Goal: Task Accomplishment & Management: Manage account settings

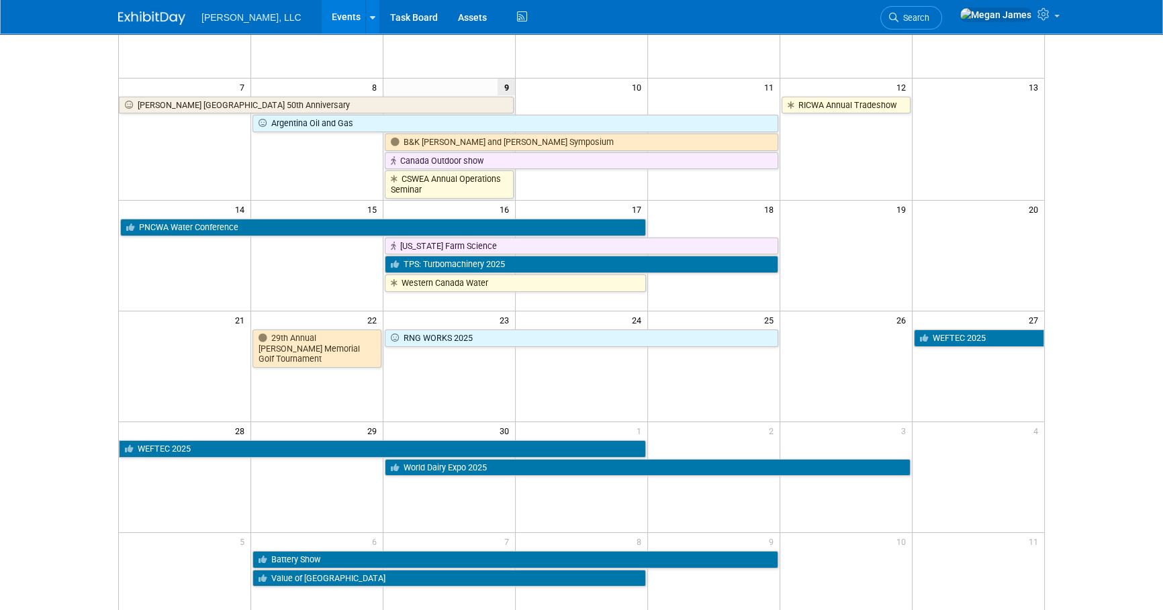
scroll to position [305, 0]
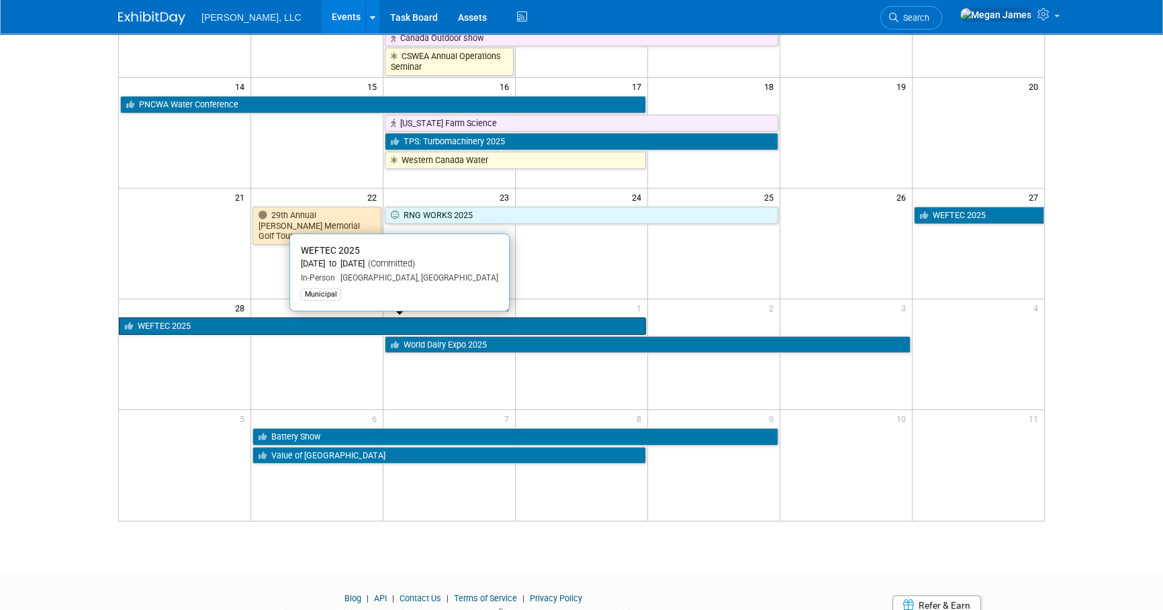
click at [197, 327] on link "WEFTEC 2025" at bounding box center [382, 326] width 527 height 17
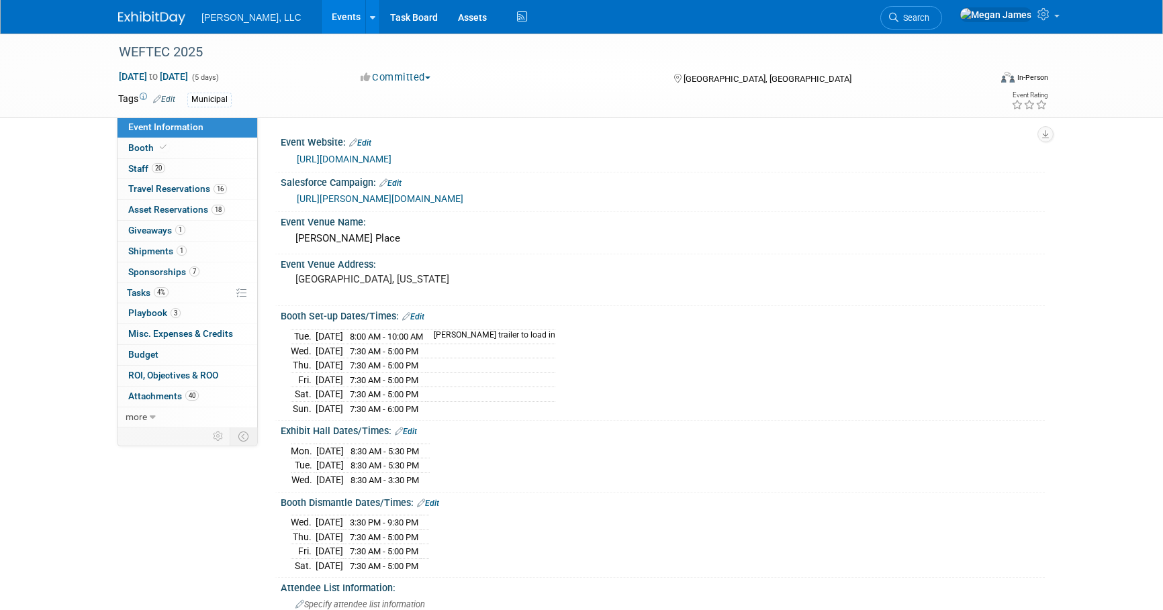
select select "Municipal"
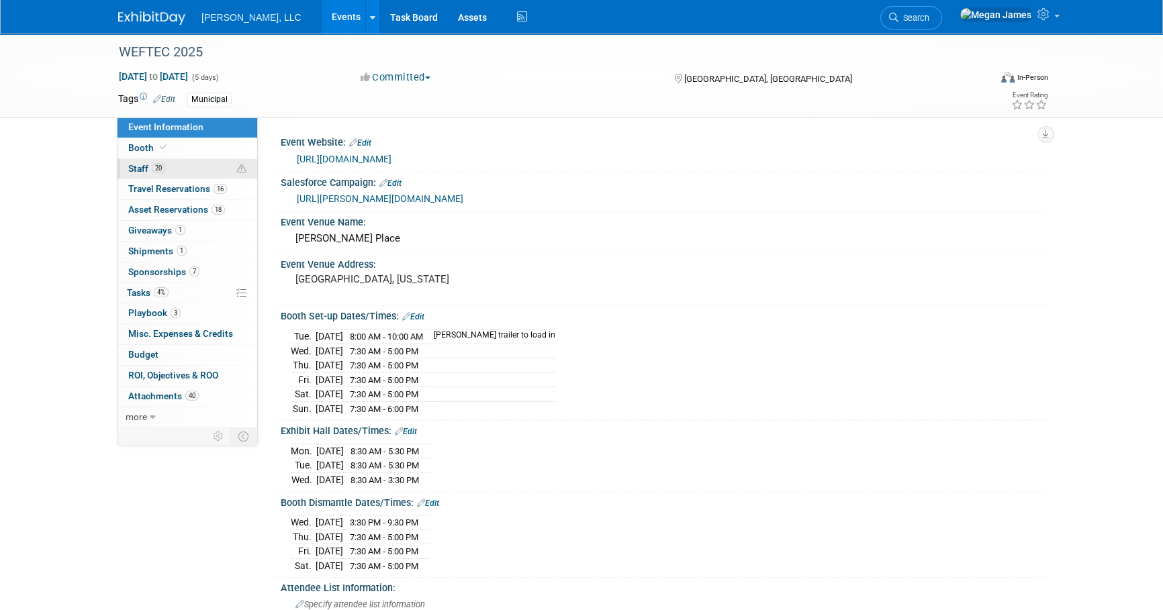
click at [206, 169] on link "20 Staff 20" at bounding box center [188, 169] width 140 height 20
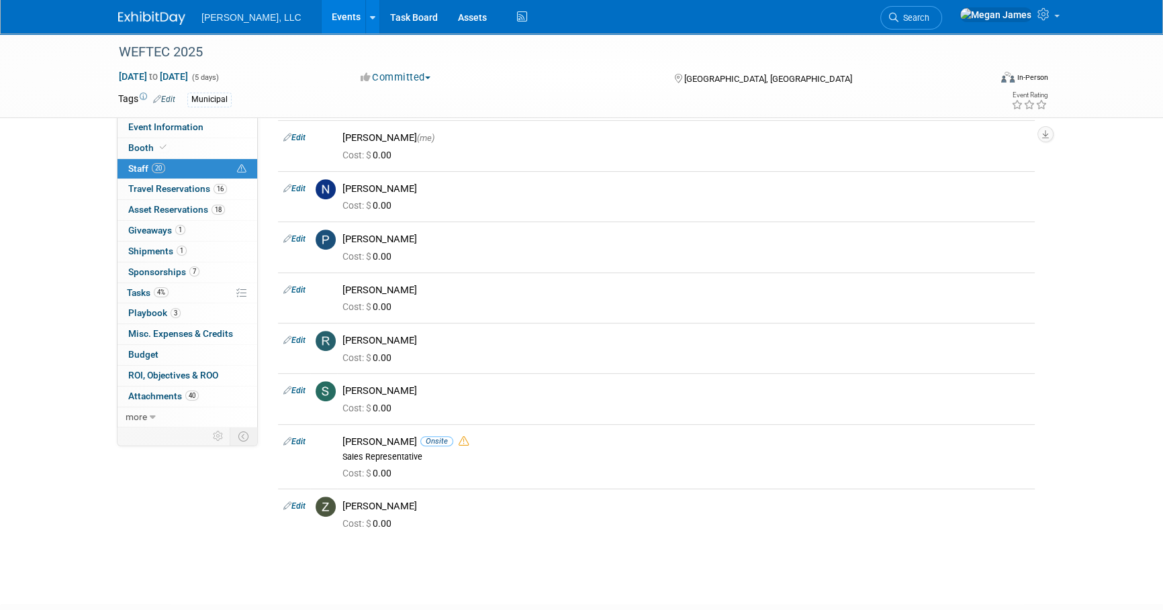
scroll to position [815, 0]
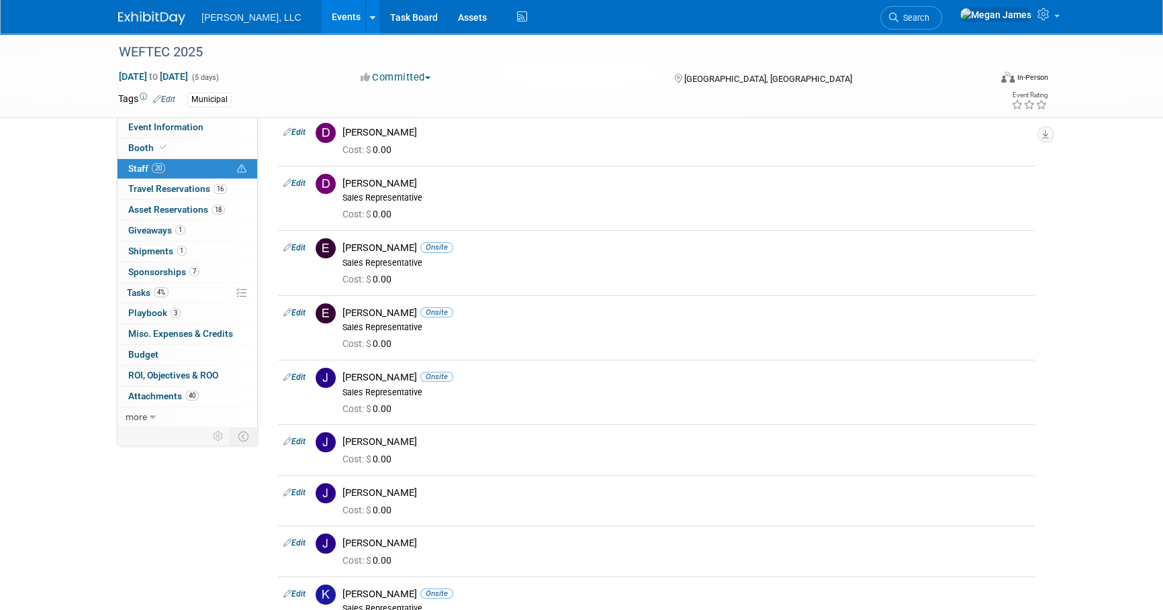
scroll to position [0, 0]
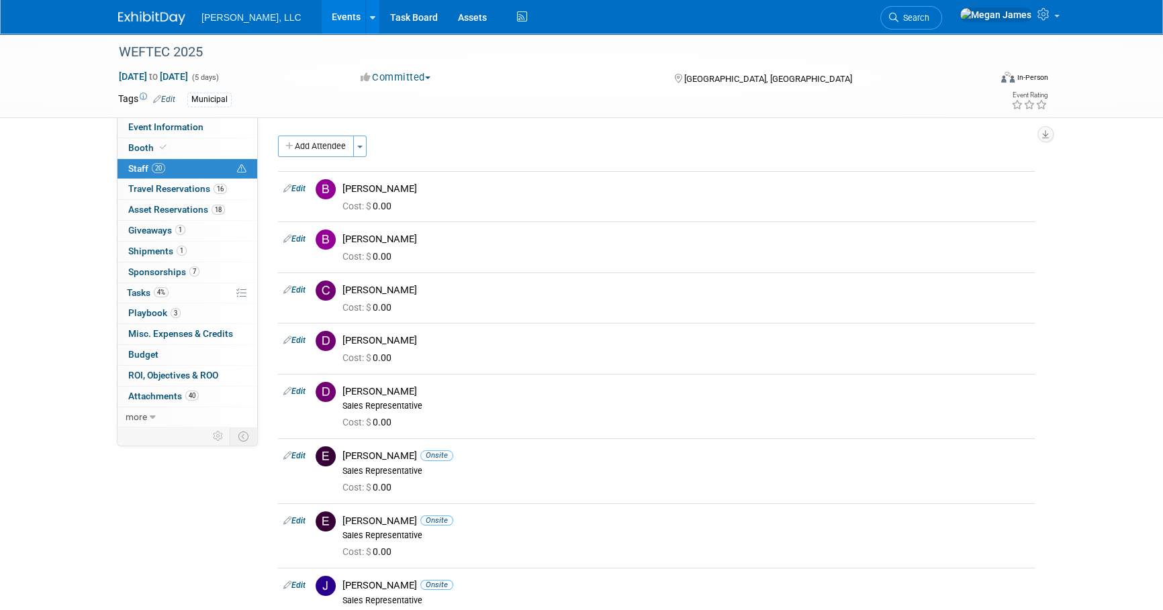
click at [222, 133] on link "Event Information" at bounding box center [188, 128] width 140 height 20
select select "Municipal"
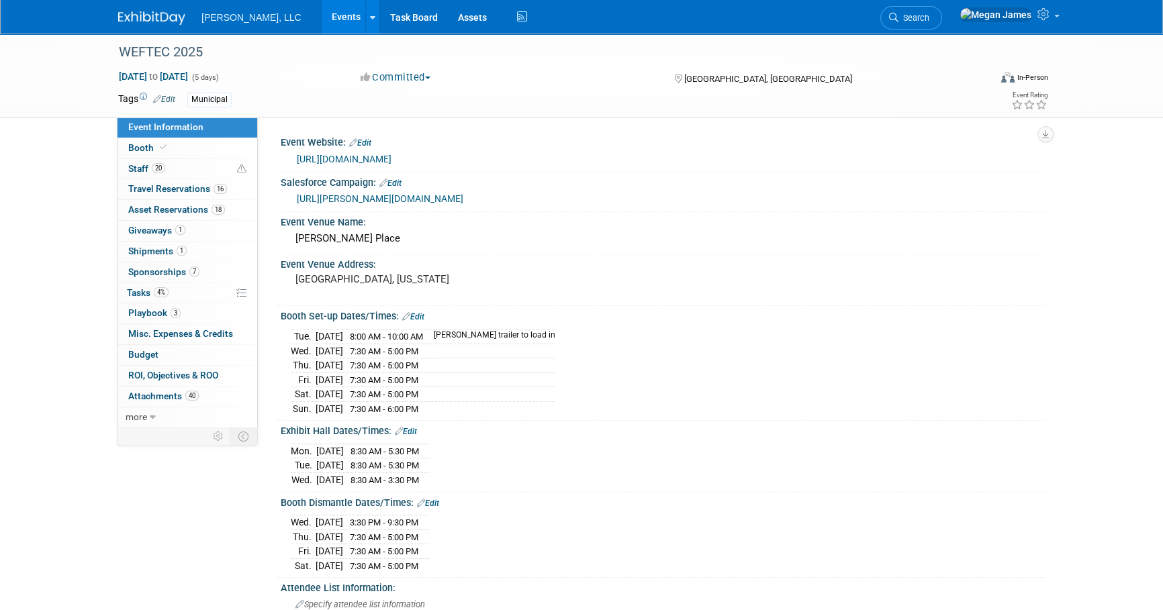
click at [322, 13] on link "Events" at bounding box center [346, 17] width 49 height 34
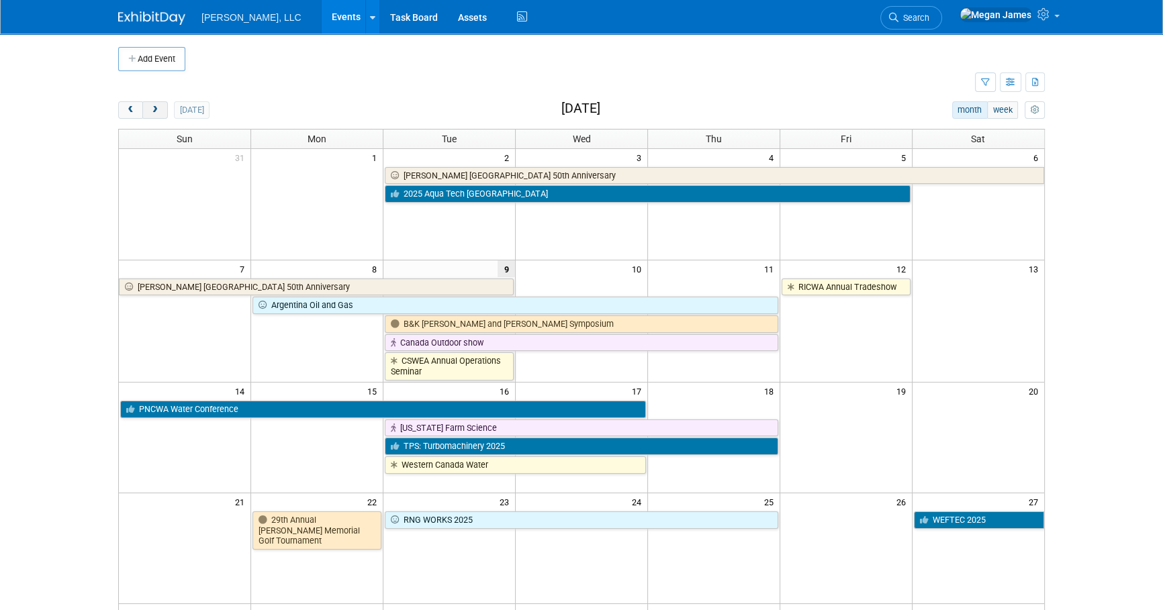
click at [156, 109] on span "next" at bounding box center [155, 110] width 10 height 9
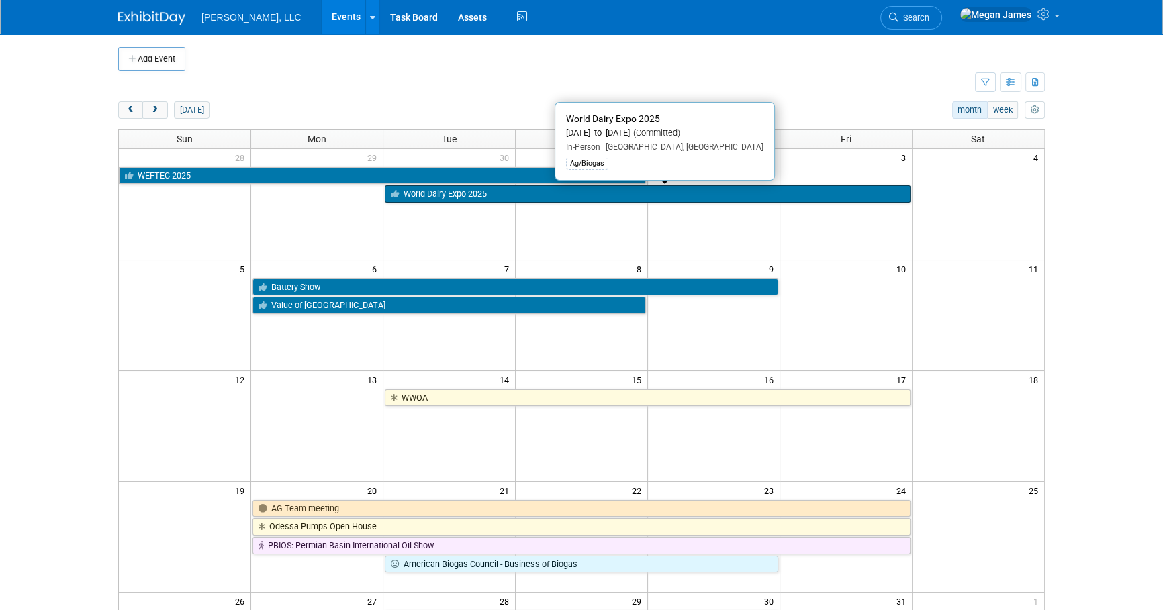
click at [543, 196] on link "World Dairy Expo 2025" at bounding box center [647, 193] width 525 height 17
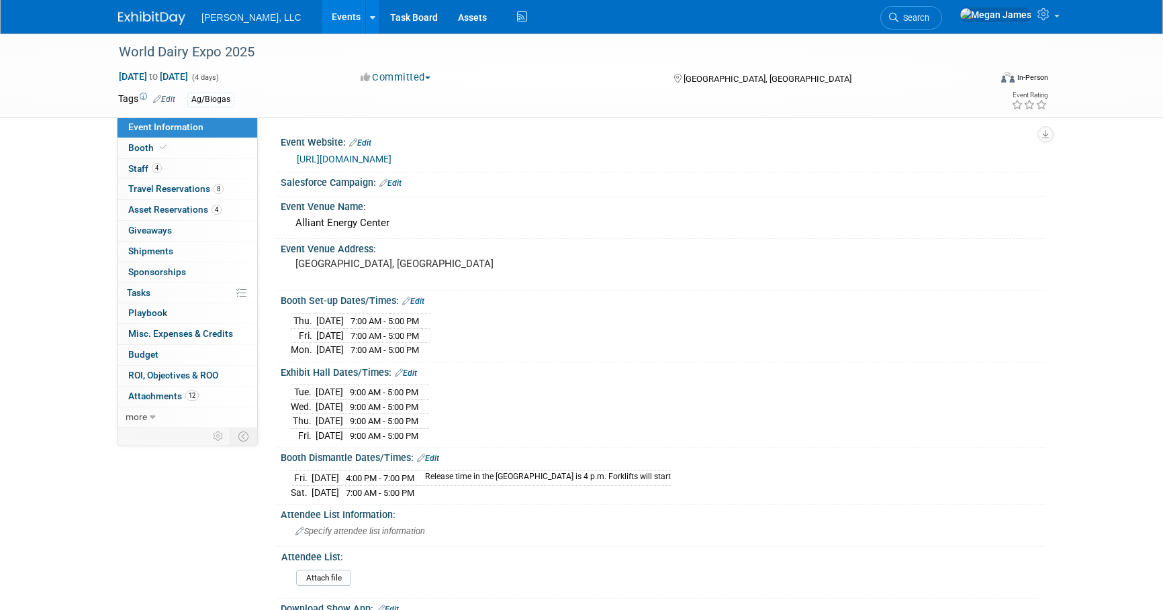
select select "Ag/Biogas"
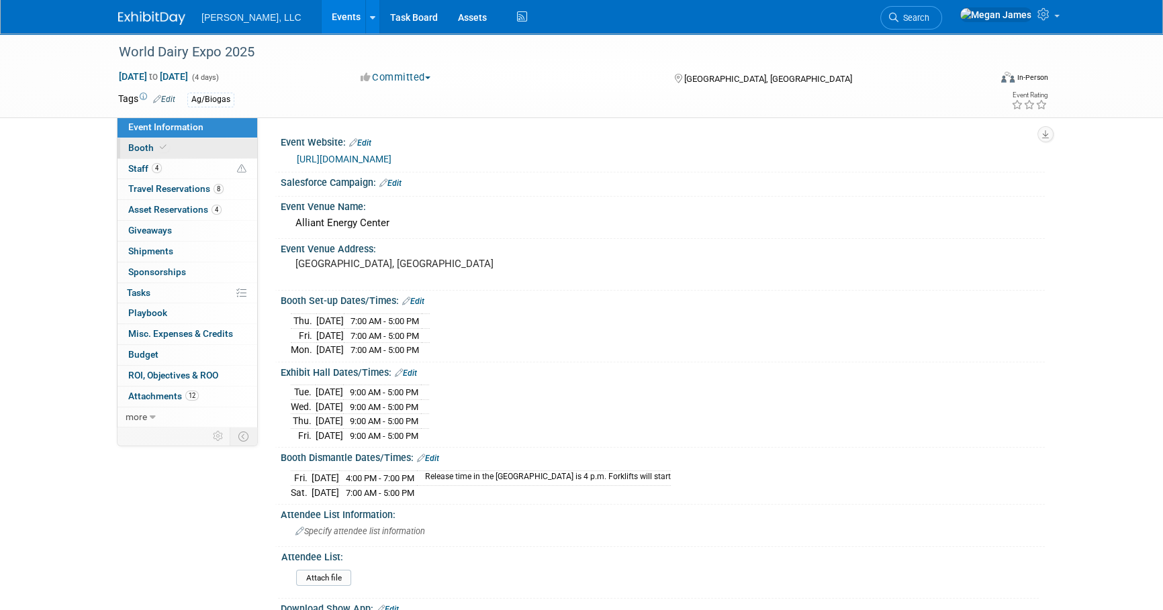
click at [171, 144] on link "Booth" at bounding box center [188, 148] width 140 height 20
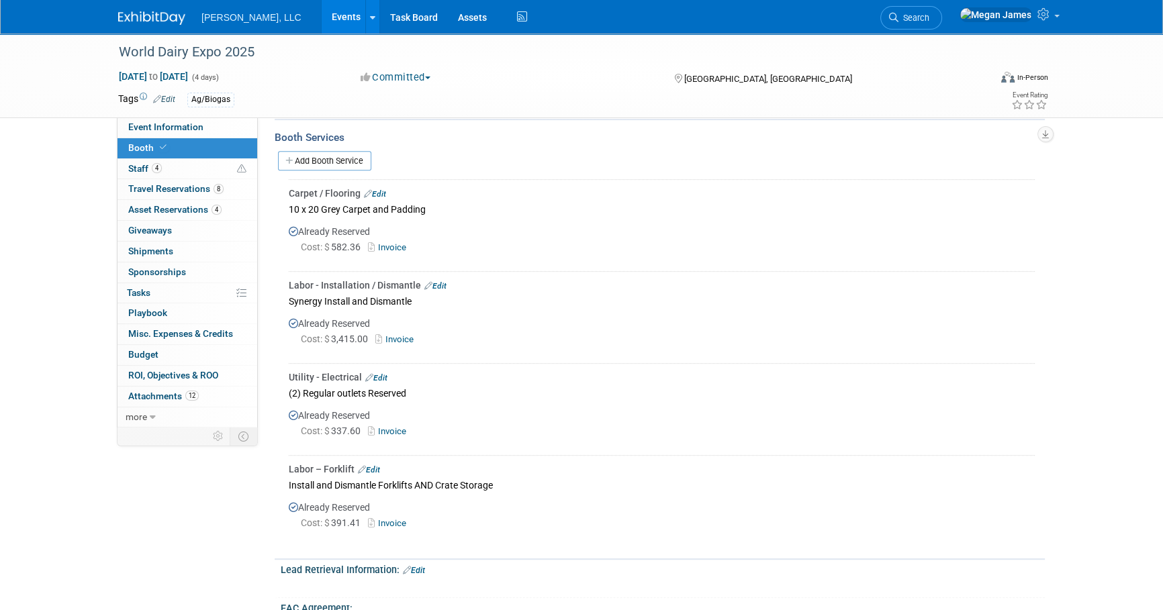
scroll to position [749, 0]
click at [1086, 151] on div "World Dairy Expo 2025 Sep 30, 2025 to Oct 3, 2025 (4 days) Sep 30, 2025 to Oct …" at bounding box center [581, 122] width 1163 height 1675
click at [322, 19] on link "Events" at bounding box center [346, 17] width 49 height 34
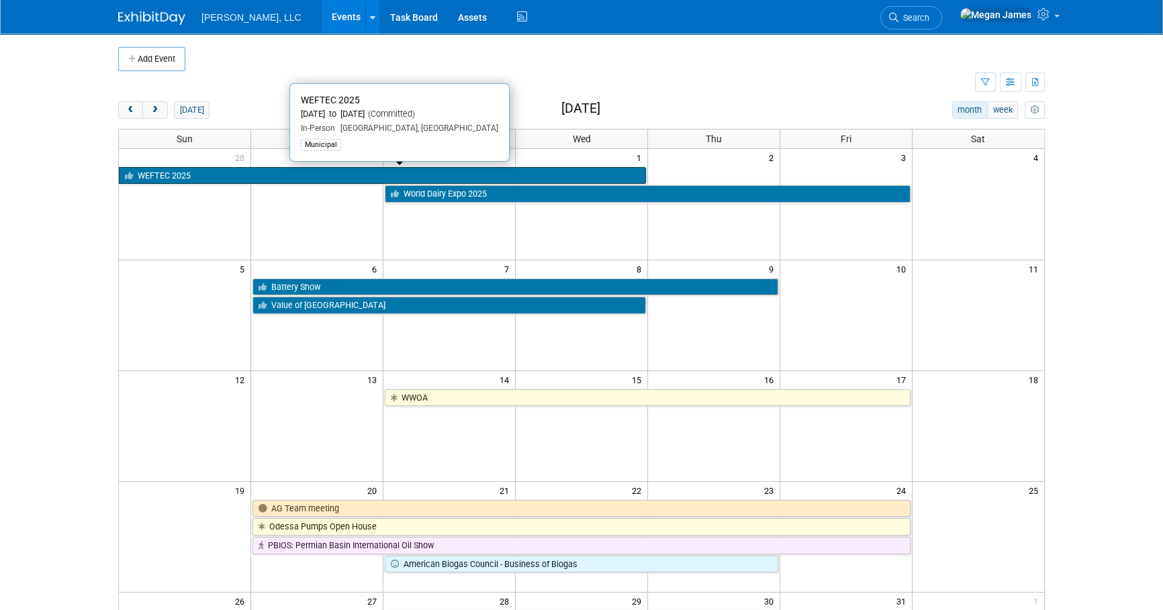
click at [175, 171] on link "WEFTEC 2025" at bounding box center [382, 175] width 527 height 17
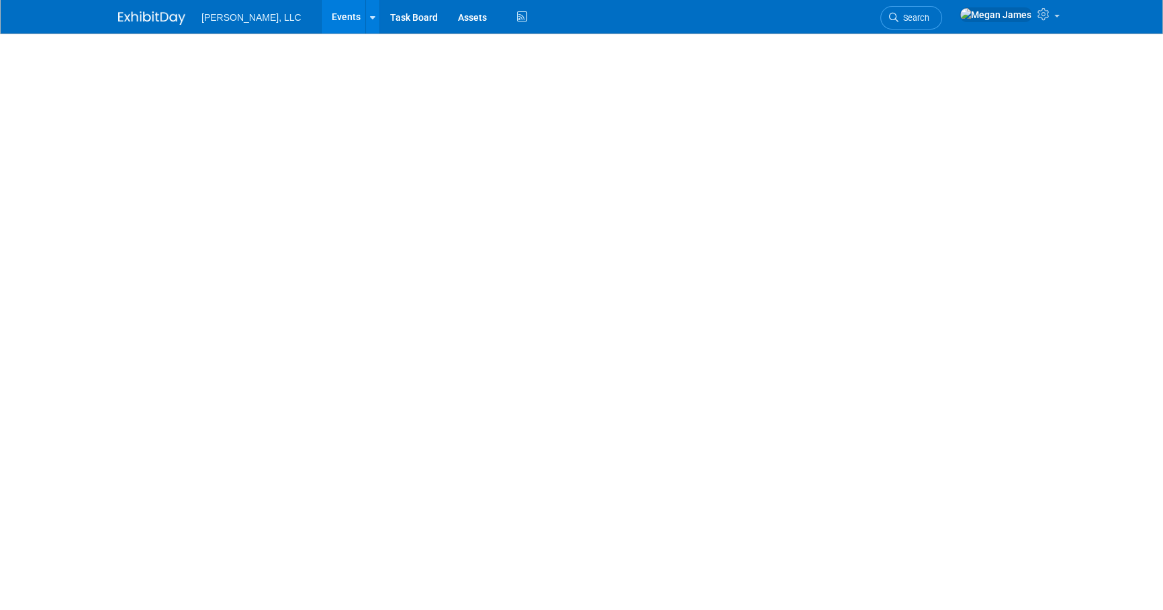
select select "Municipal"
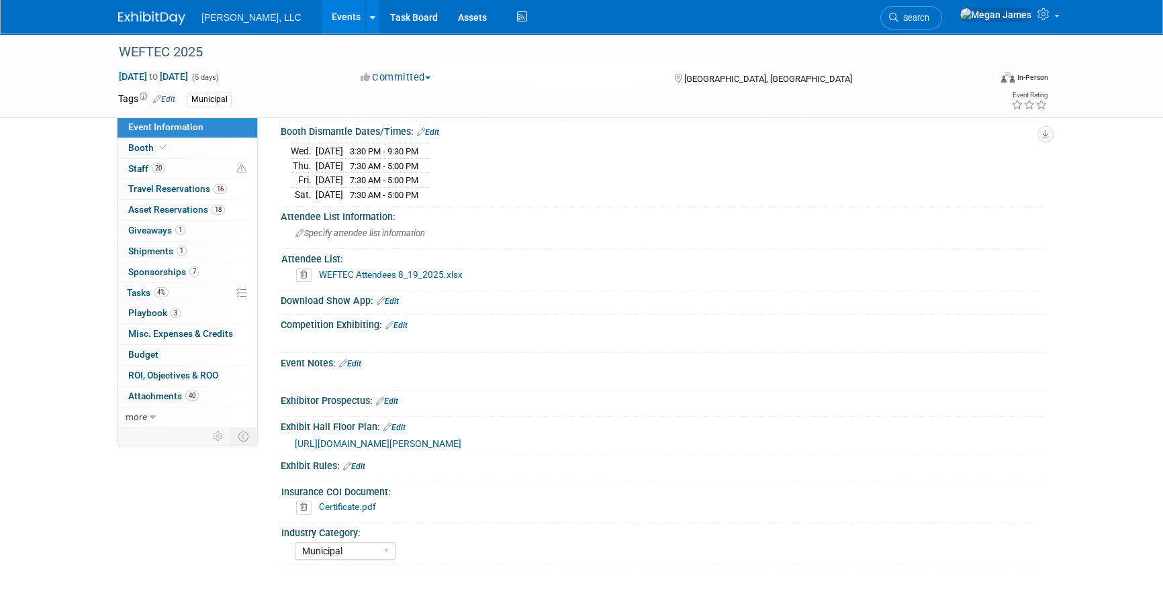
scroll to position [427, 0]
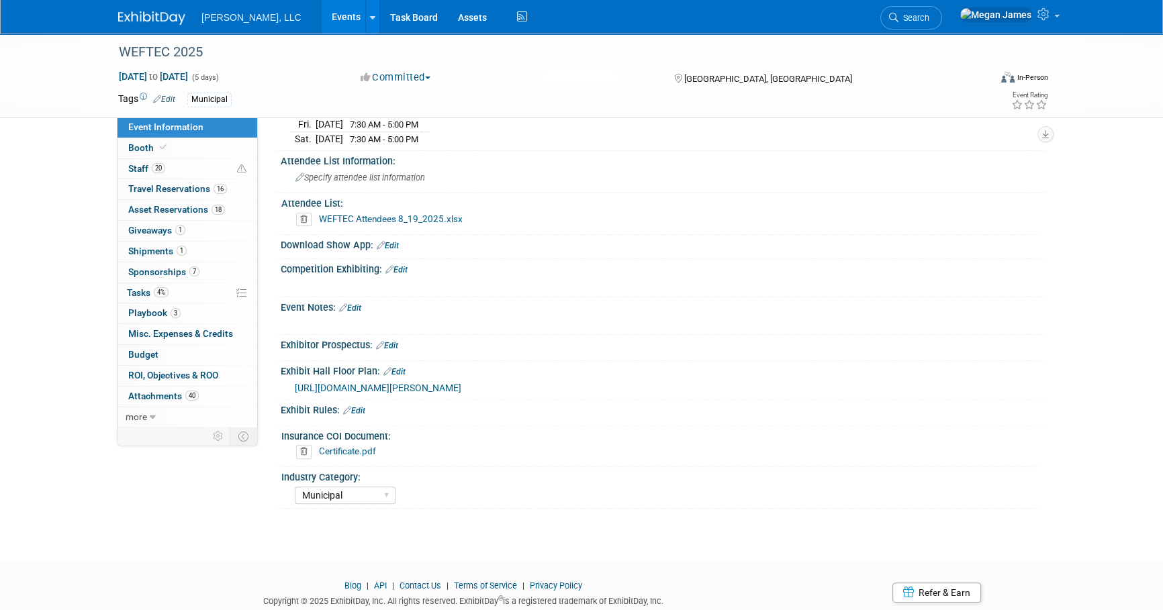
click at [302, 457] on icon at bounding box center [303, 451] width 15 height 13
click at [290, 507] on link "Yes" at bounding box center [290, 508] width 39 height 21
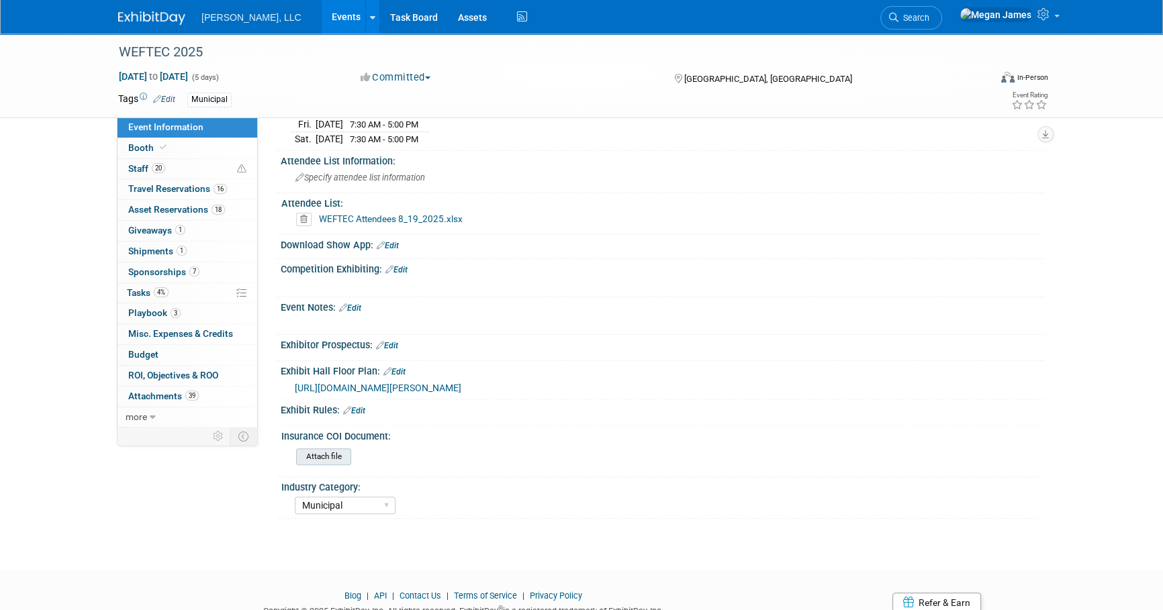
click at [332, 465] on input "file" at bounding box center [259, 456] width 183 height 15
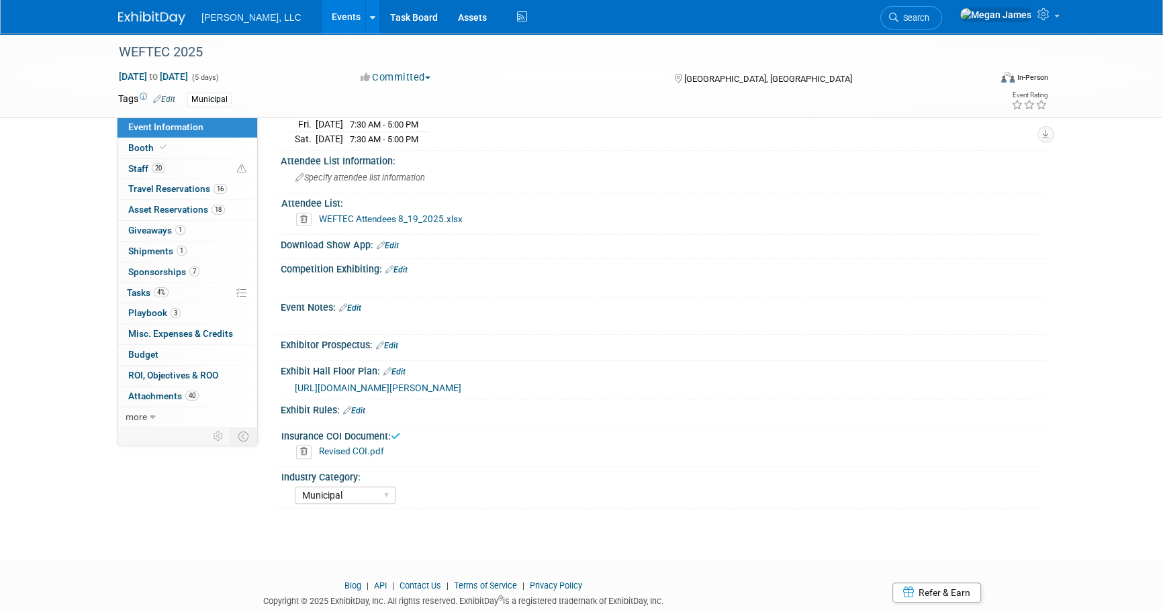
click at [215, 481] on div "Event Information Event Info Booth Booth 20 Staff 20 Staff 16 Travel Reservatio…" at bounding box center [581, 58] width 947 height 902
click at [337, 457] on link "Revised COI.pdf" at bounding box center [351, 451] width 65 height 11
click at [1092, 383] on div "WEFTEC 2025 Sep 27, 2025 to Oct 1, 2025 (5 days) Sep 27, 2025 to Oct 1, 2025 Co…" at bounding box center [581, 71] width 1163 height 929
click at [1061, 373] on div "WEFTEC 2025 Sep 27, 2025 to Oct 1, 2025 (5 days) Sep 27, 2025 to Oct 1, 2025 Co…" at bounding box center [581, 71] width 1163 height 929
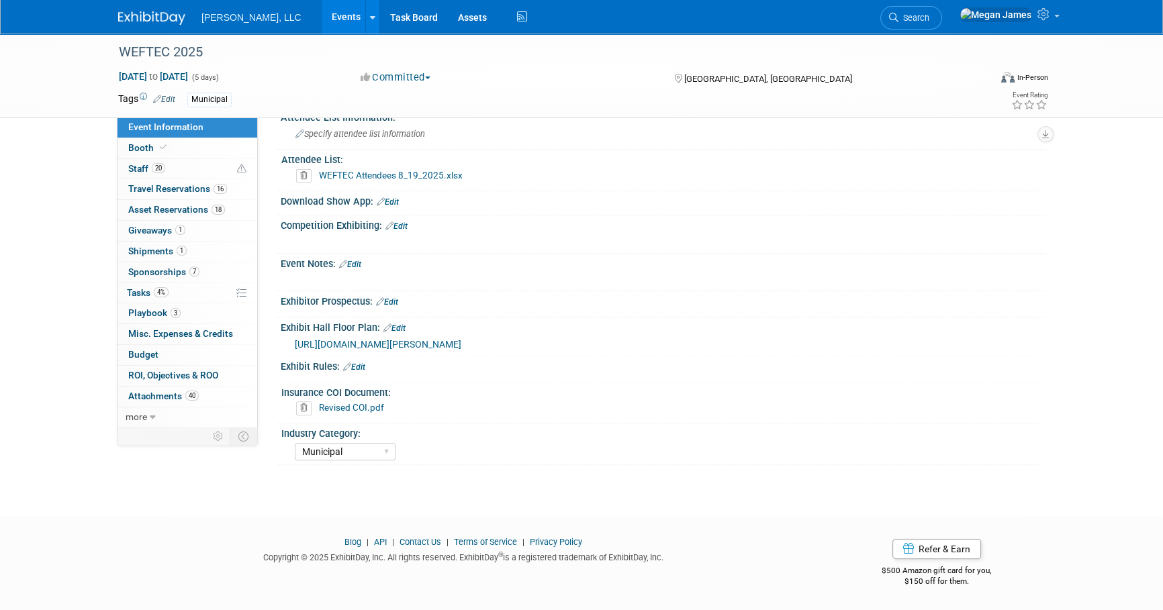
scroll to position [0, 0]
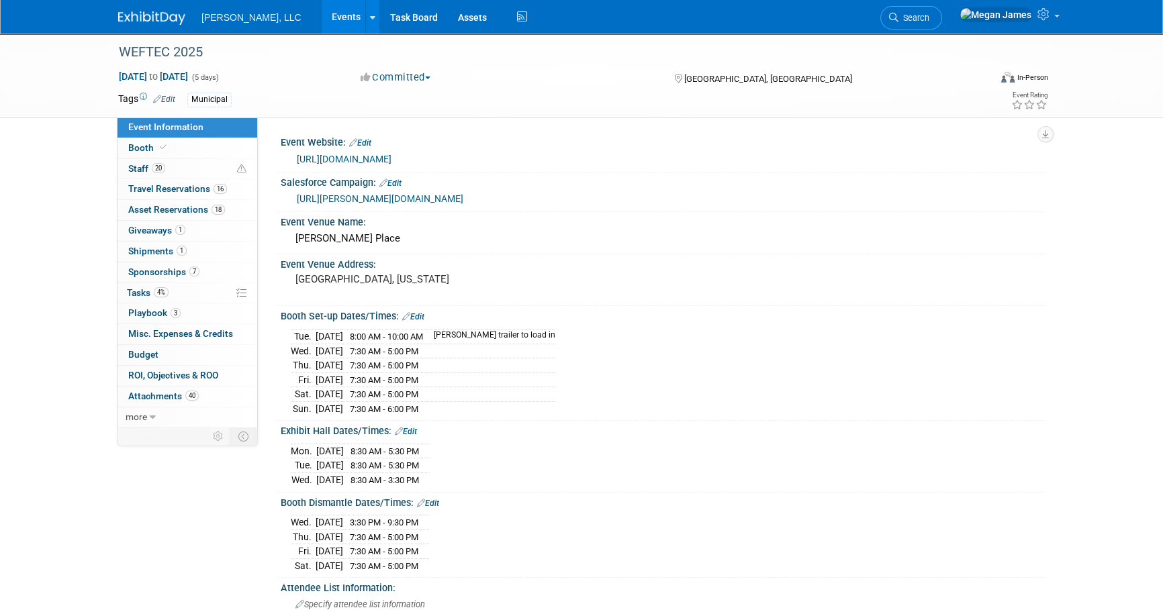
click at [322, 13] on link "Events" at bounding box center [346, 17] width 49 height 34
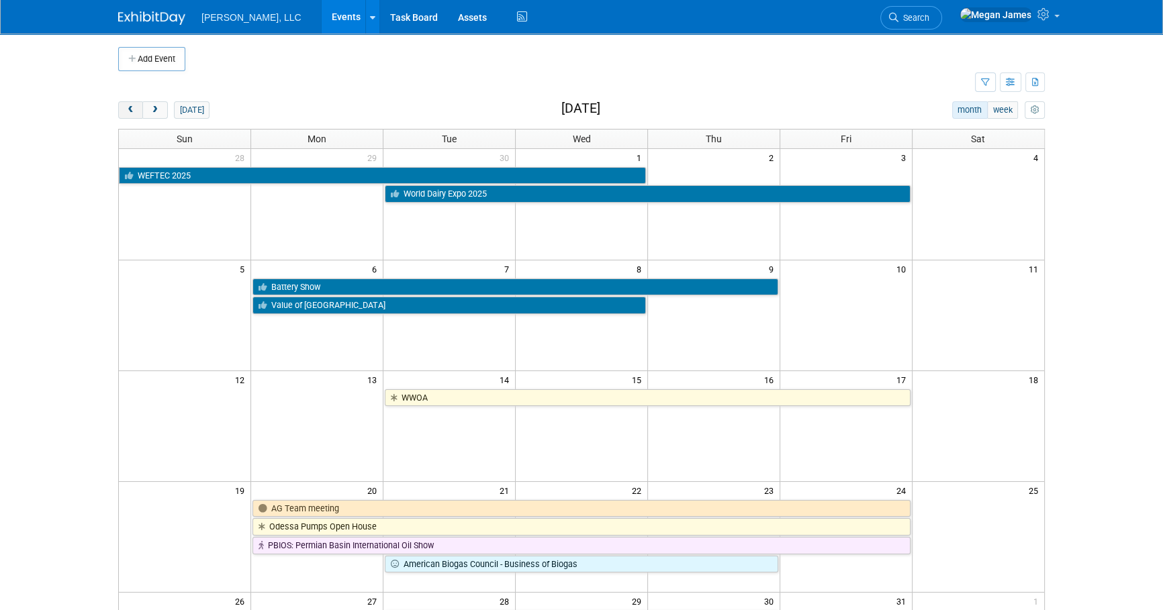
click at [131, 111] on span "prev" at bounding box center [131, 110] width 10 height 9
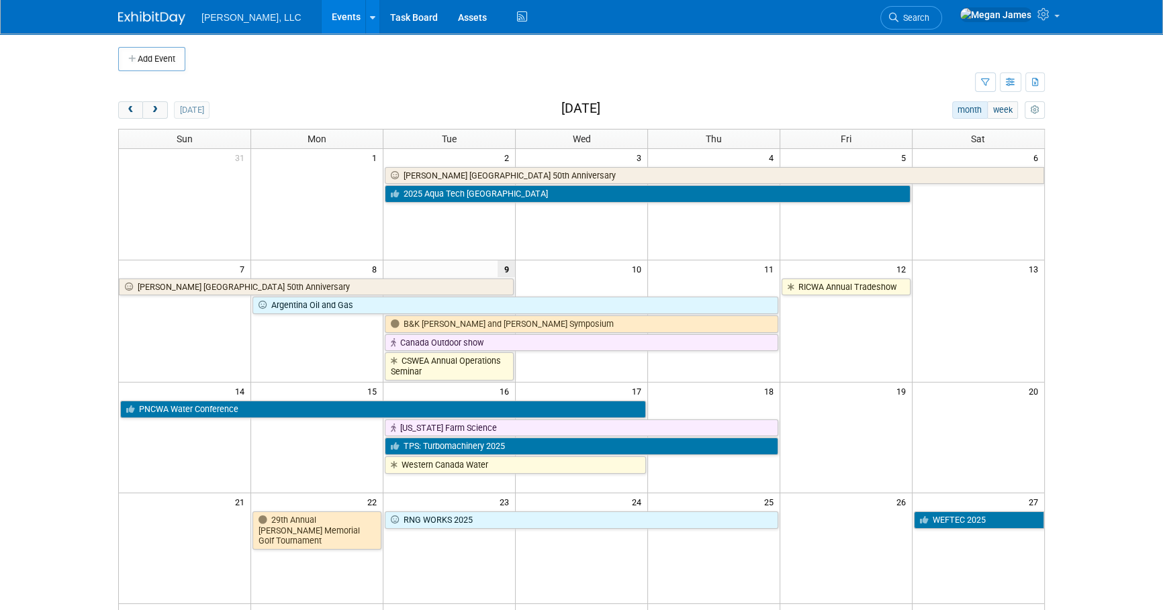
click at [1085, 274] on body "Boerger, LLC Events Add Event Bulk Upload Events Shareable Event Boards Recentl…" at bounding box center [581, 305] width 1163 height 610
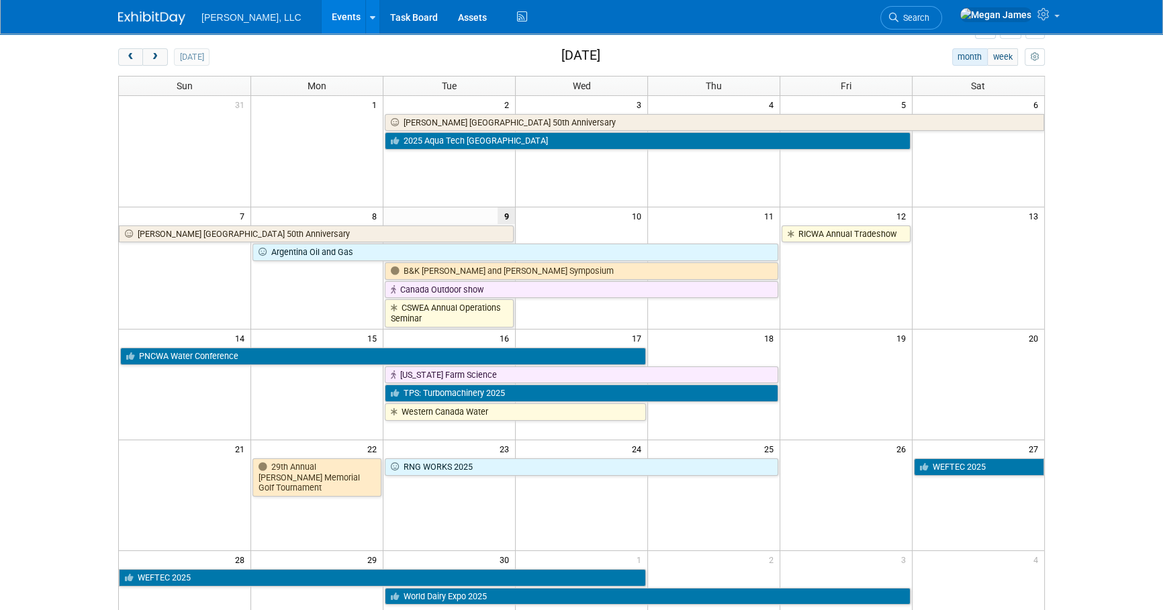
scroll to position [52, 0]
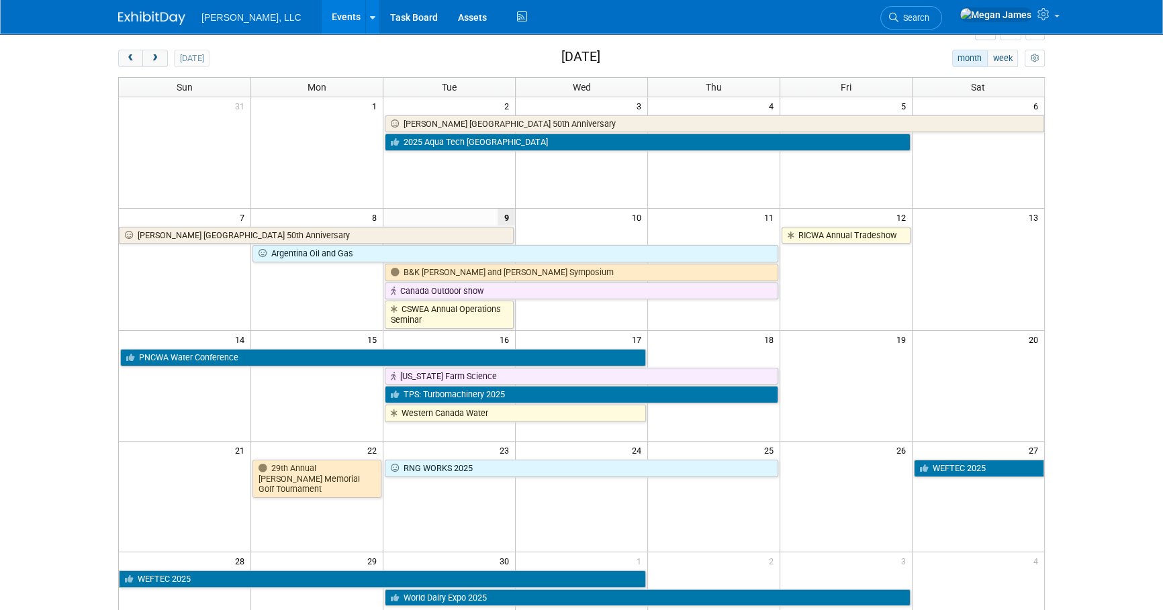
click at [1108, 123] on body "Boerger, LLC Events Add Event Bulk Upload Events Shareable Event Boards Recentl…" at bounding box center [581, 253] width 1163 height 610
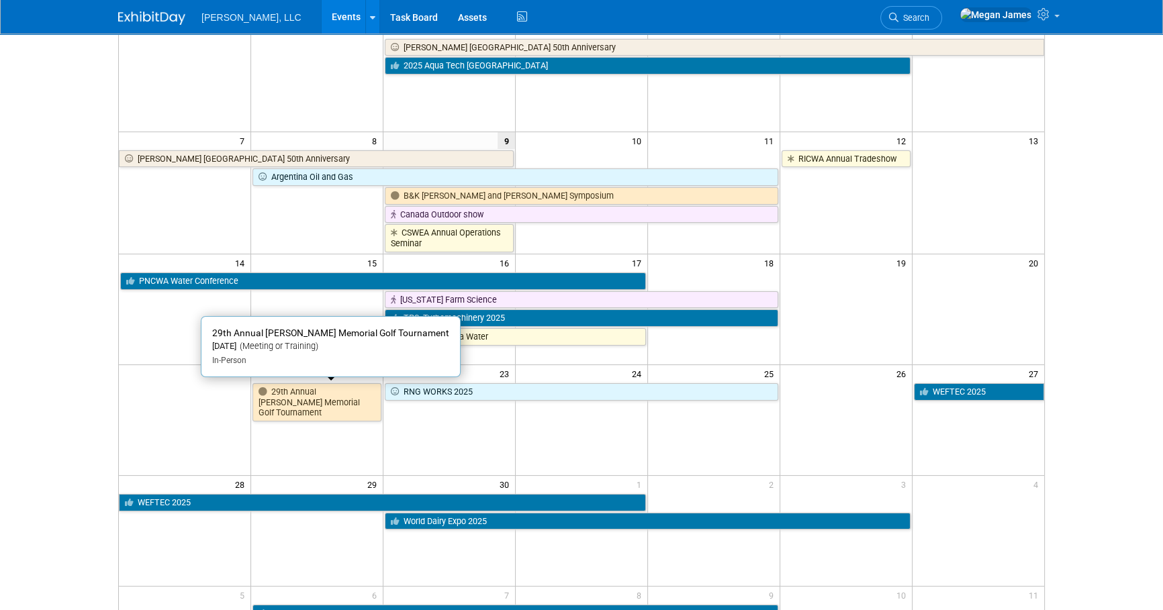
scroll to position [235, 0]
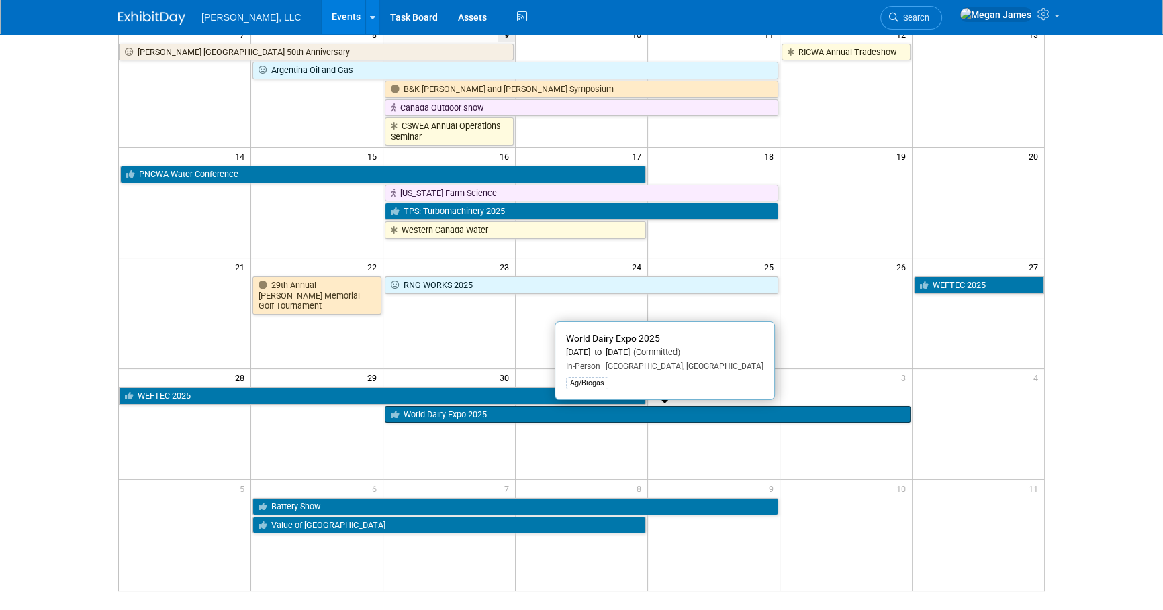
click at [429, 412] on link "World Dairy Expo 2025" at bounding box center [647, 414] width 525 height 17
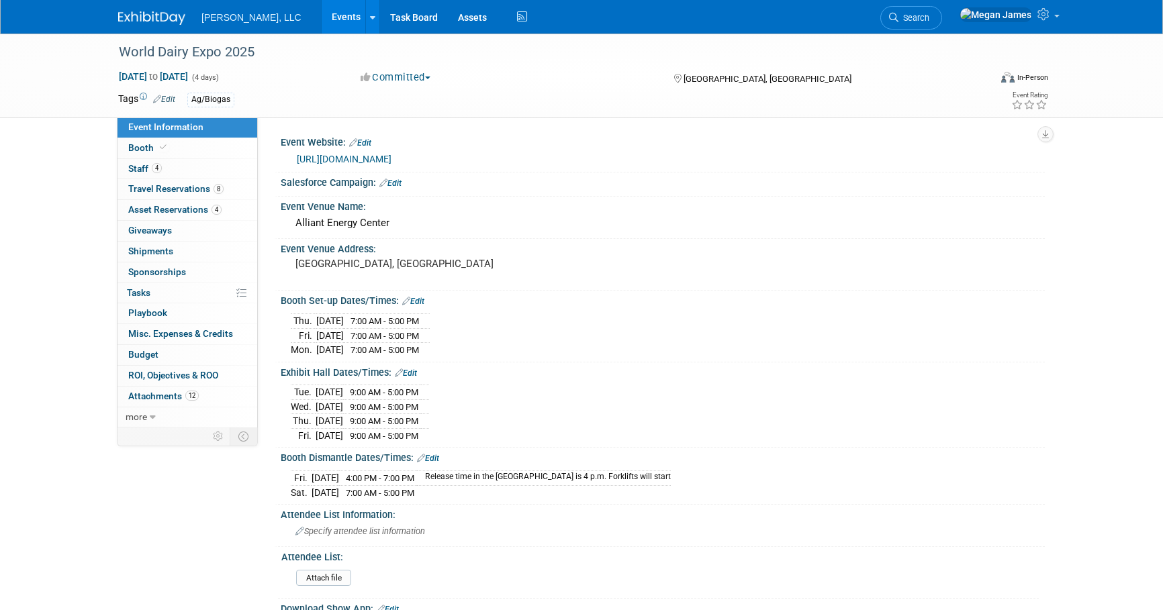
select select "Ag/Biogas"
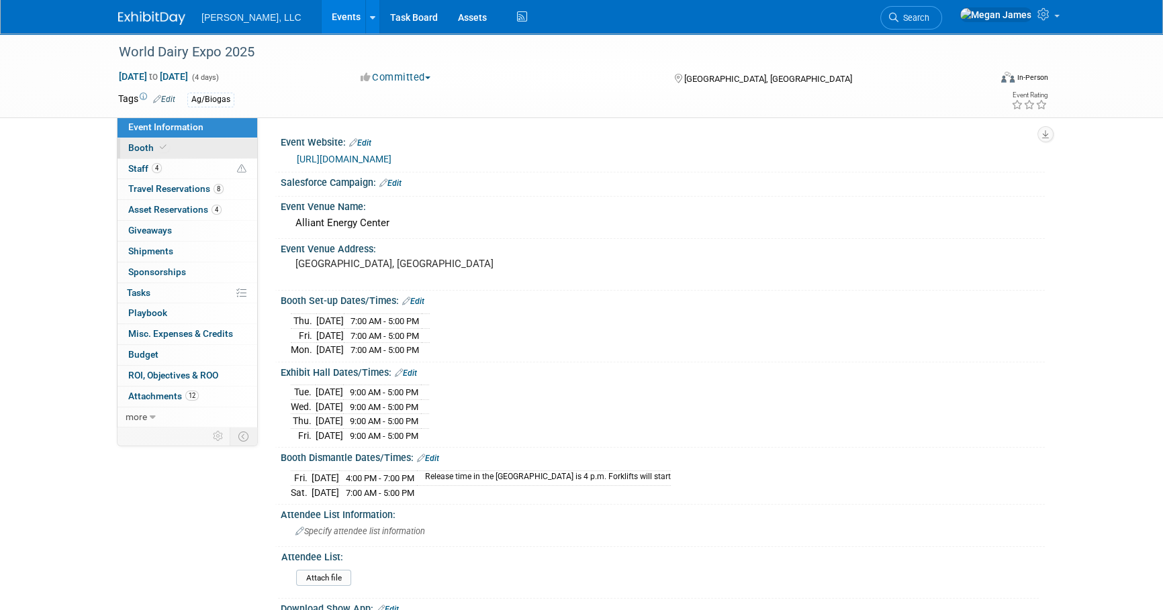
click at [188, 150] on link "Booth" at bounding box center [188, 148] width 140 height 20
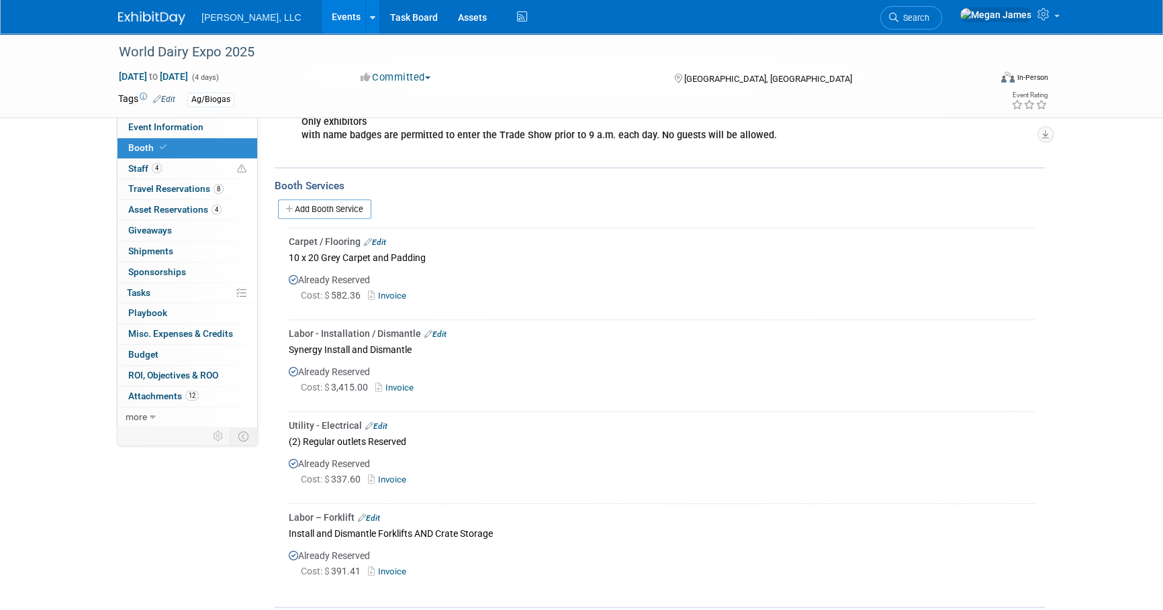
scroll to position [732, 0]
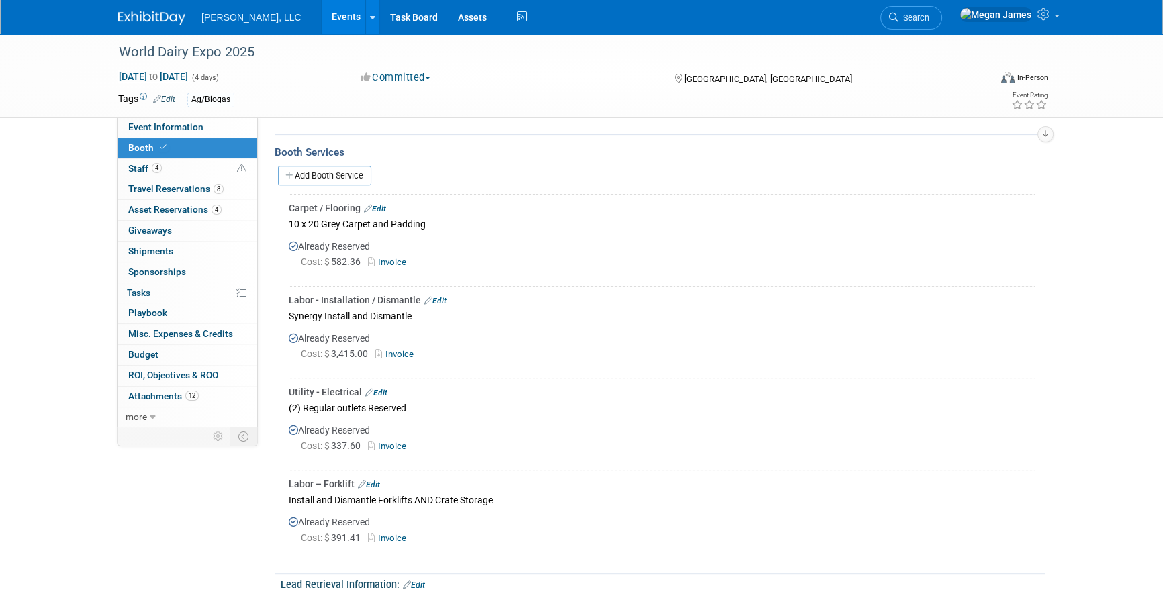
click at [373, 480] on link "Edit" at bounding box center [369, 484] width 22 height 9
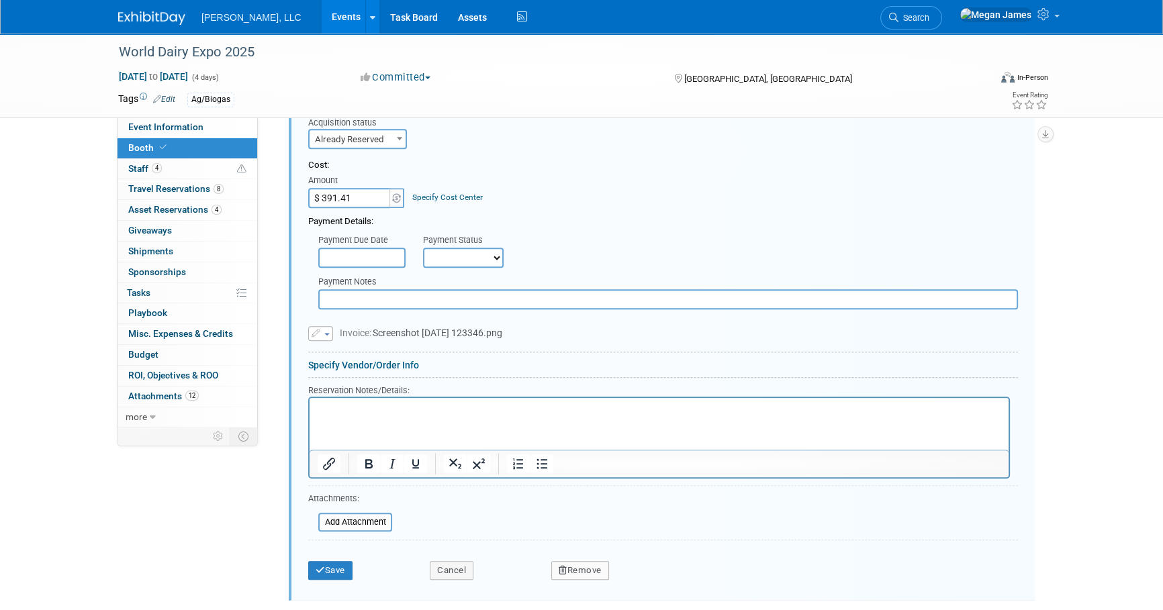
scroll to position [1168, 0]
click at [453, 415] on html at bounding box center [659, 406] width 699 height 18
paste body "Rich Text Area. Press ALT-0 for help."
click at [489, 406] on p "Forklift - Install Monday, 9/29 at 10:00 am - Dismantle 10/4 at 10:00 am." at bounding box center [660, 408] width 684 height 13
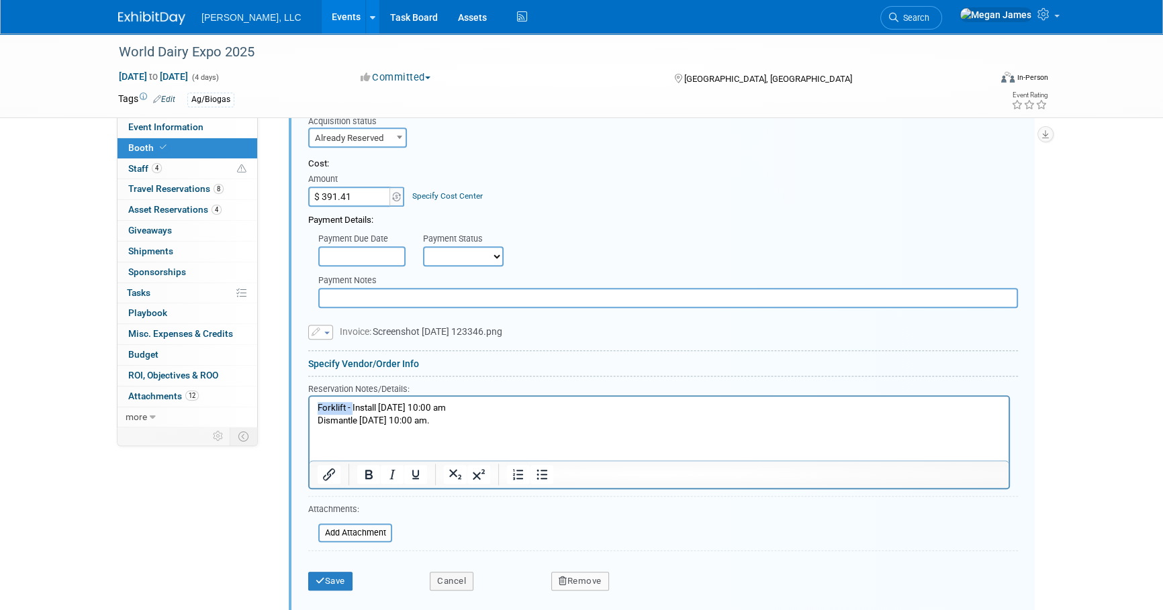
drag, startPoint x: 352, startPoint y: 408, endPoint x: 305, endPoint y: 406, distance: 47.0
click at [310, 406] on html "Forklift - Install Monday, 9/29 at 10:00 am Dismantle 10/4 at 10:00 am." at bounding box center [659, 412] width 699 height 30
click at [328, 577] on button "Save" at bounding box center [330, 581] width 44 height 19
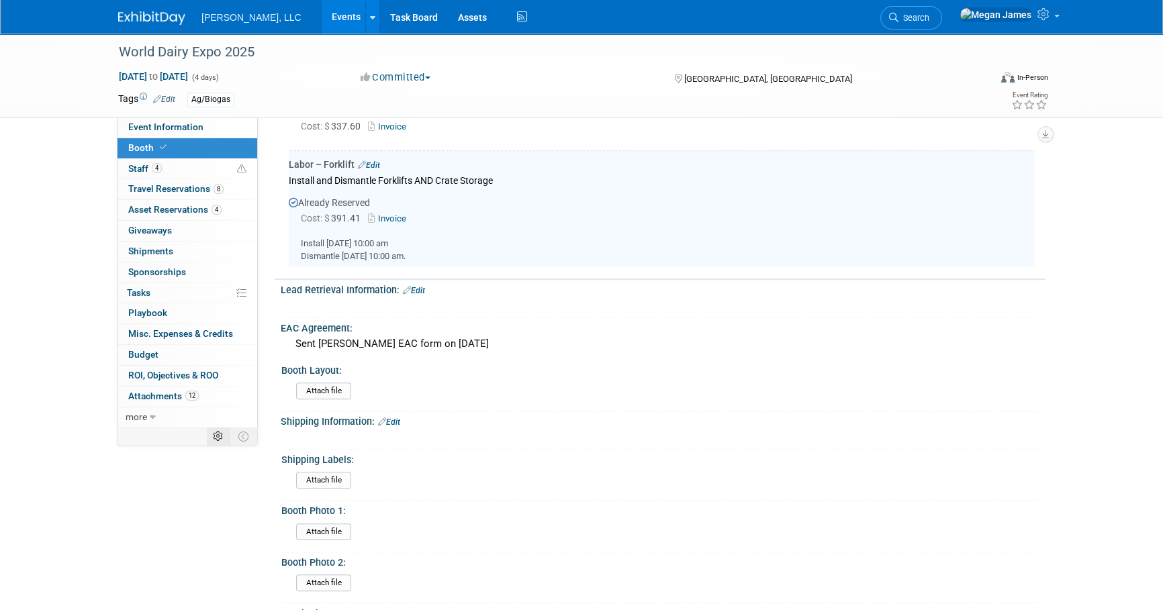
scroll to position [1046, 0]
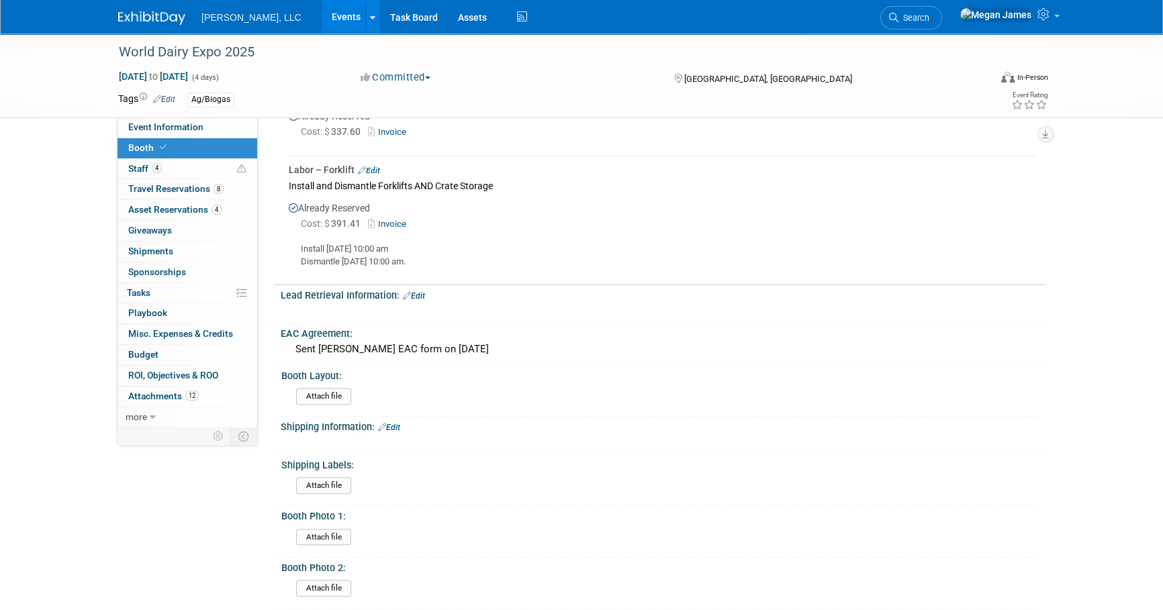
click at [322, 22] on link "Events" at bounding box center [346, 17] width 49 height 34
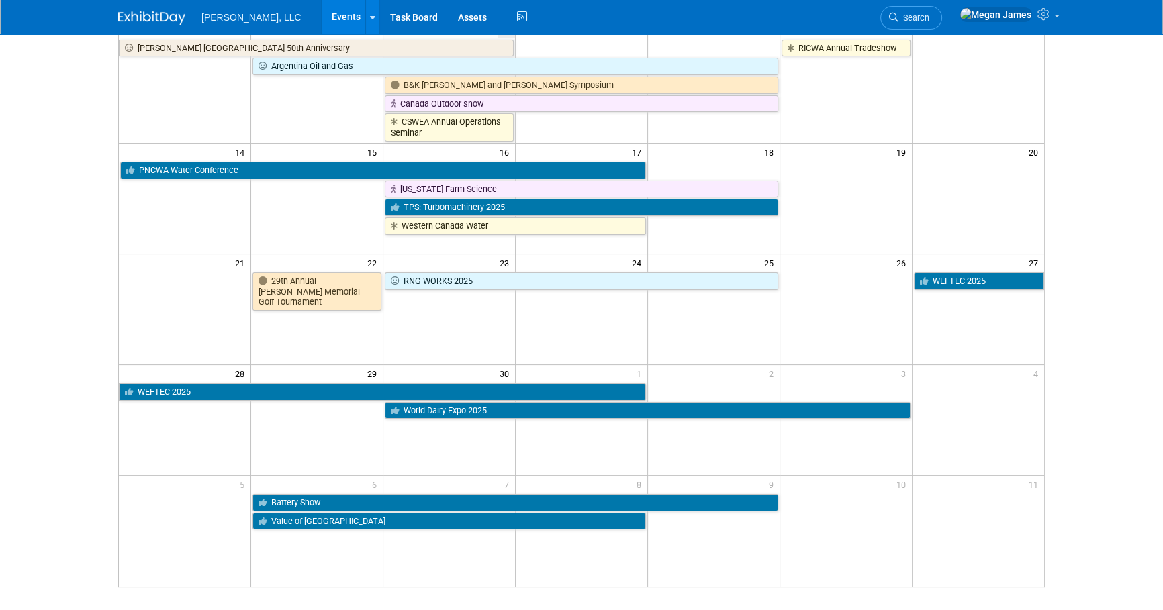
scroll to position [244, 0]
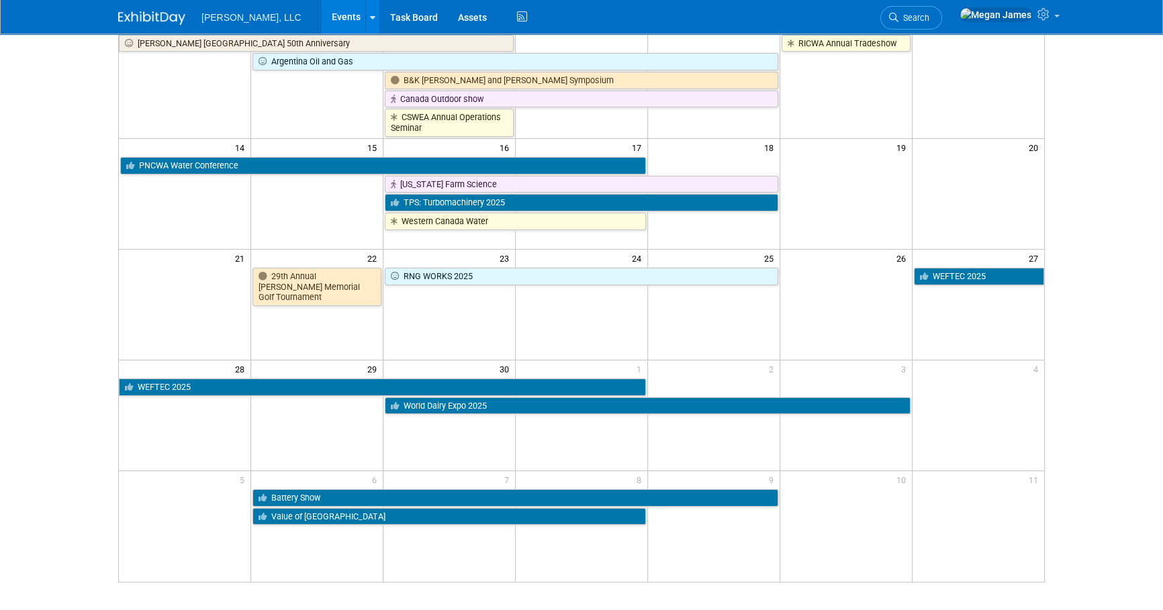
click at [1108, 367] on html "Boerger, LLC Events Add Event Bulk Upload Events Shareable Event Boards Recentl…" at bounding box center [581, 61] width 1163 height 610
click at [1118, 367] on html "Boerger, LLC Events Add Event Bulk Upload Events Shareable Event Boards Recentl…" at bounding box center [581, 61] width 1163 height 610
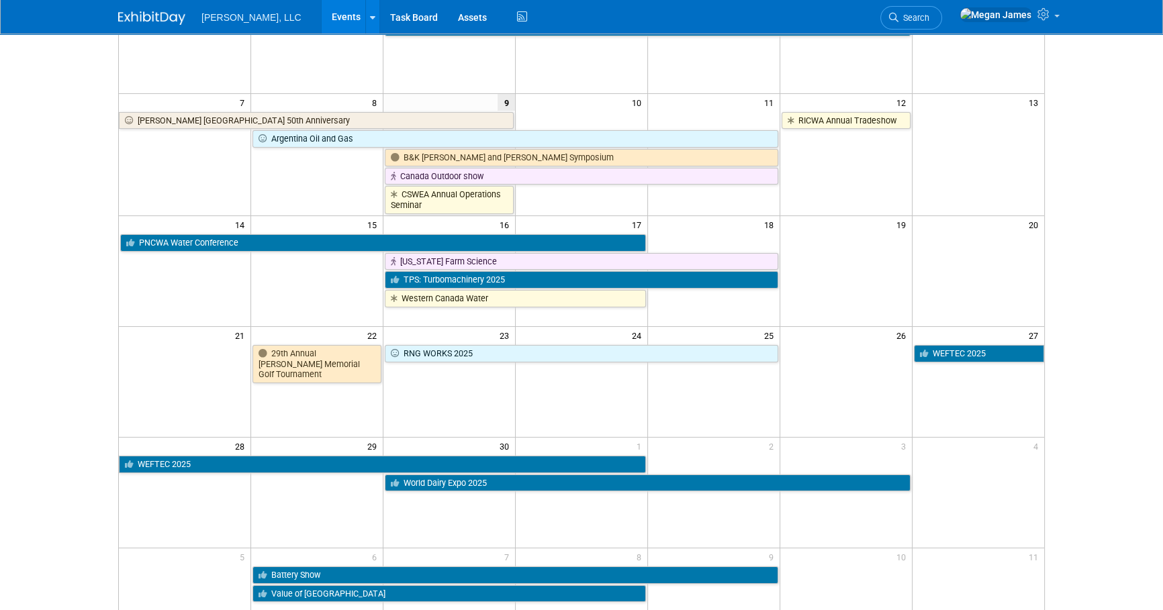
scroll to position [60, 0]
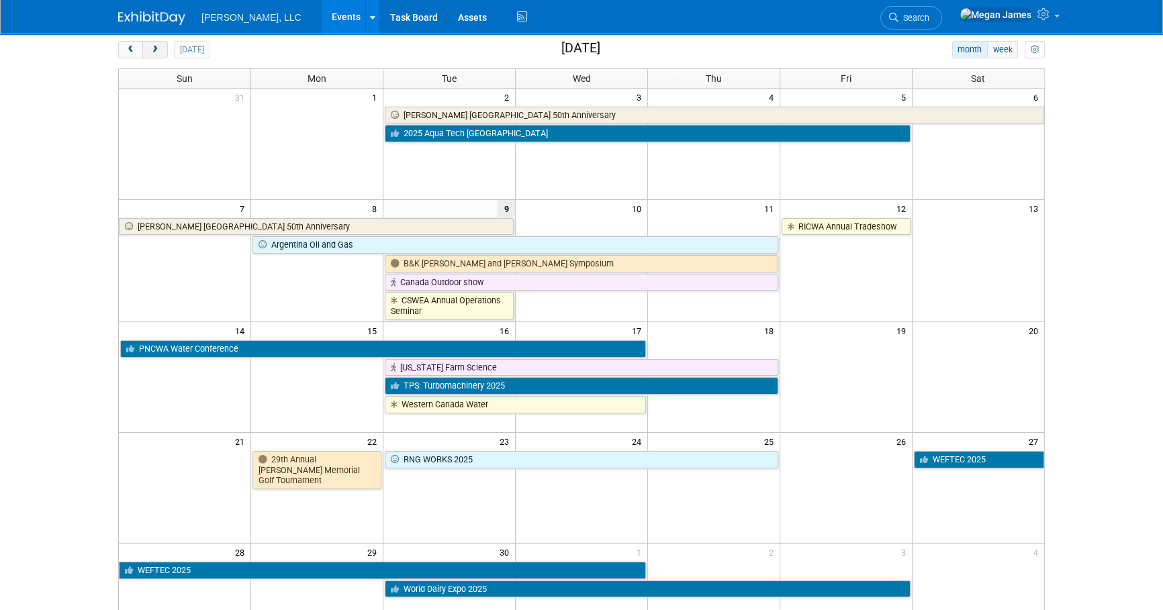
click at [155, 52] on span "next" at bounding box center [155, 50] width 10 height 9
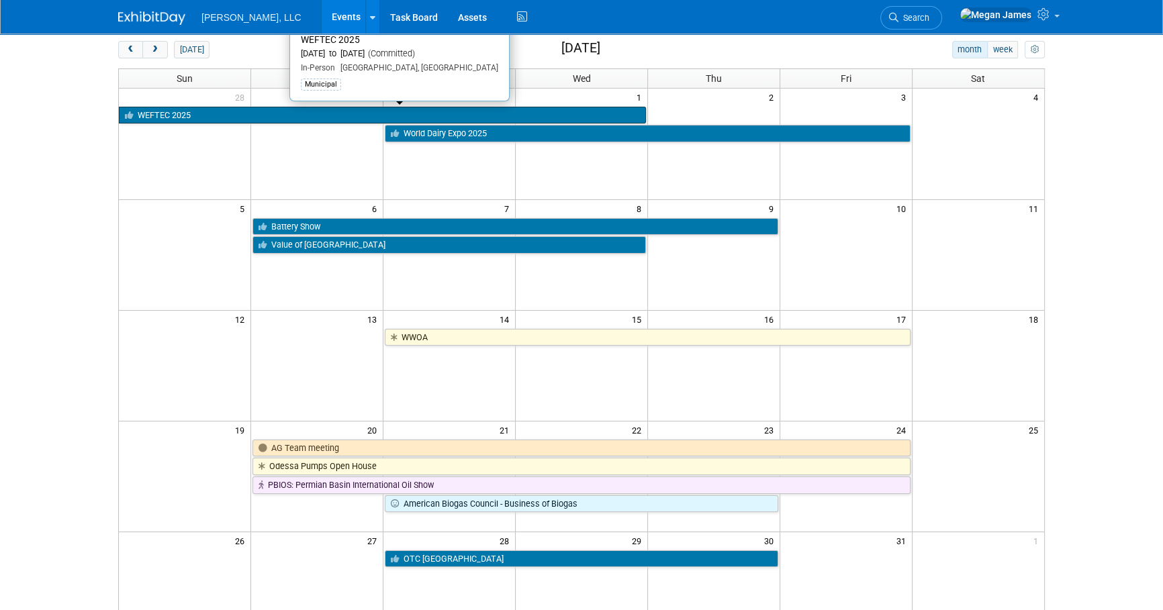
click at [209, 109] on link "WEFTEC 2025" at bounding box center [382, 115] width 527 height 17
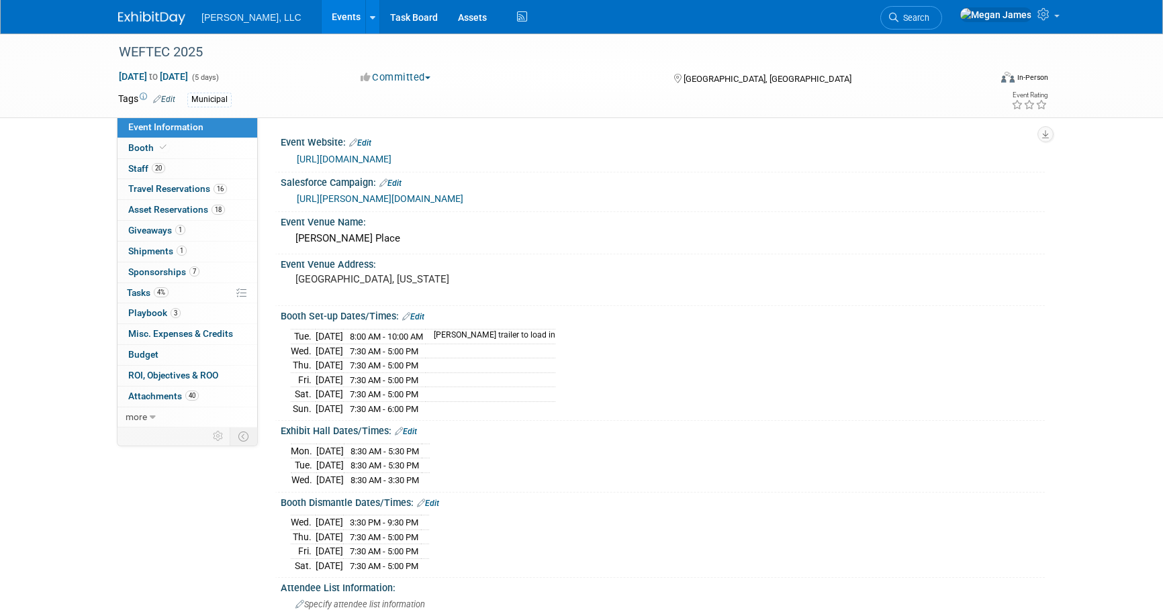
select select "Municipal"
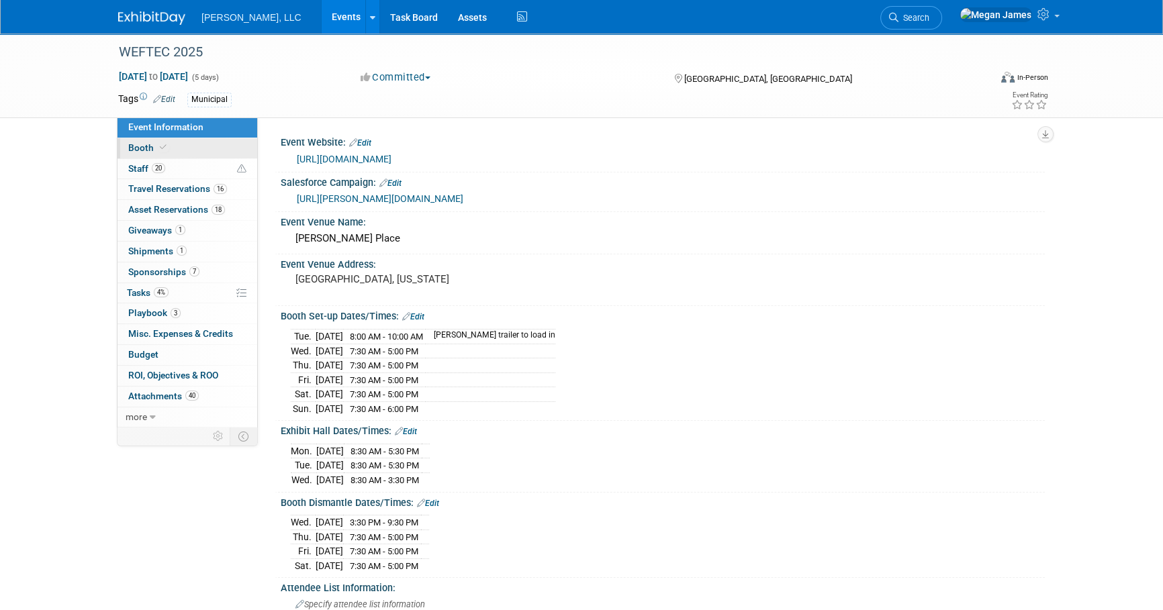
click at [212, 154] on link "Booth" at bounding box center [188, 148] width 140 height 20
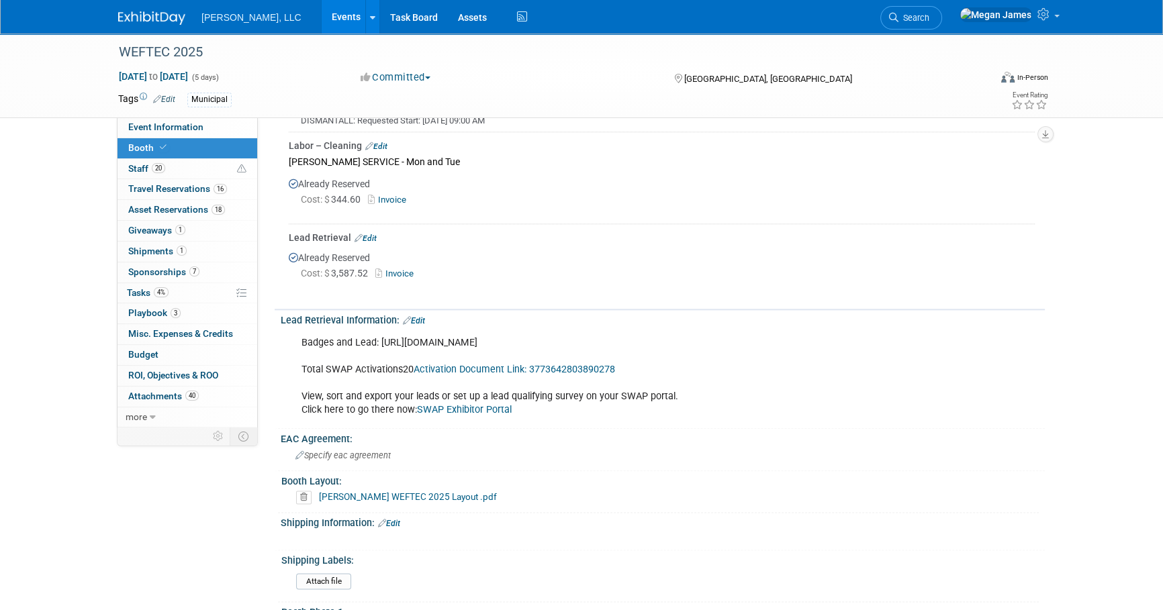
scroll to position [2014, 0]
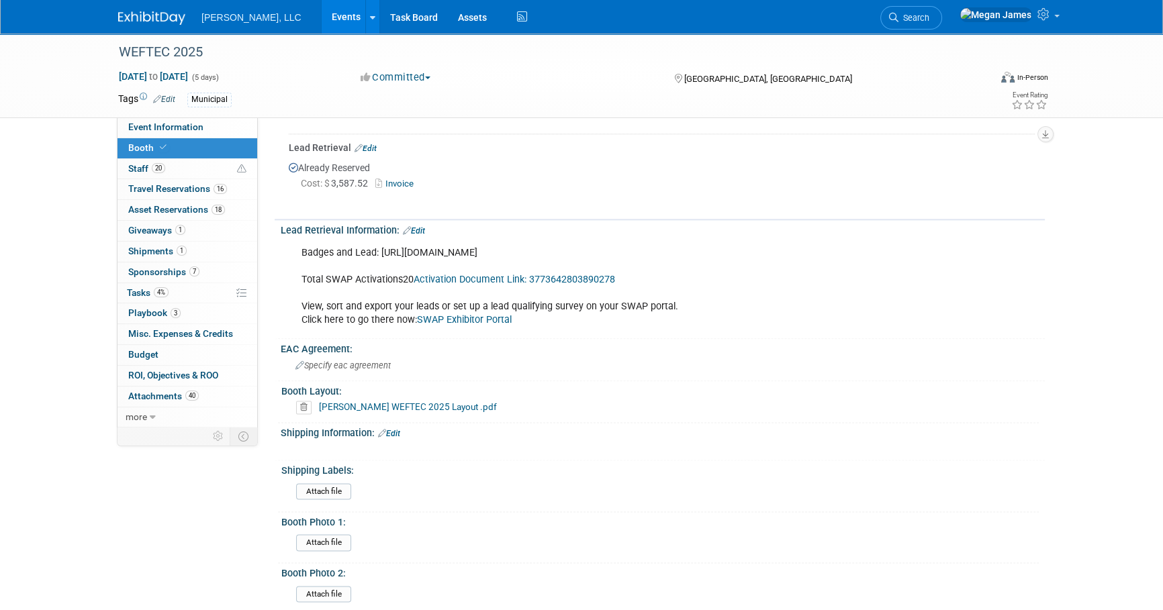
click at [397, 402] on link "[PERSON_NAME] WEFTEC 2025 Layout .pdf" at bounding box center [408, 407] width 178 height 11
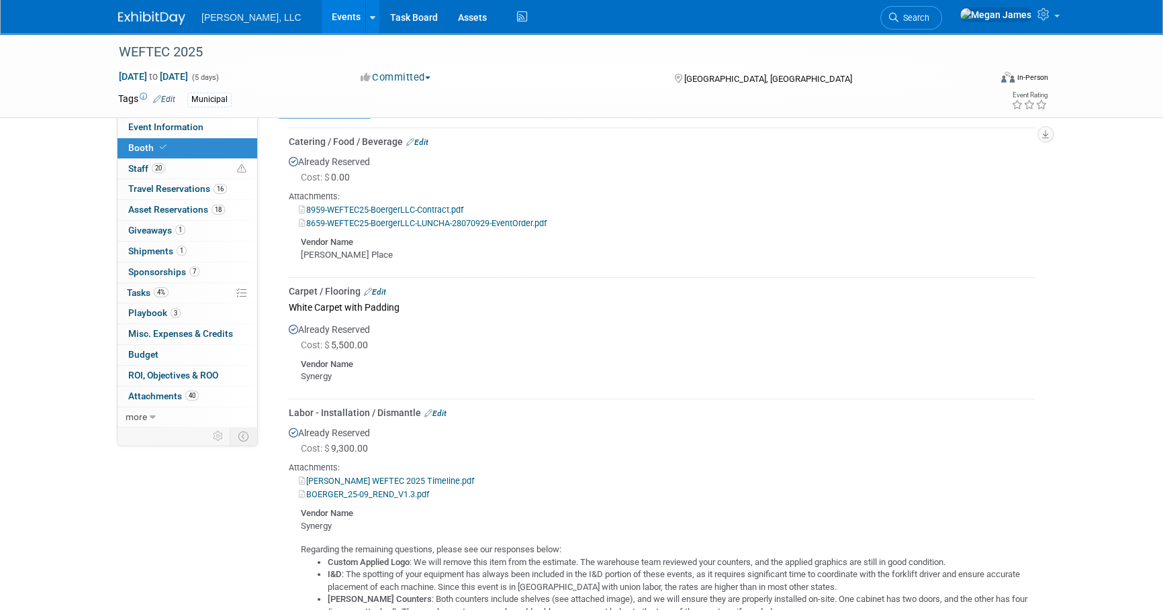
click at [763, 455] on div "Already Reserved Cost: $ 9,300.00 Attachments: [PERSON_NAME] WEFTEC 2025 Timeli…" at bounding box center [662, 532] width 746 height 224
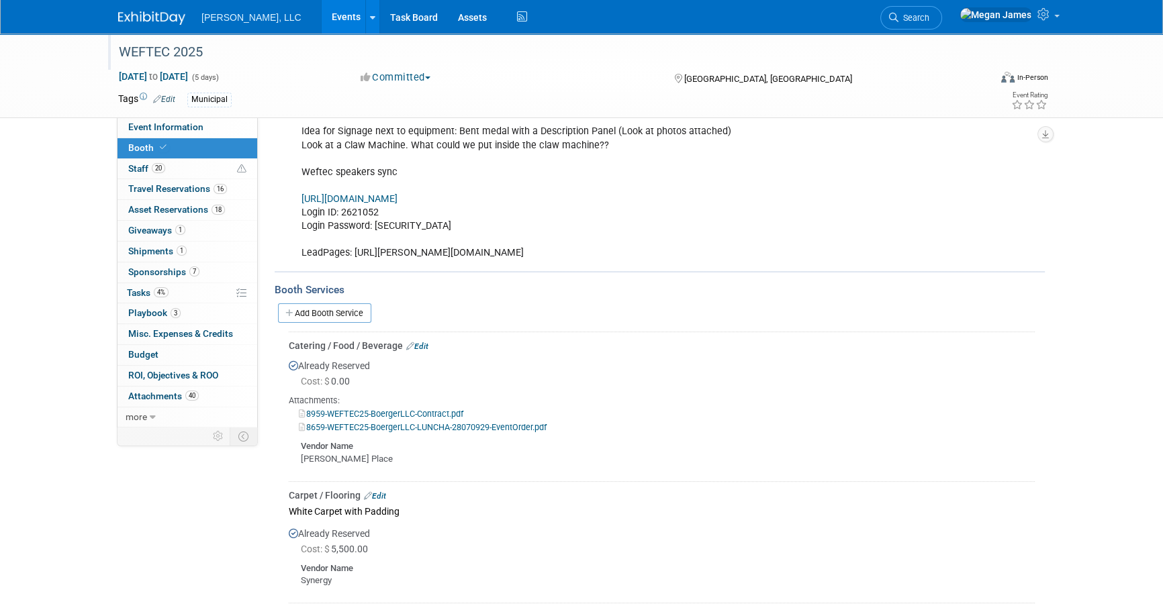
scroll to position [427, 0]
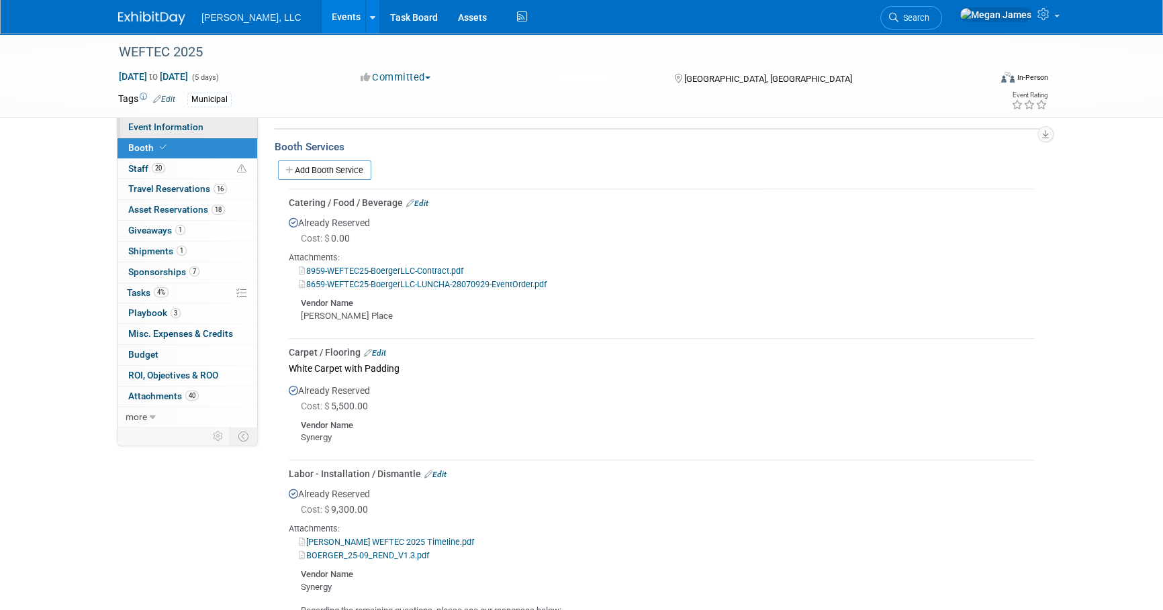
click at [207, 124] on link "Event Information" at bounding box center [188, 128] width 140 height 20
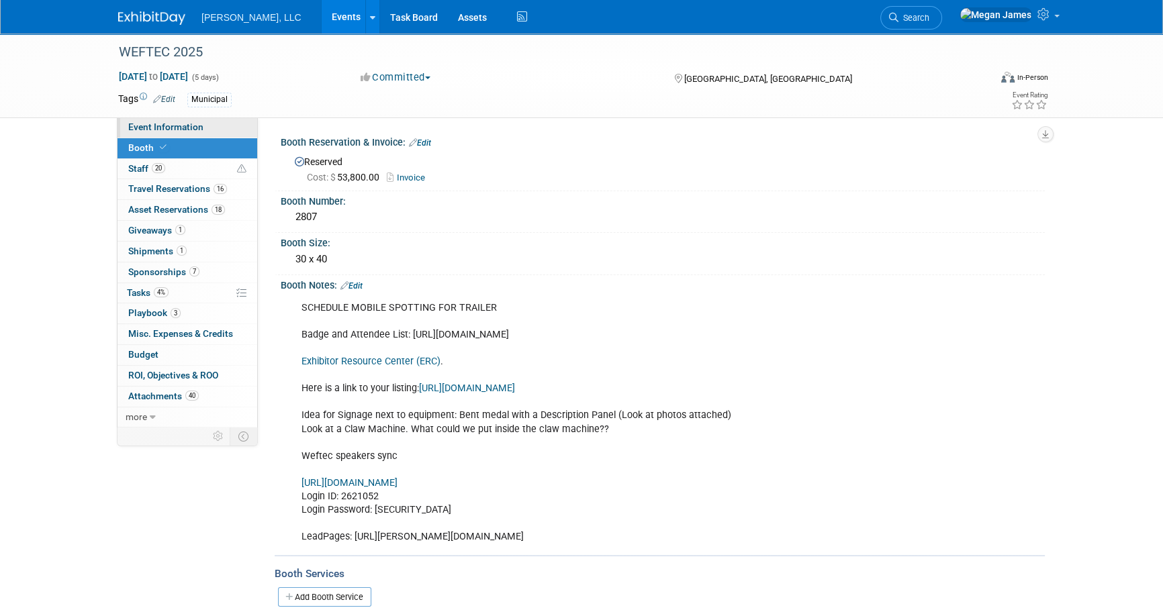
select select "Municipal"
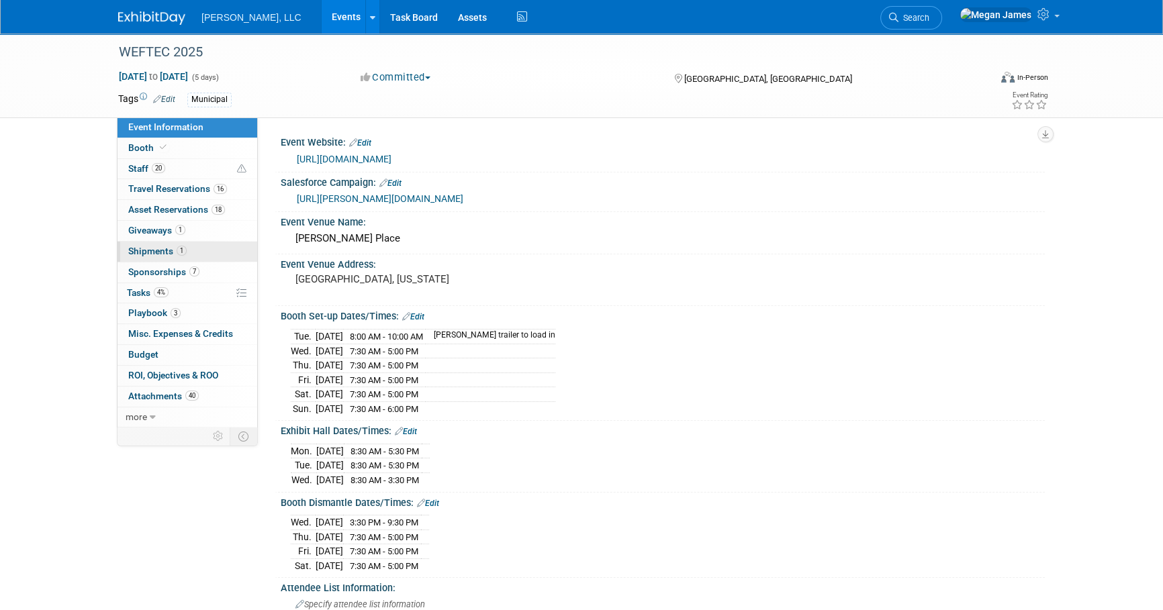
click at [236, 248] on link "1 Shipments 1" at bounding box center [188, 252] width 140 height 20
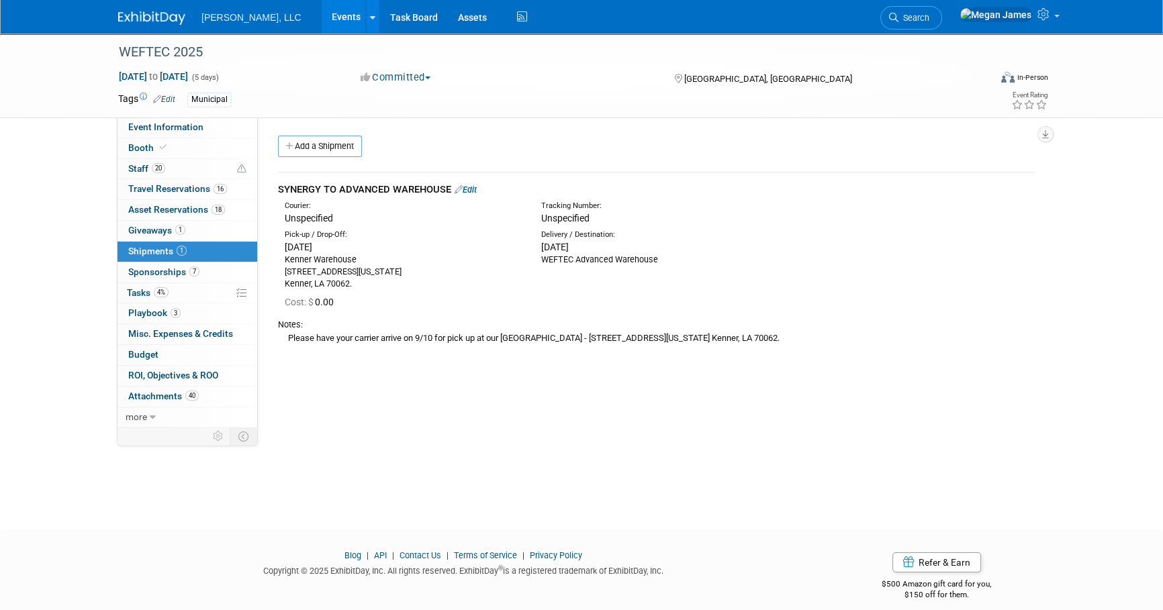
click at [463, 447] on div "WEFTEC 2025 [DATE] to [DATE] (5 days) [DATE] to [DATE] Committed Committed Cons…" at bounding box center [581, 270] width 1163 height 472
click at [322, 14] on link "Events" at bounding box center [346, 17] width 49 height 34
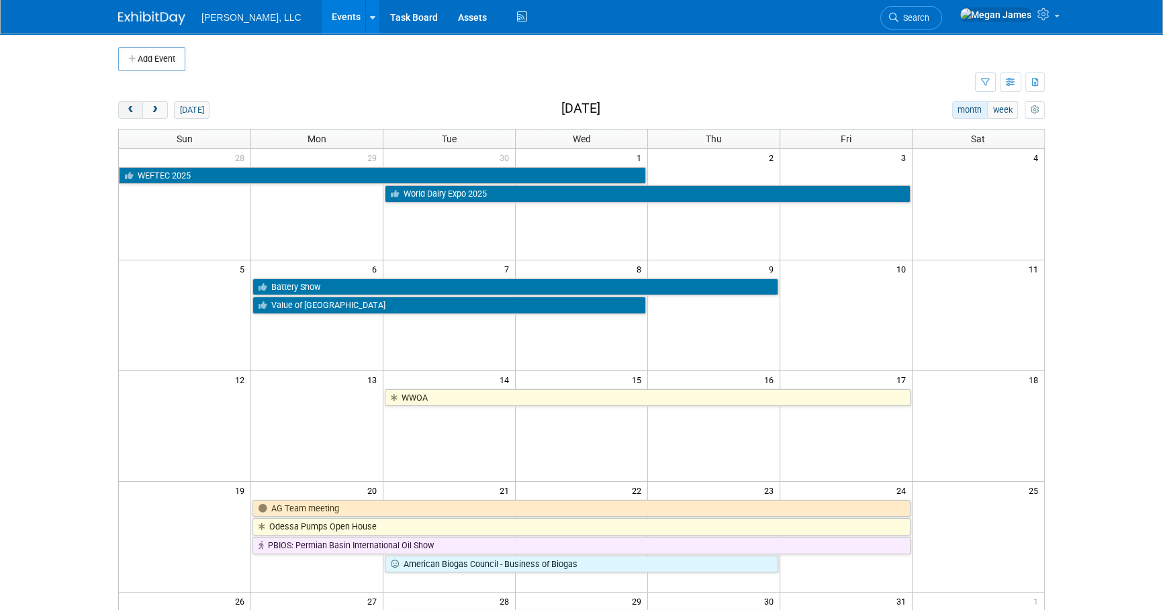
click at [141, 115] on button "prev" at bounding box center [130, 109] width 25 height 17
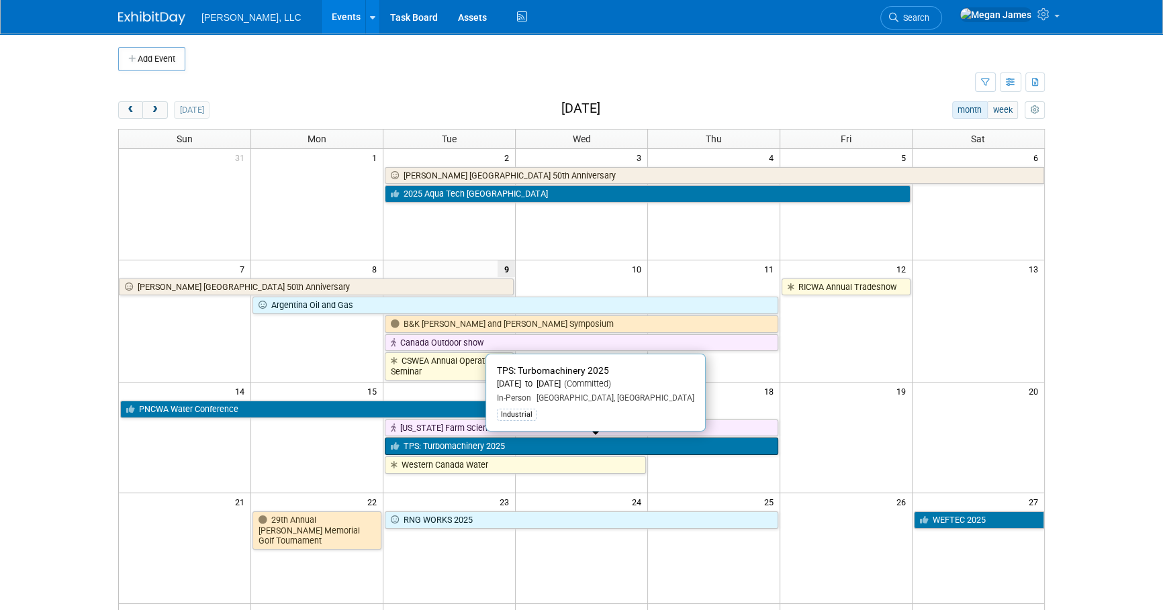
click at [479, 442] on link "TPS: Turbomachinery 2025" at bounding box center [581, 446] width 393 height 17
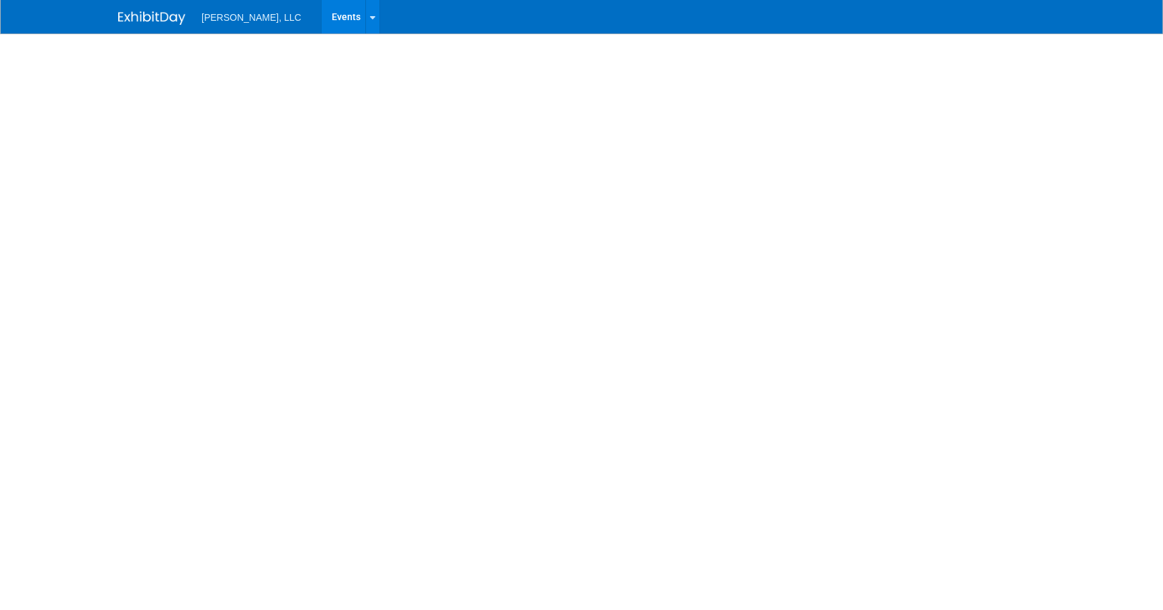
select select "Industrial"
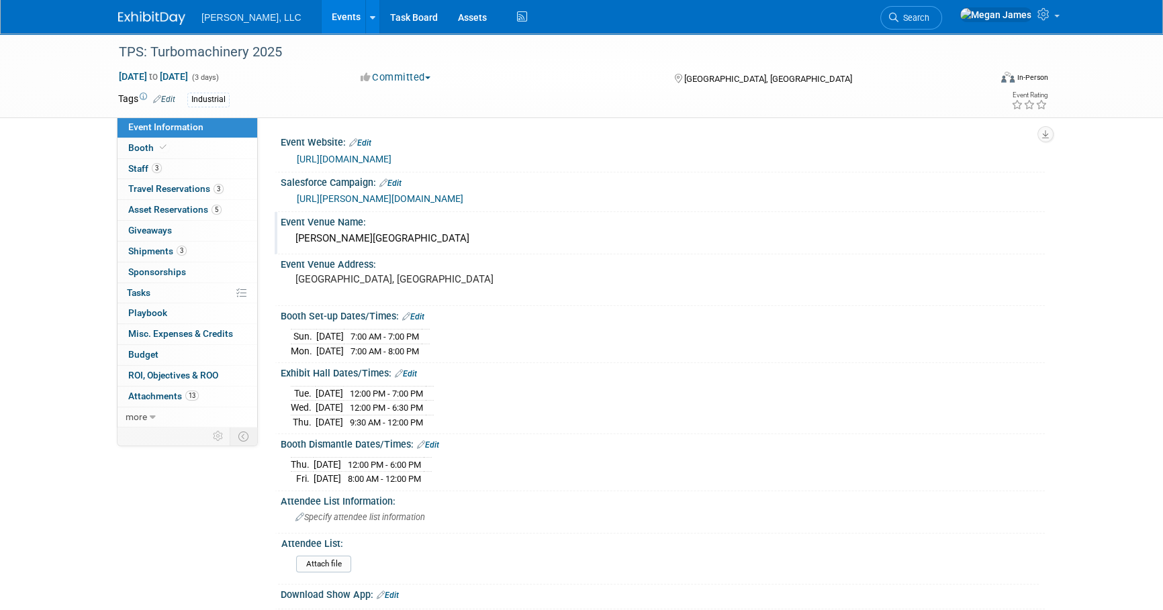
drag, startPoint x: 222, startPoint y: 150, endPoint x: 405, endPoint y: 227, distance: 198.6
click at [222, 150] on link "Booth" at bounding box center [188, 148] width 140 height 20
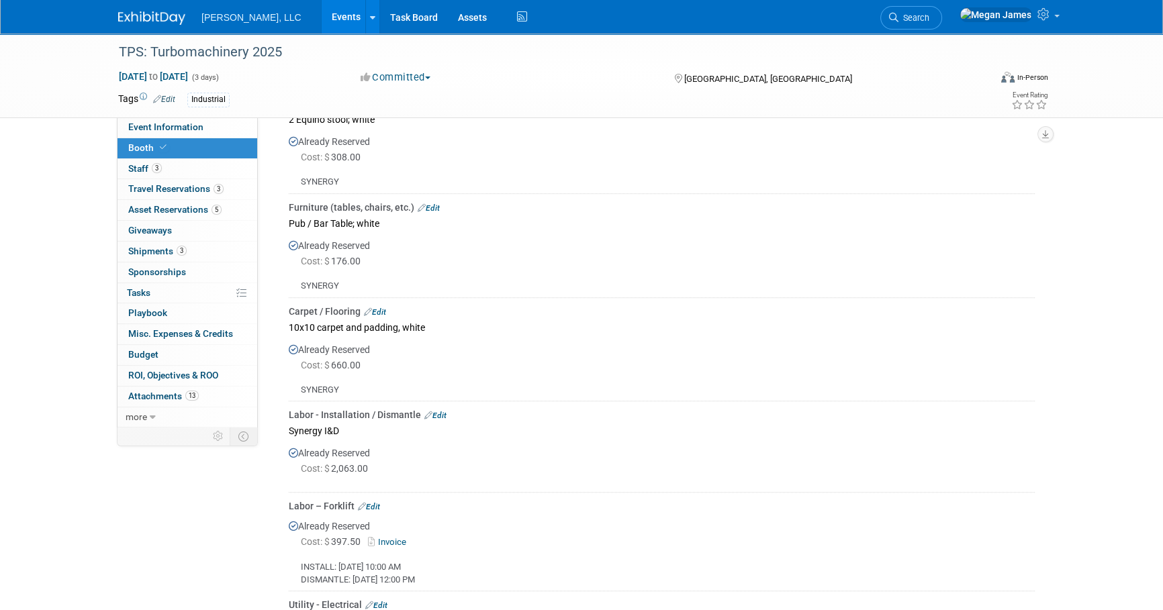
scroll to position [1098, 0]
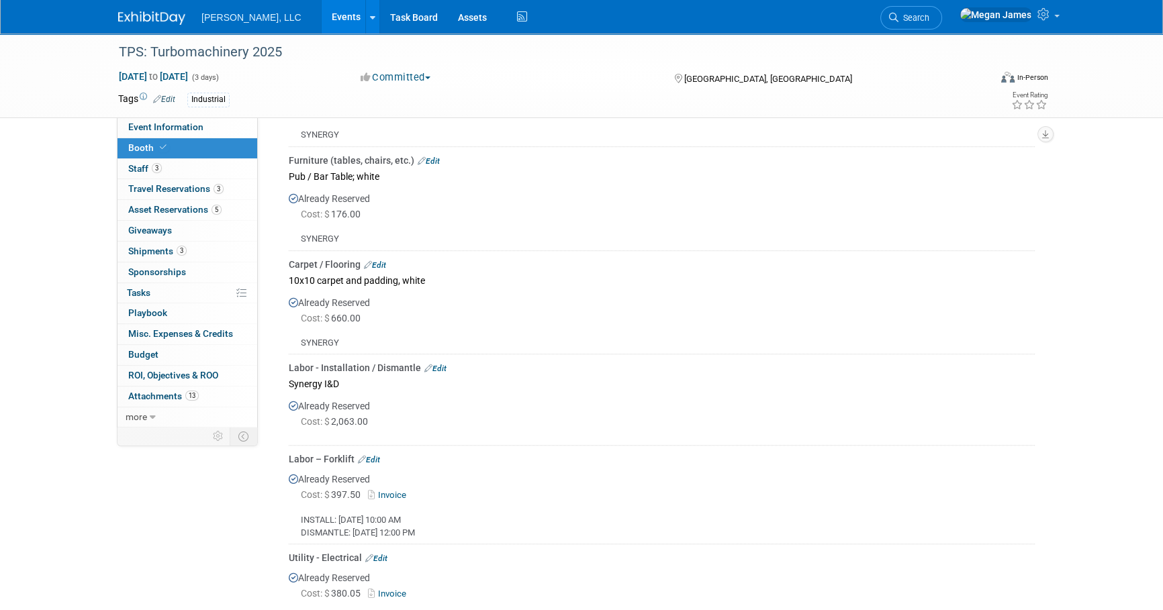
drag, startPoint x: 346, startPoint y: 423, endPoint x: 326, endPoint y: 420, distance: 20.3
click at [326, 420] on div "Cost: $ 2,063.00" at bounding box center [668, 421] width 734 height 13
copy span "$ 2,063.00"
click at [575, 437] on div at bounding box center [662, 435] width 746 height 11
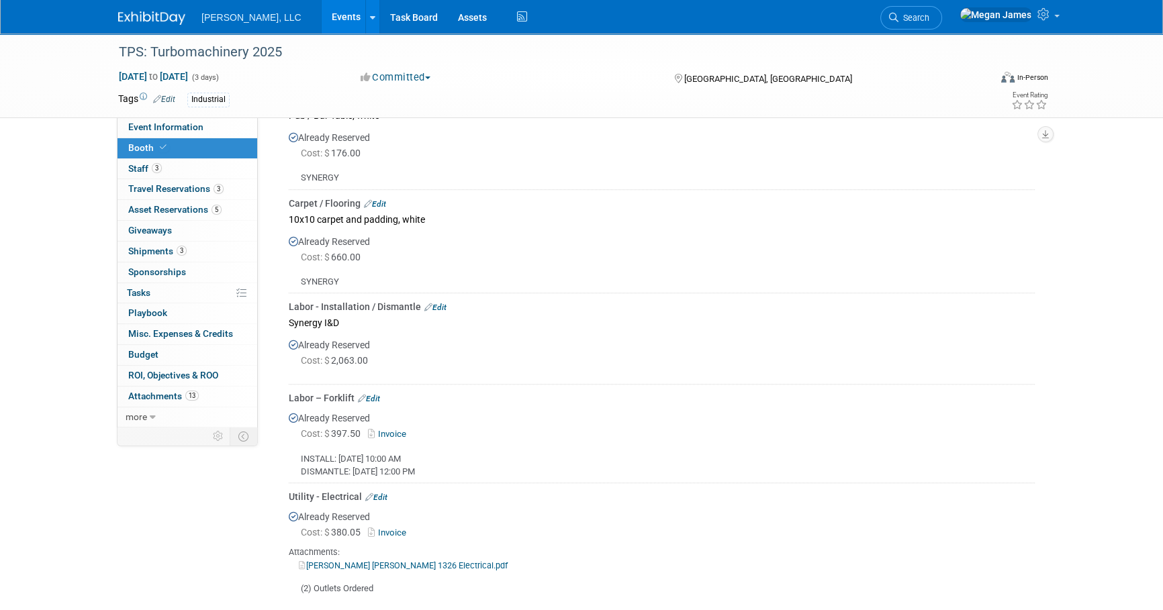
scroll to position [1221, 0]
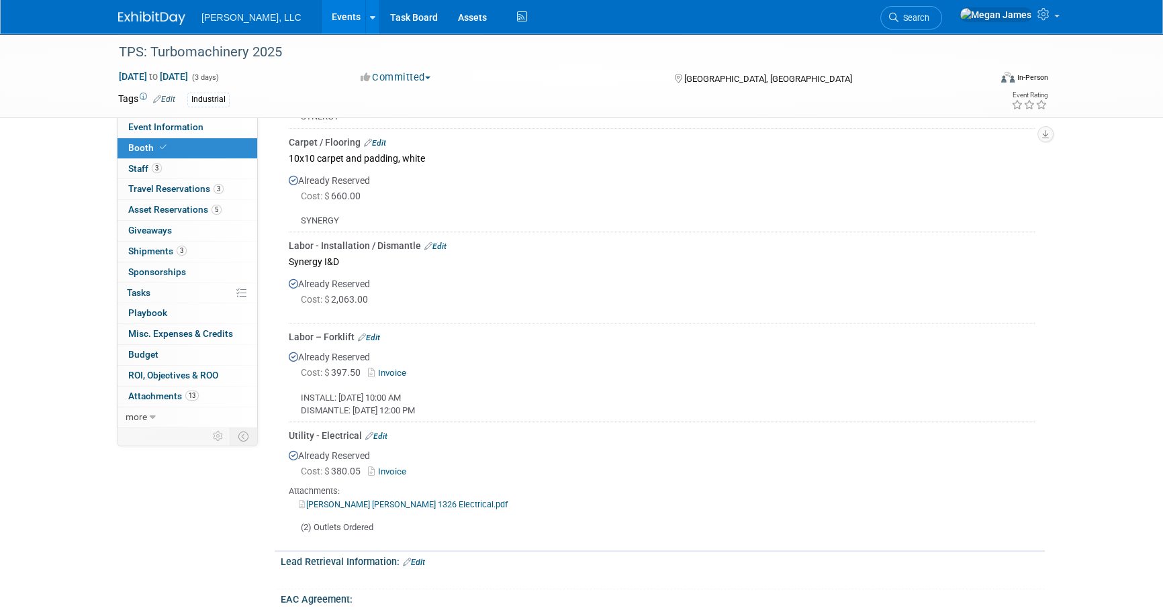
click at [322, 26] on link "Events" at bounding box center [346, 17] width 49 height 34
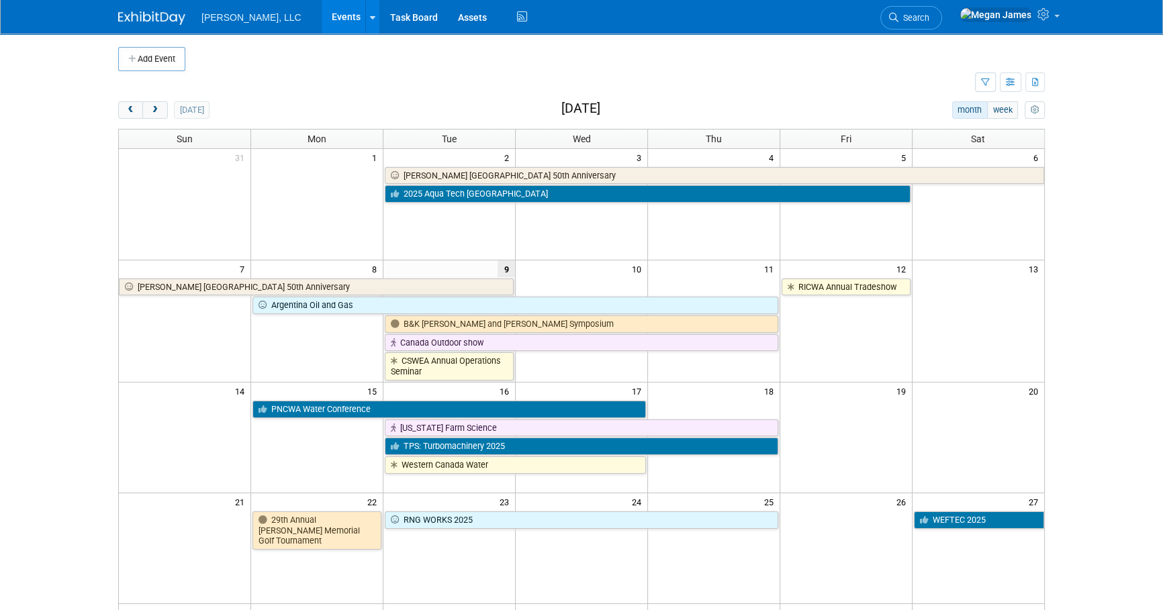
click at [1095, 293] on body "[PERSON_NAME], LLC Events Add Event Bulk Upload Events Shareable Event Boards R…" at bounding box center [581, 305] width 1163 height 610
click at [1096, 310] on body "[PERSON_NAME], LLC Events Add Event Bulk Upload Events Shareable Event Boards R…" at bounding box center [581, 305] width 1163 height 610
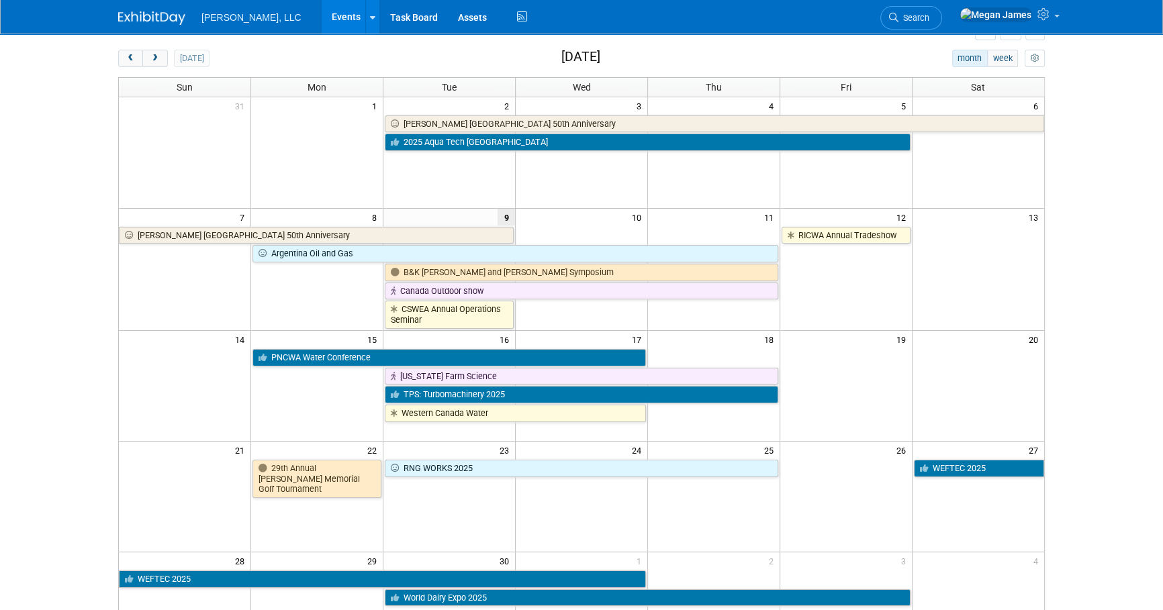
scroll to position [53, 0]
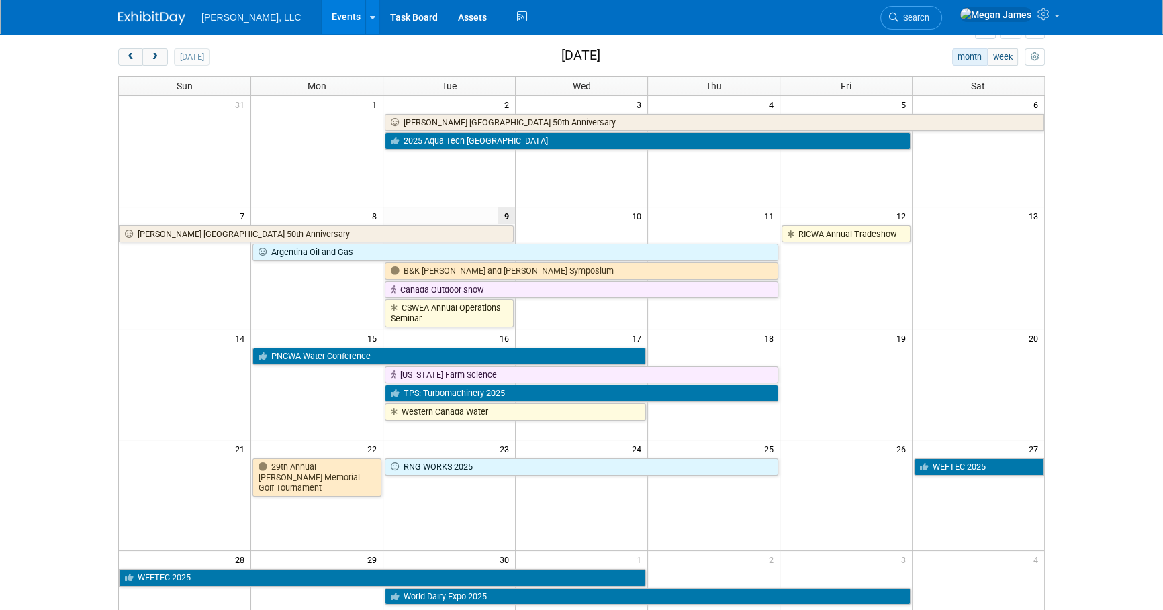
click at [1125, 236] on body "[PERSON_NAME], LLC Events Add Event Bulk Upload Events Shareable Event Boards R…" at bounding box center [581, 252] width 1163 height 610
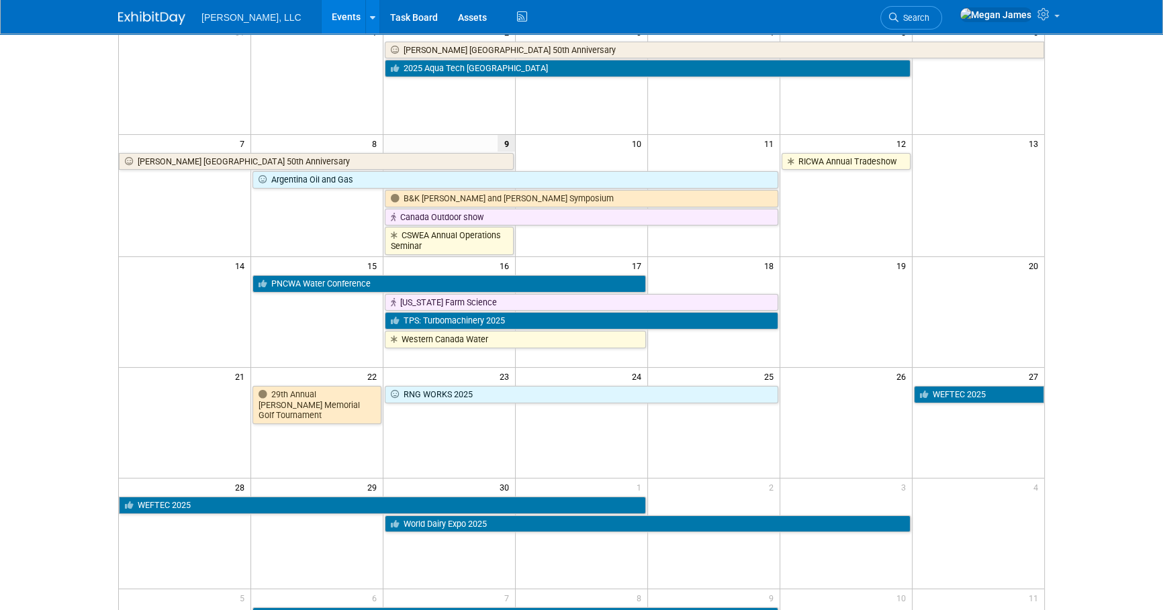
scroll to position [236, 0]
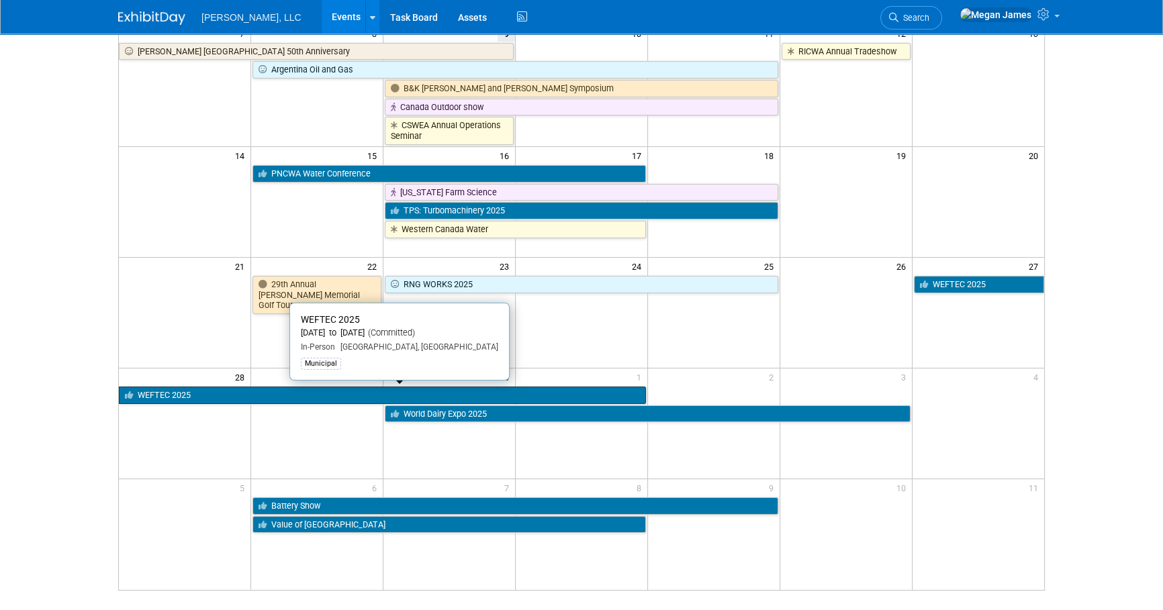
click at [197, 392] on link "WEFTEC 2025" at bounding box center [382, 395] width 527 height 17
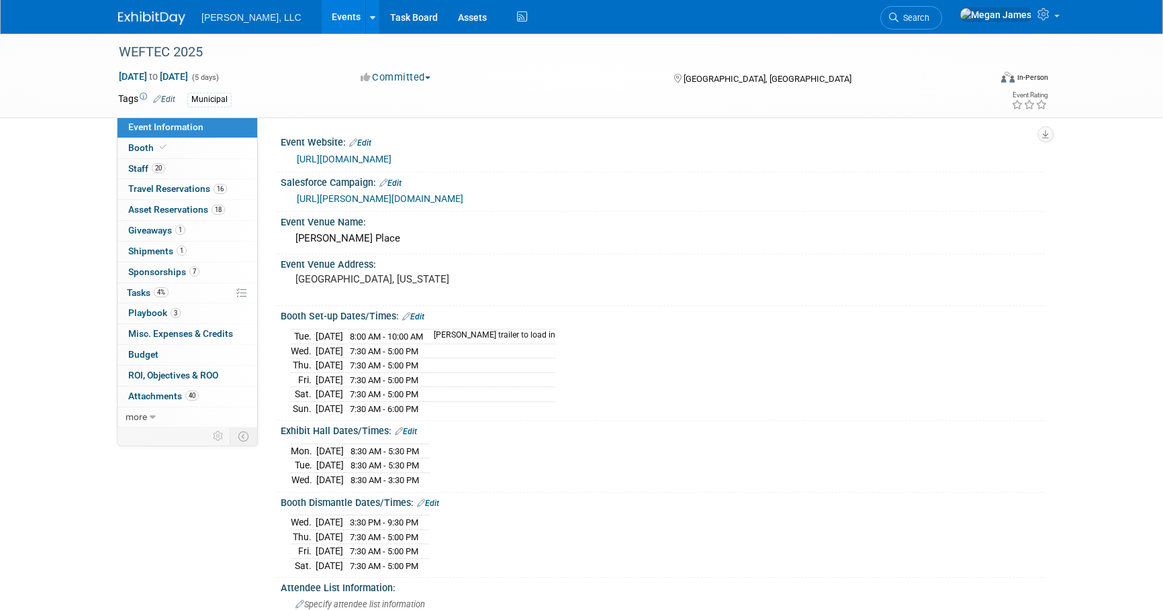
select select "Municipal"
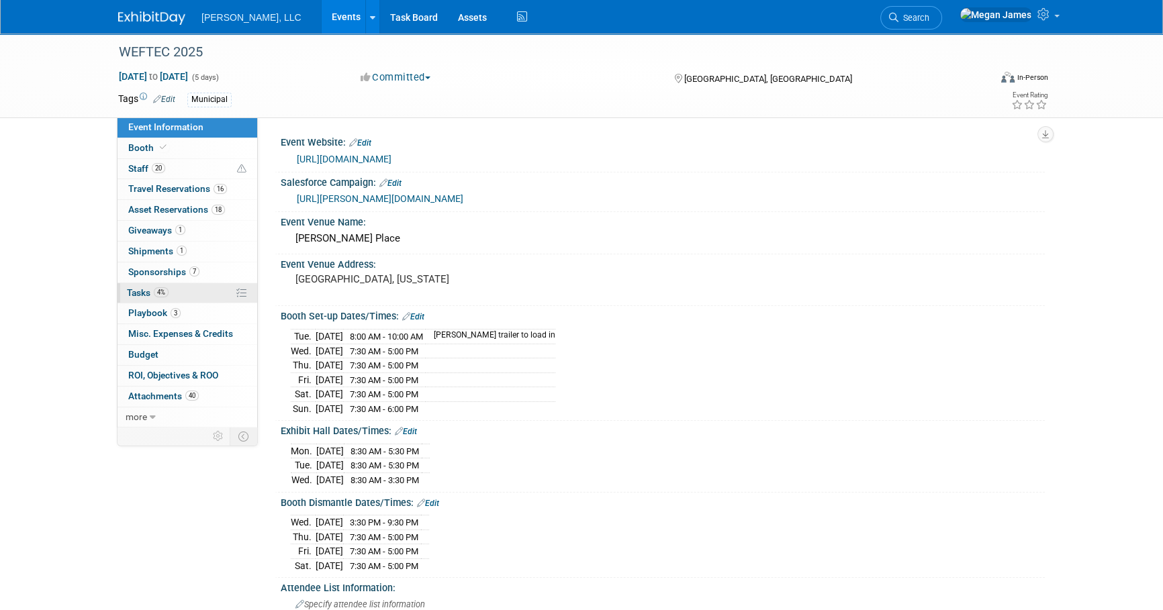
click at [193, 286] on link "4% Tasks 4%" at bounding box center [188, 293] width 140 height 20
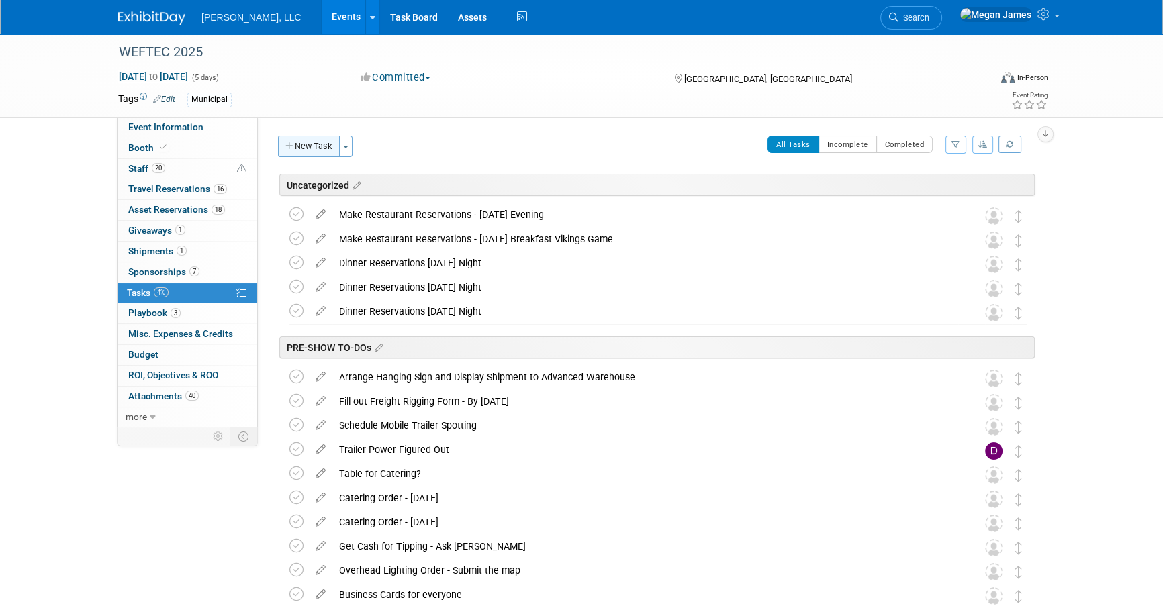
click at [312, 141] on button "New Task" at bounding box center [309, 146] width 62 height 21
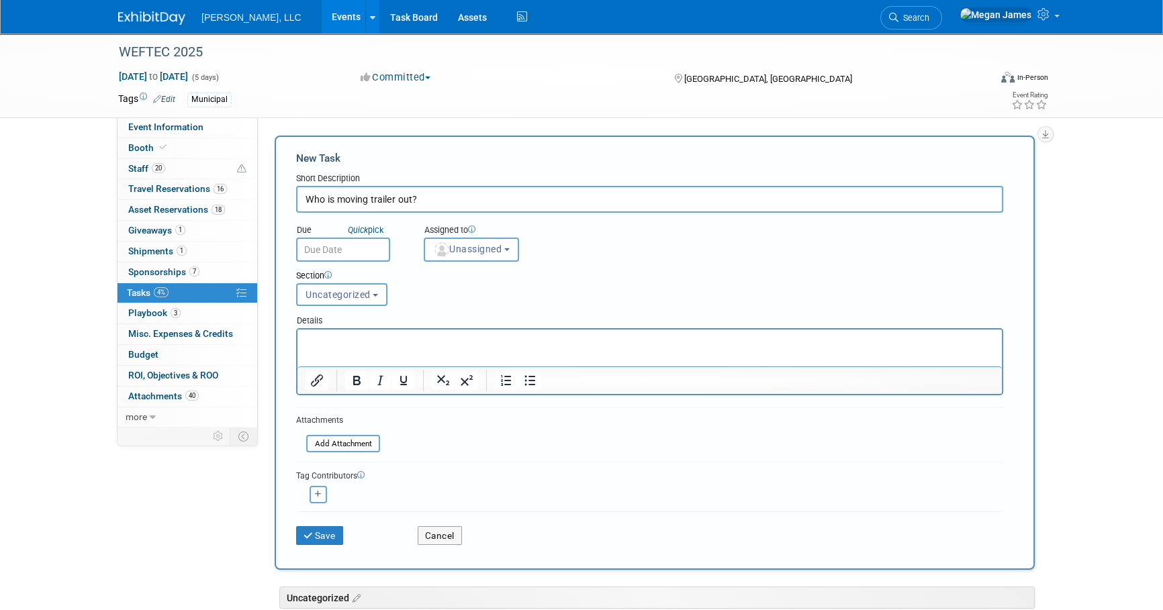
type input "Who is moving trailer out?"
click at [326, 539] on button "Save" at bounding box center [319, 535] width 47 height 19
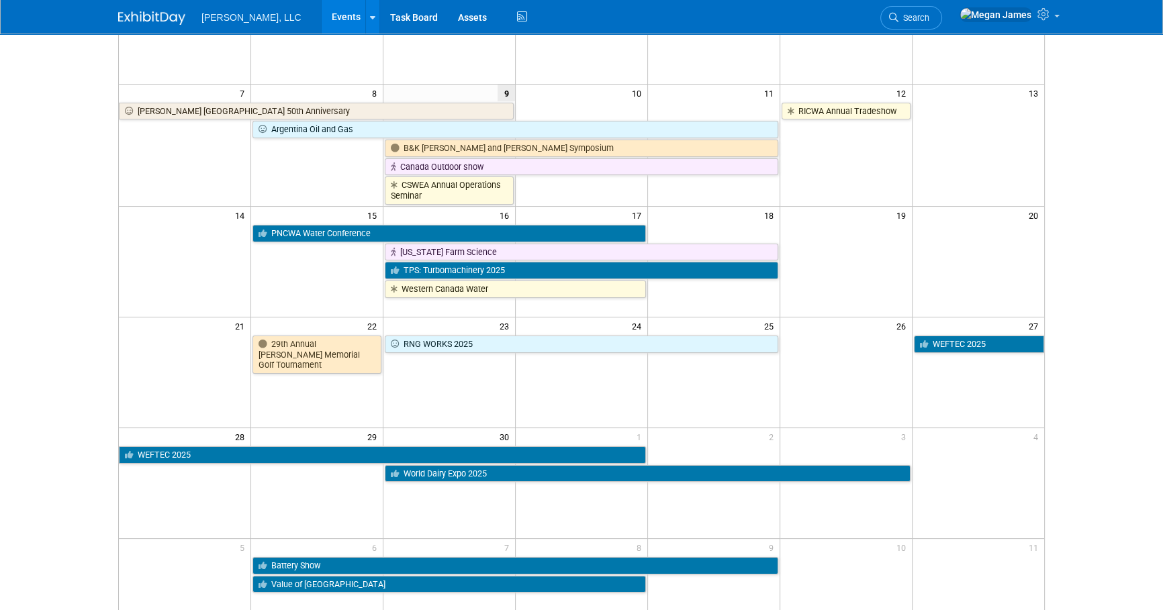
scroll to position [183, 0]
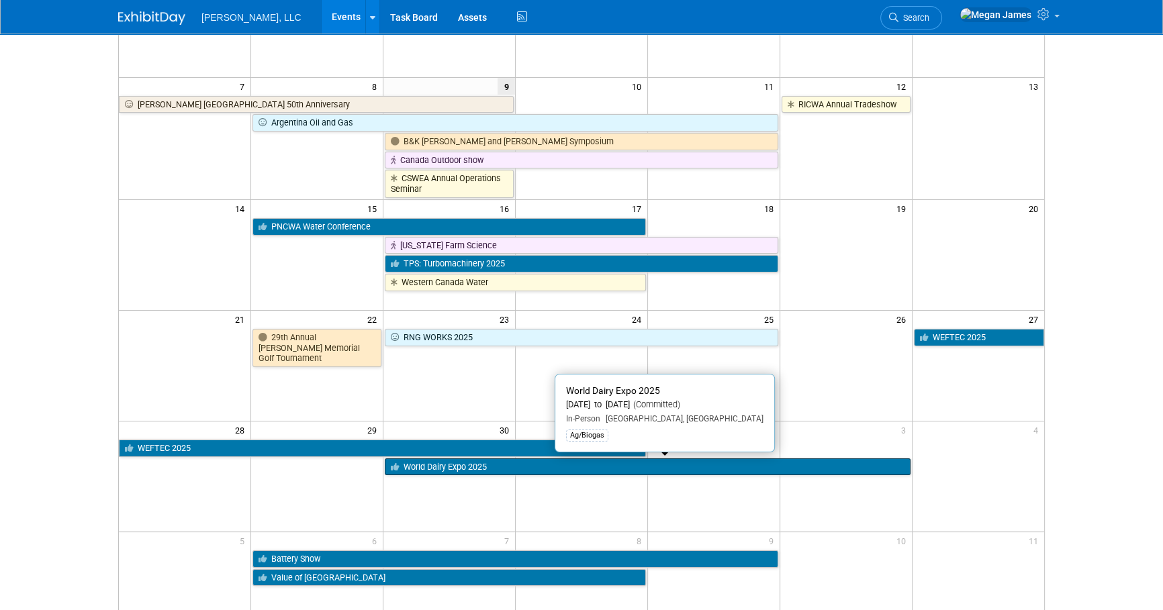
click at [441, 467] on link "World Dairy Expo 2025" at bounding box center [647, 467] width 525 height 17
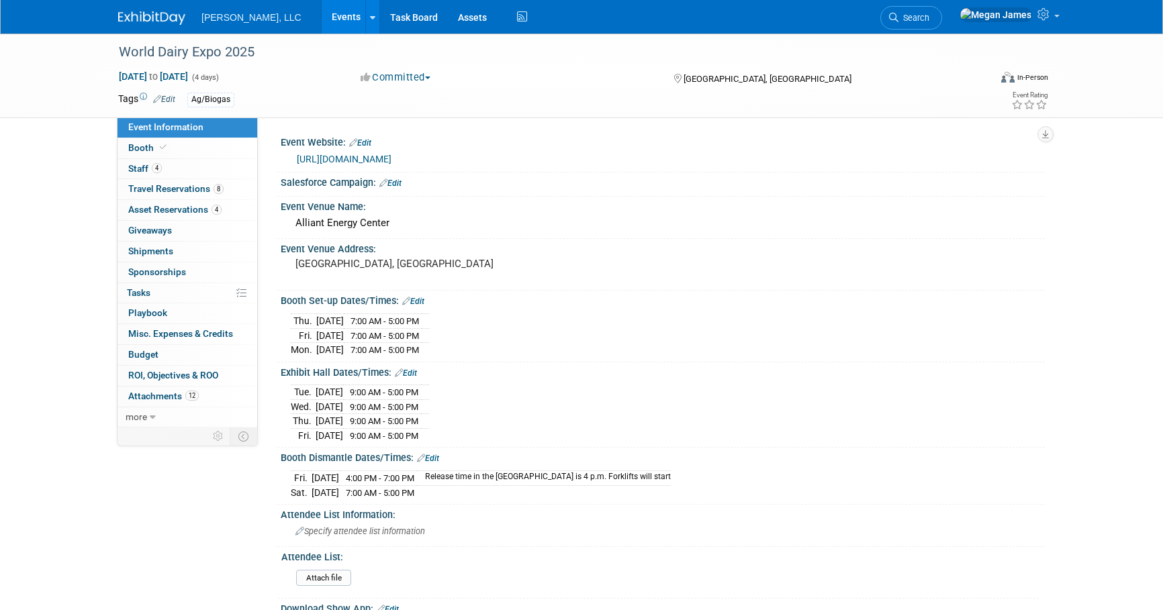
select select "Ag/Biogas"
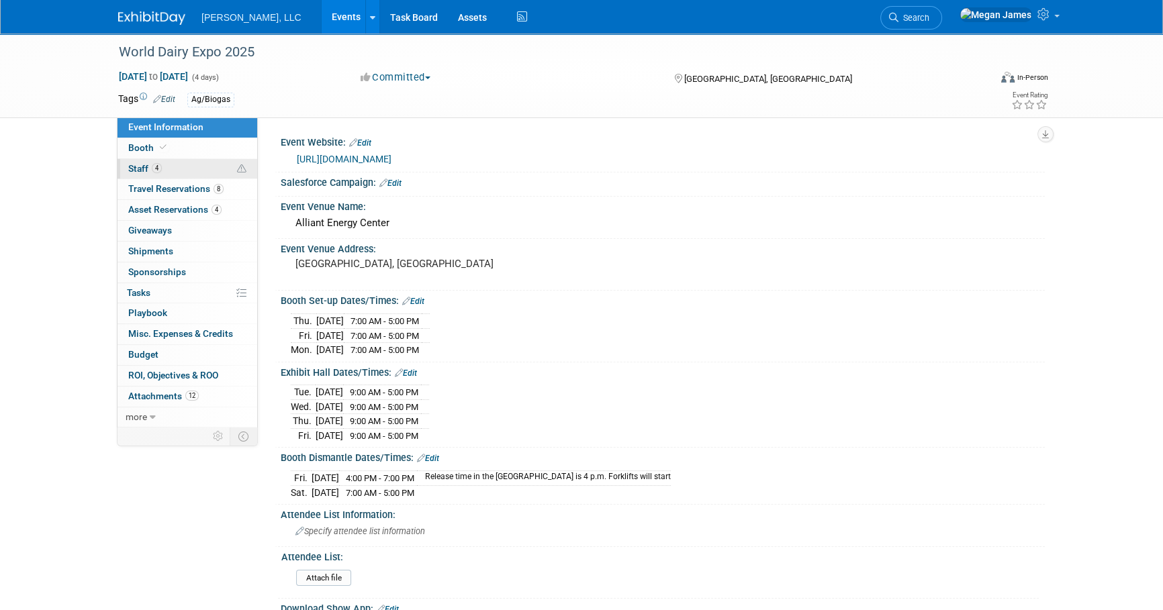
click at [209, 172] on link "4 Staff 4" at bounding box center [188, 169] width 140 height 20
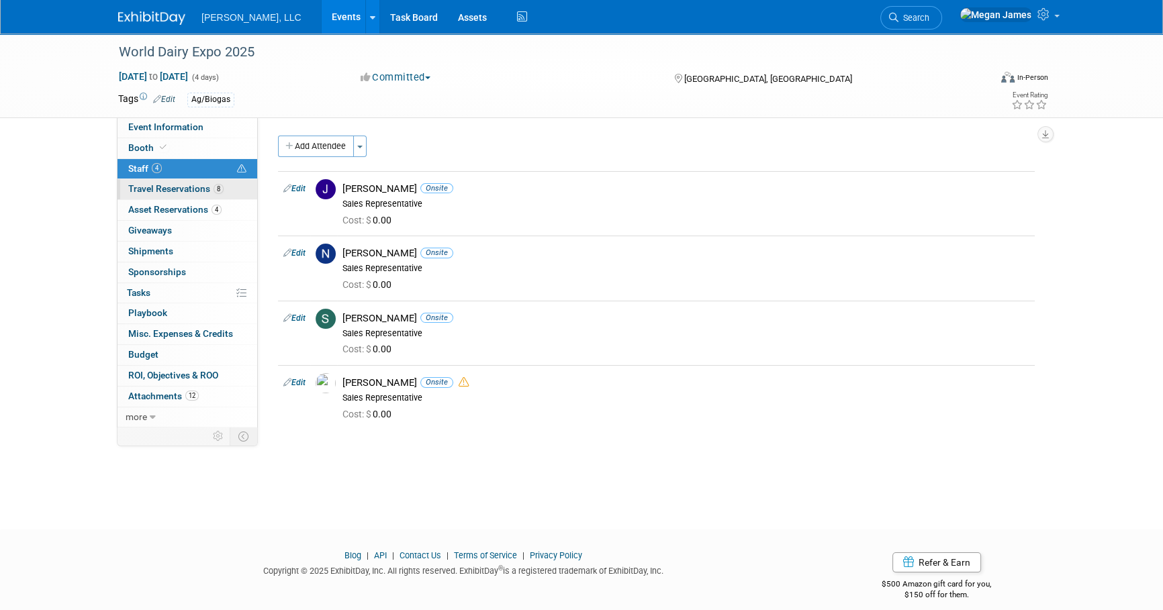
click at [208, 189] on span "Travel Reservations 8" at bounding box center [175, 188] width 95 height 11
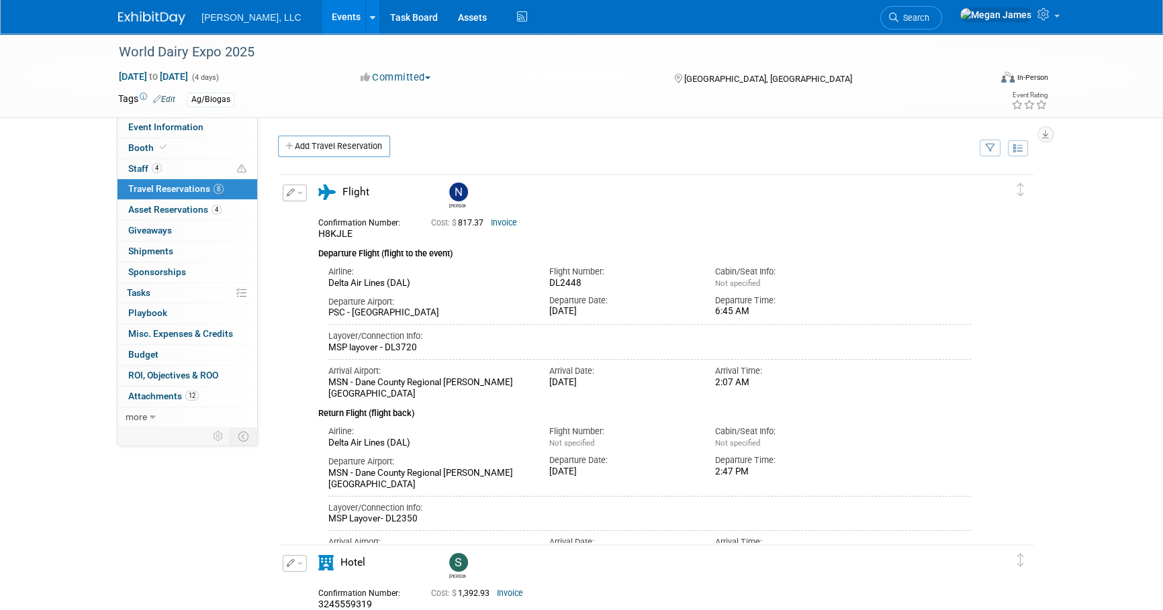
click at [322, 9] on link "Events" at bounding box center [346, 17] width 49 height 34
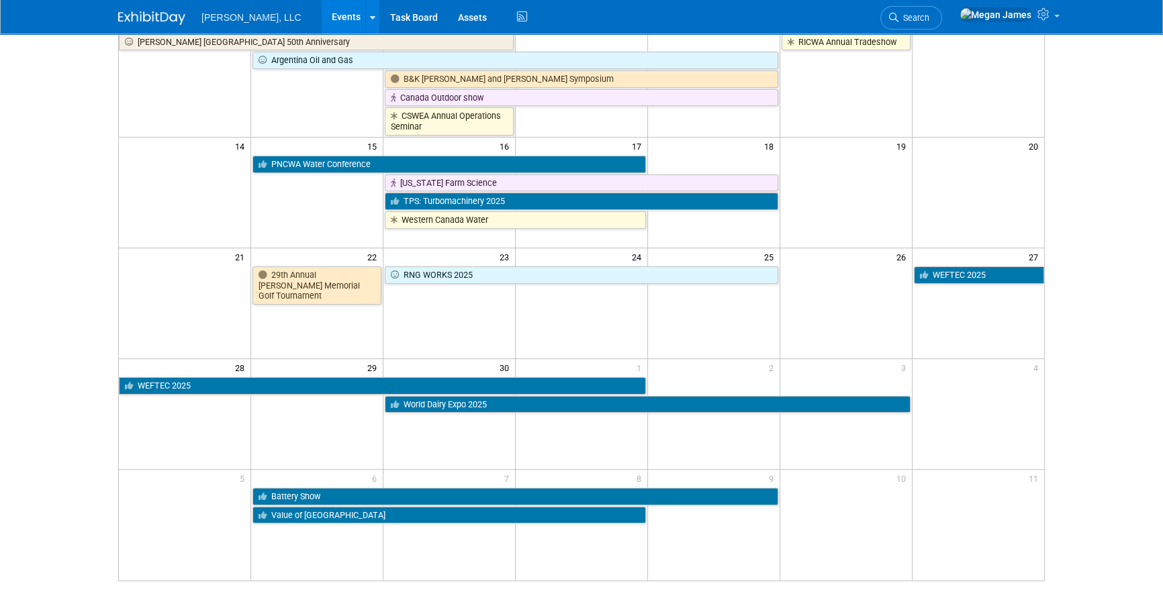
scroll to position [238, 0]
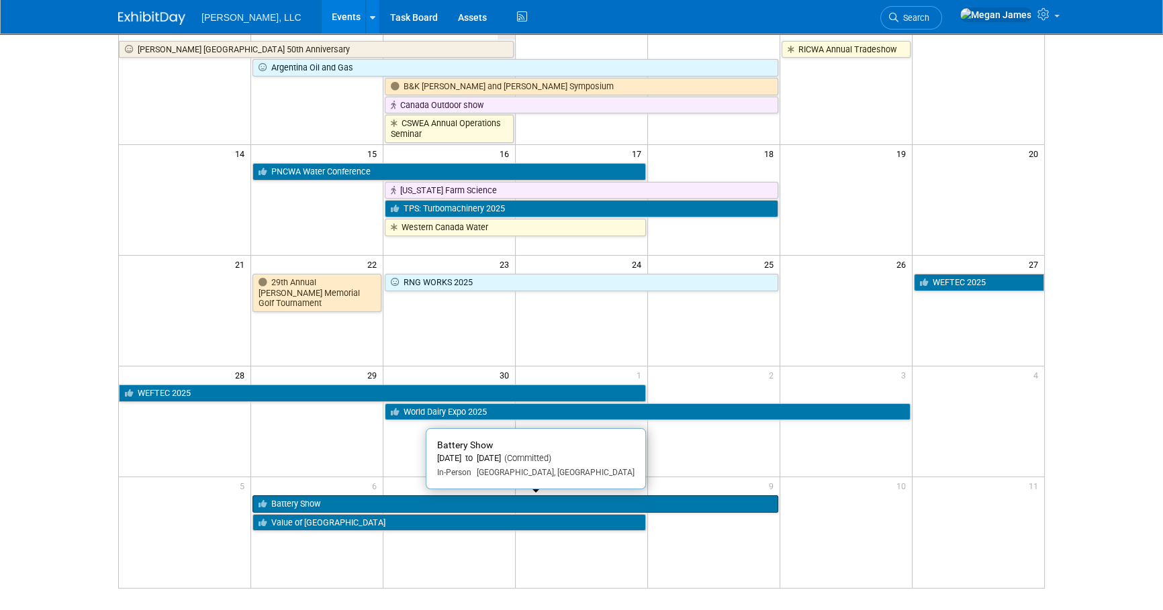
click at [308, 500] on link "Battery Show" at bounding box center [514, 504] width 525 height 17
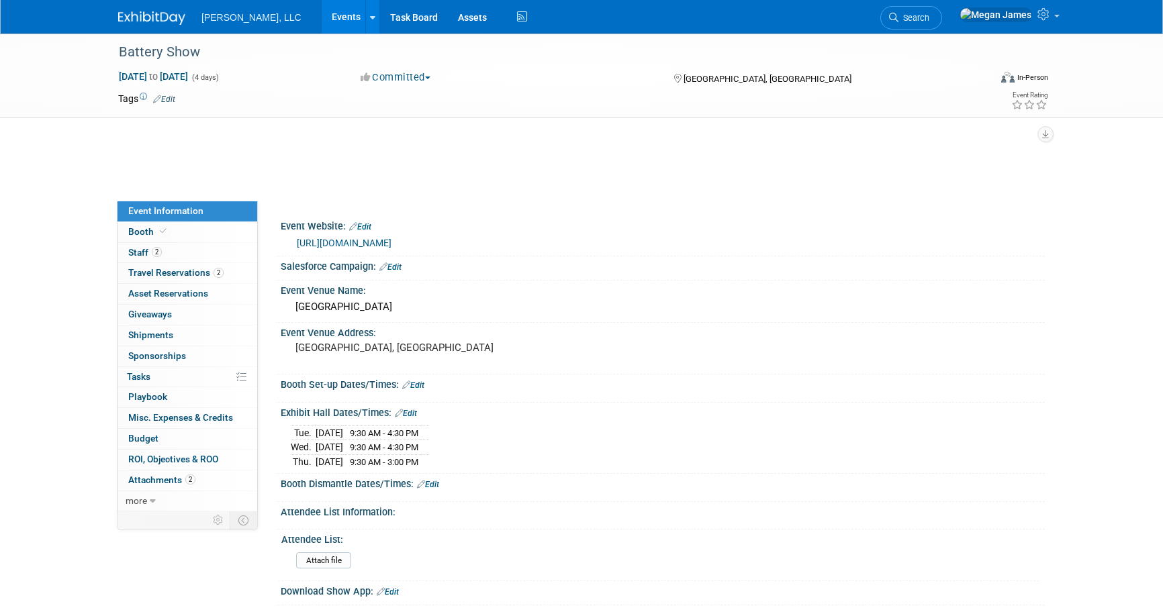
select select "Industrial"
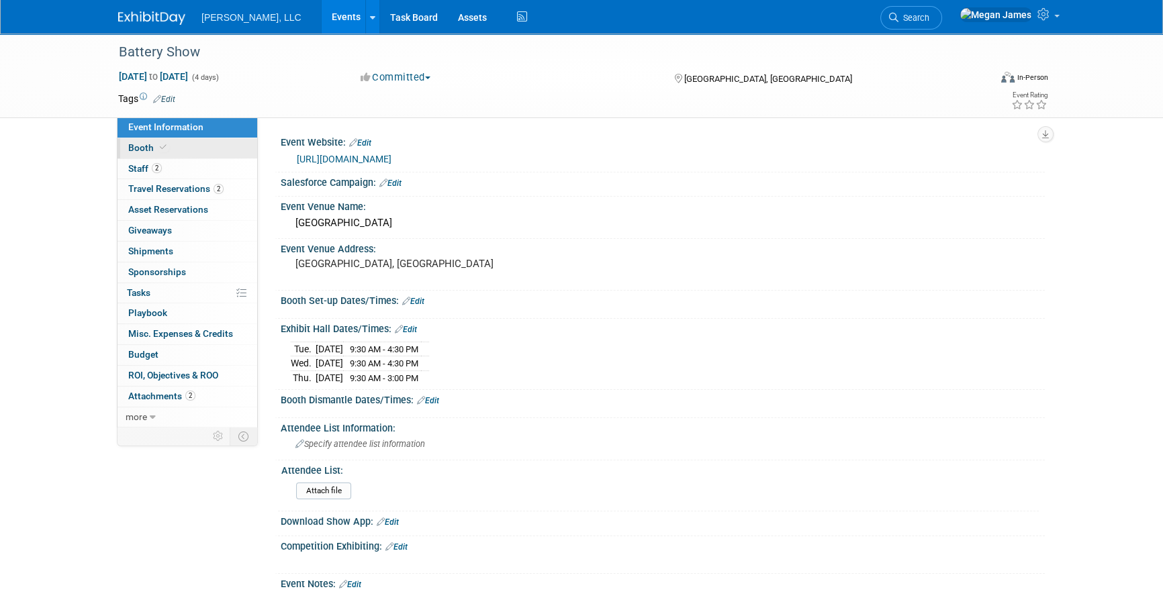
click at [195, 152] on link "Booth" at bounding box center [188, 148] width 140 height 20
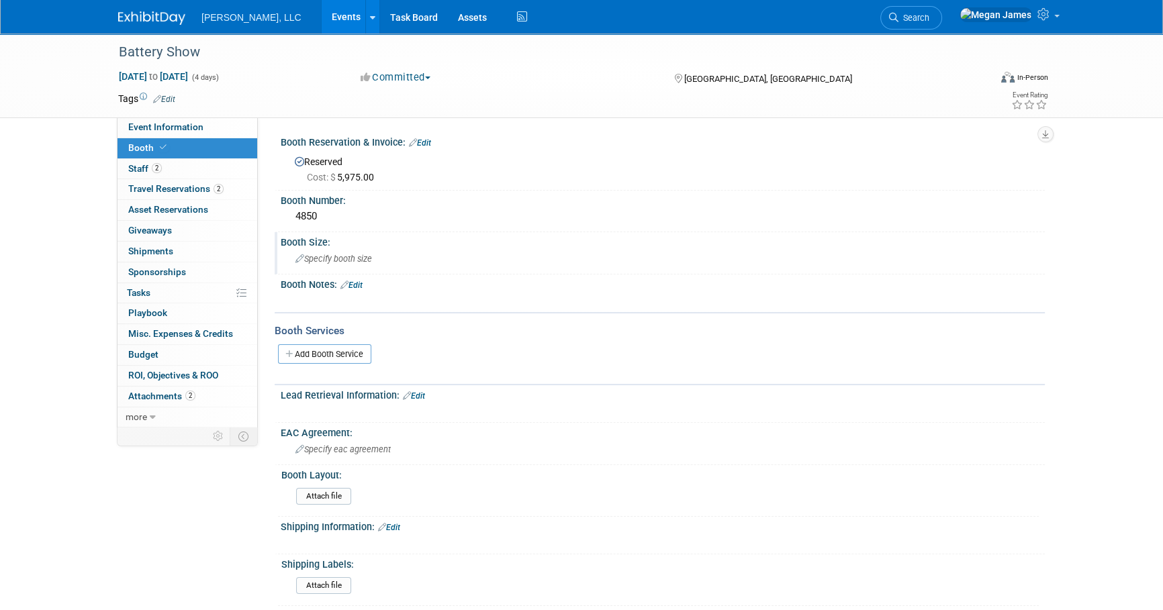
click at [373, 264] on div "Specify booth size" at bounding box center [663, 258] width 744 height 21
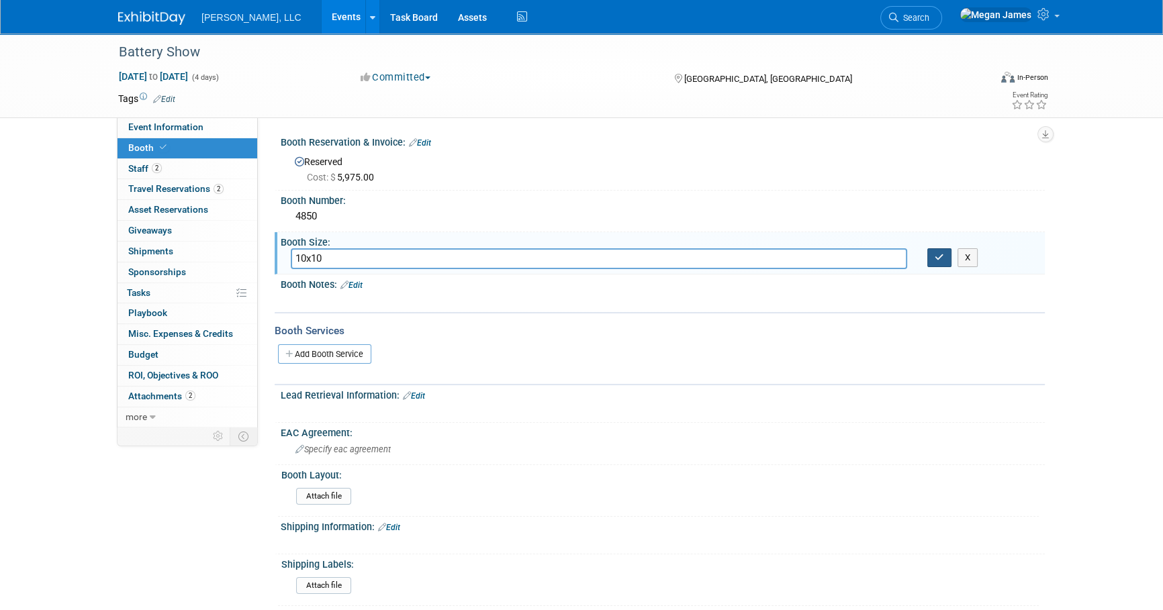
type input "10x10"
click at [928, 255] on button "button" at bounding box center [939, 257] width 24 height 19
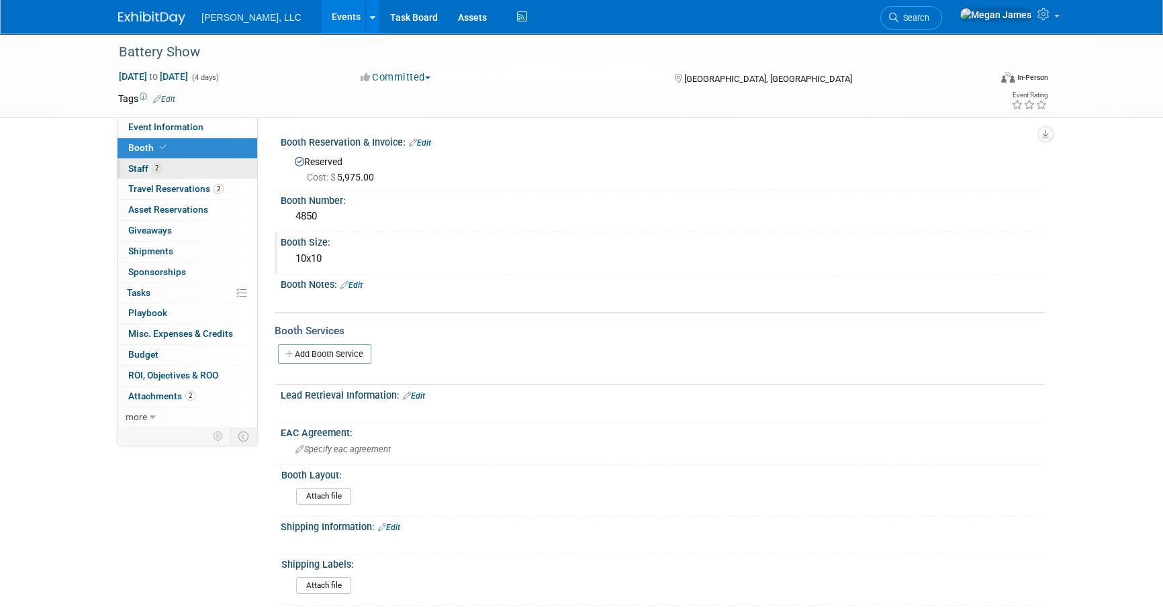
click at [221, 164] on link "2 Staff 2" at bounding box center [188, 169] width 140 height 20
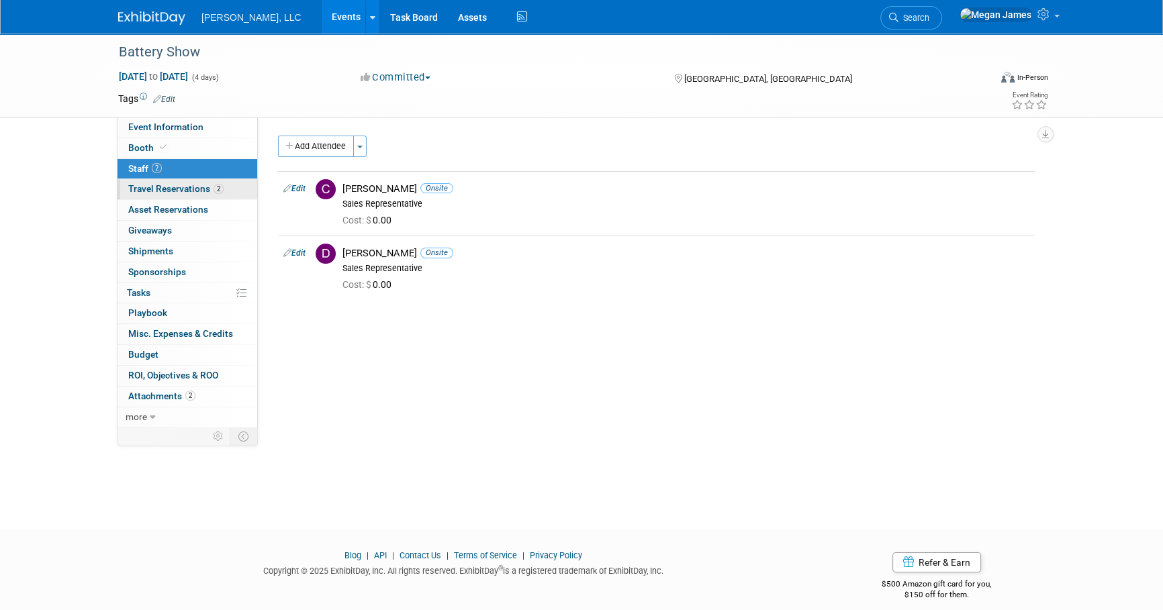
click at [238, 187] on link "2 Travel Reservations 2" at bounding box center [188, 189] width 140 height 20
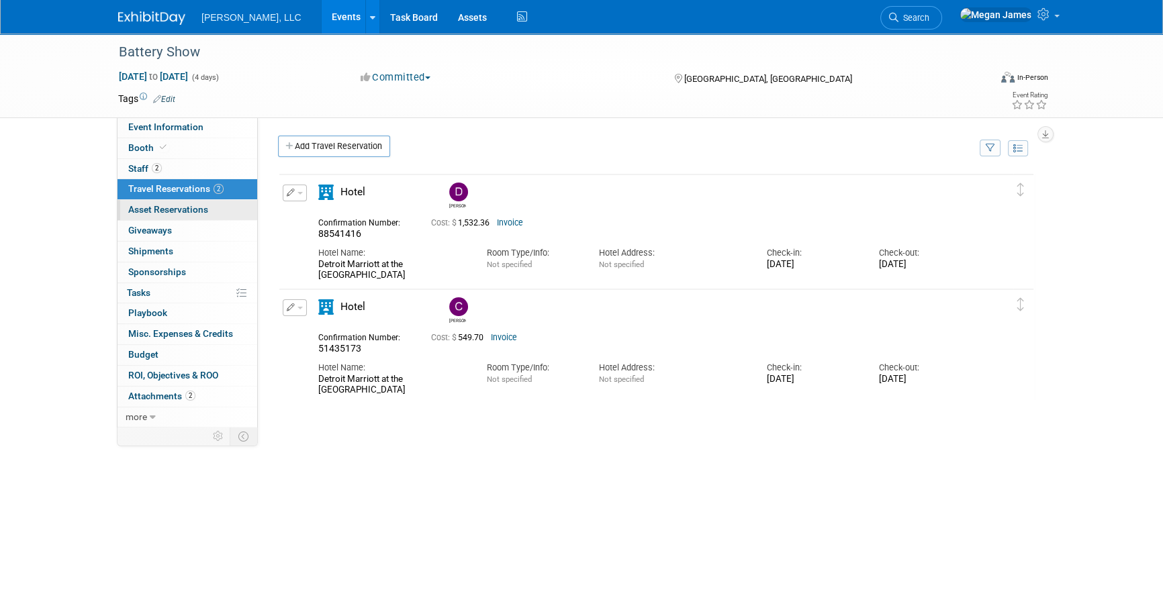
click at [242, 216] on link "0 Asset Reservations 0" at bounding box center [188, 210] width 140 height 20
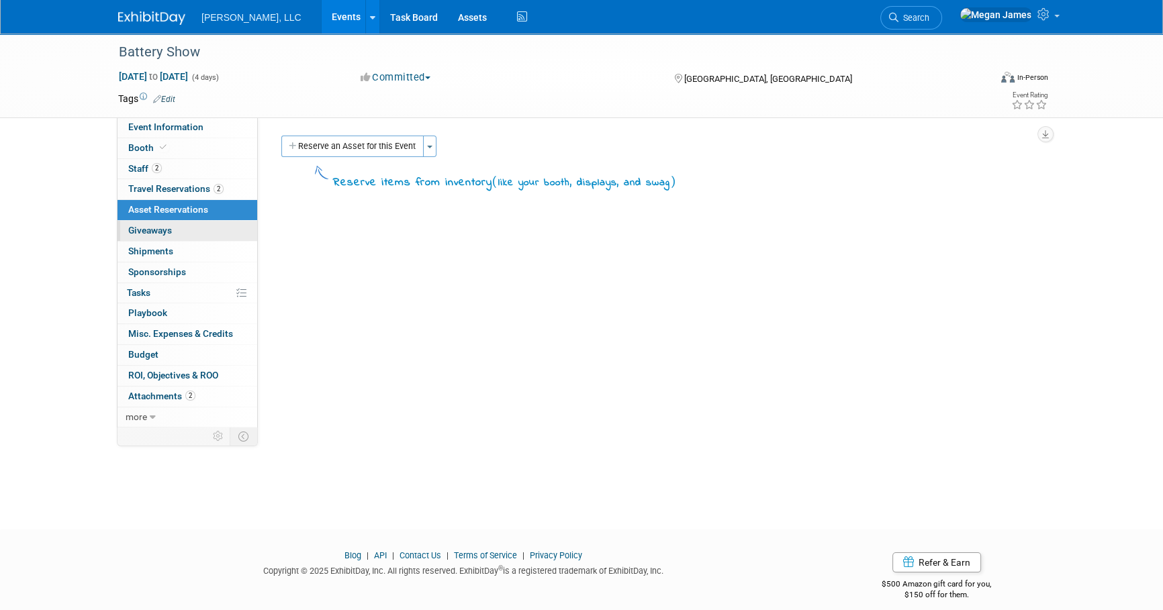
click at [235, 230] on link "0 Giveaways 0" at bounding box center [188, 231] width 140 height 20
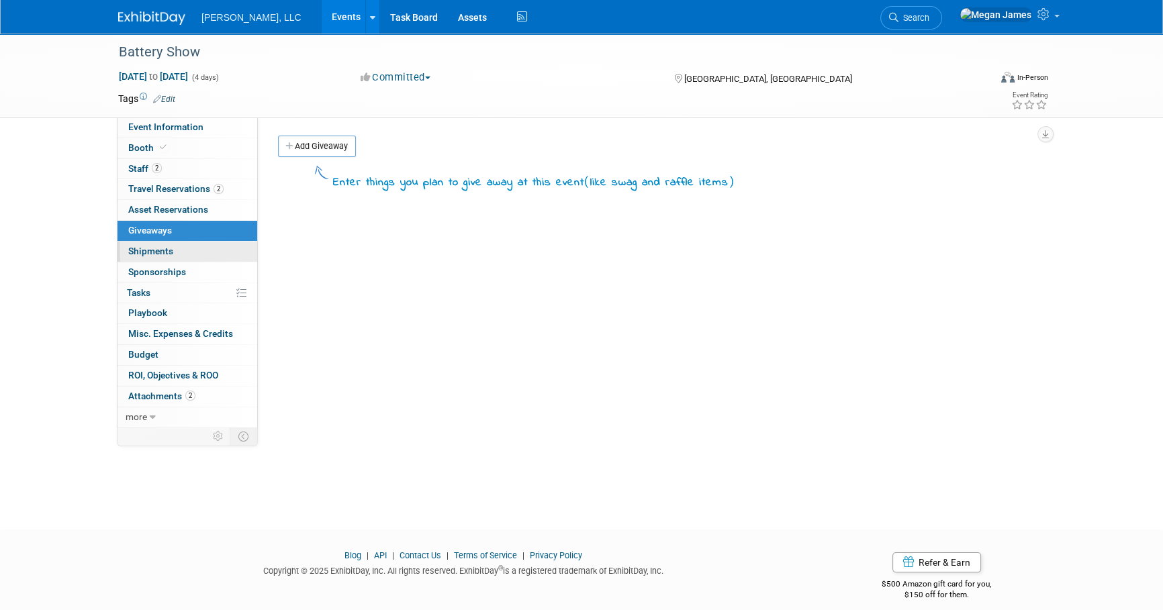
click at [230, 251] on link "0 Shipments 0" at bounding box center [188, 252] width 140 height 20
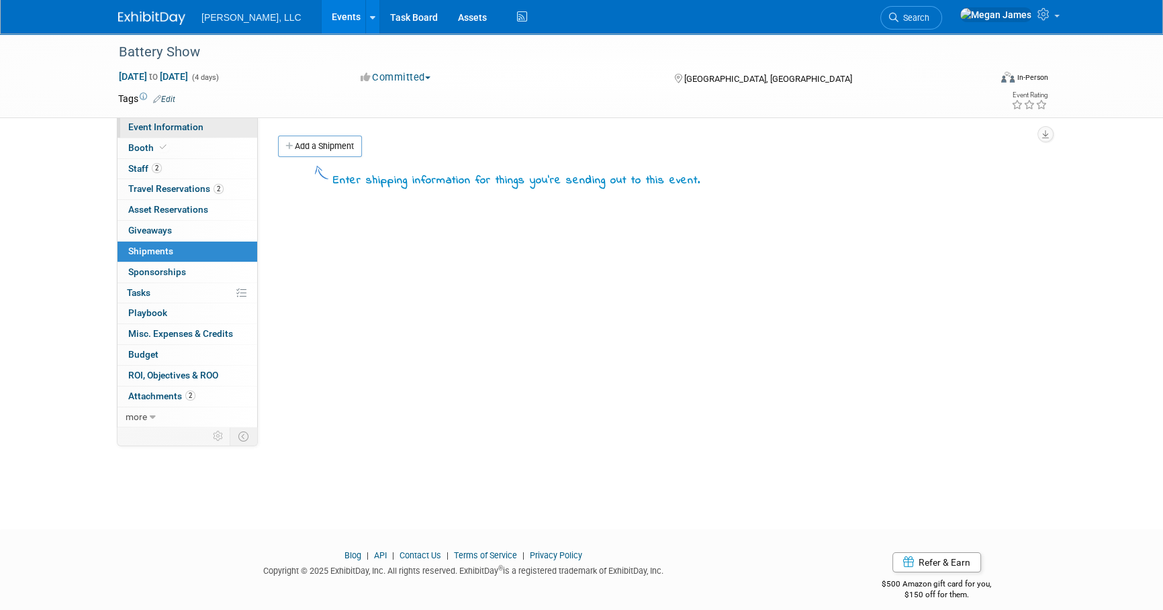
click at [234, 135] on link "Event Information" at bounding box center [188, 128] width 140 height 20
select select "Industrial"
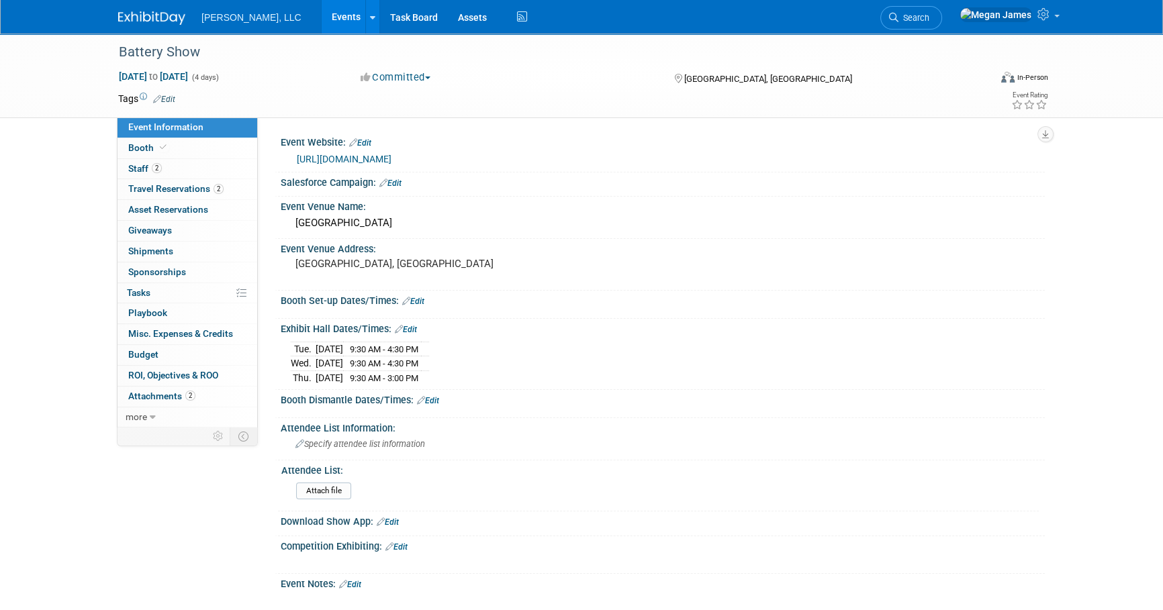
click at [66, 324] on div "Battery Show Oct 6, 2025 to Oct 9, 2025 (4 days) Oct 6, 2025 to Oct 9, 2025 Com…" at bounding box center [581, 428] width 1163 height 789
click at [193, 196] on link "2 Travel Reservations 2" at bounding box center [188, 189] width 140 height 20
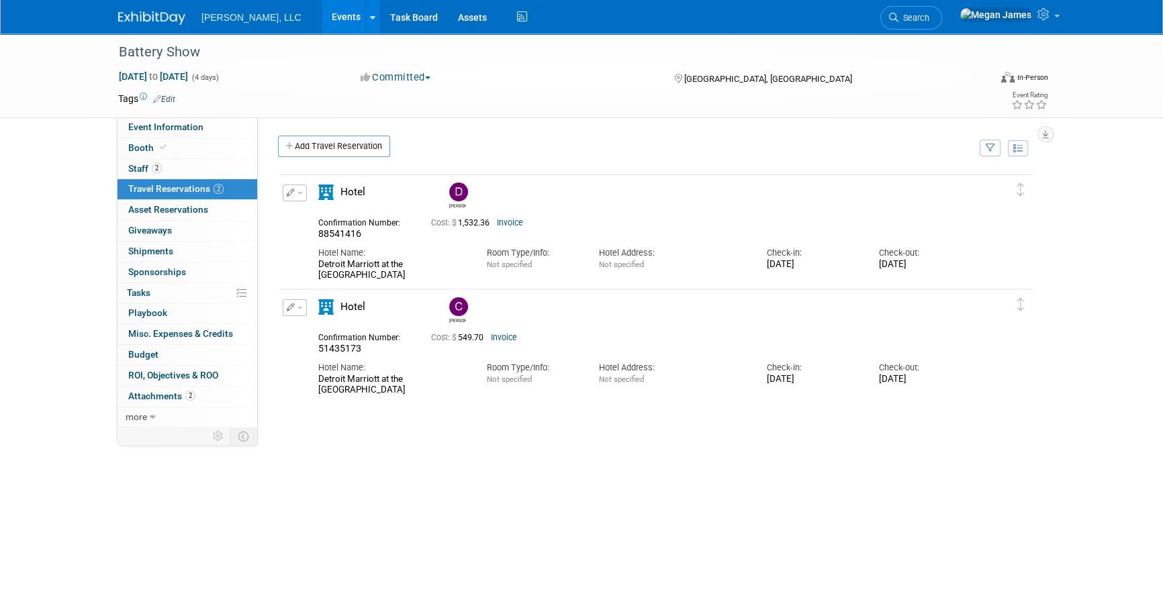
click at [794, 481] on div "Drew 88541416" at bounding box center [656, 374] width 757 height 403
click at [624, 461] on div "Drew 88541416" at bounding box center [656, 374] width 757 height 403
click at [619, 457] on div "Drew 88541416" at bounding box center [656, 374] width 757 height 403
click at [218, 207] on link "0 Asset Reservations 0" at bounding box center [188, 210] width 140 height 20
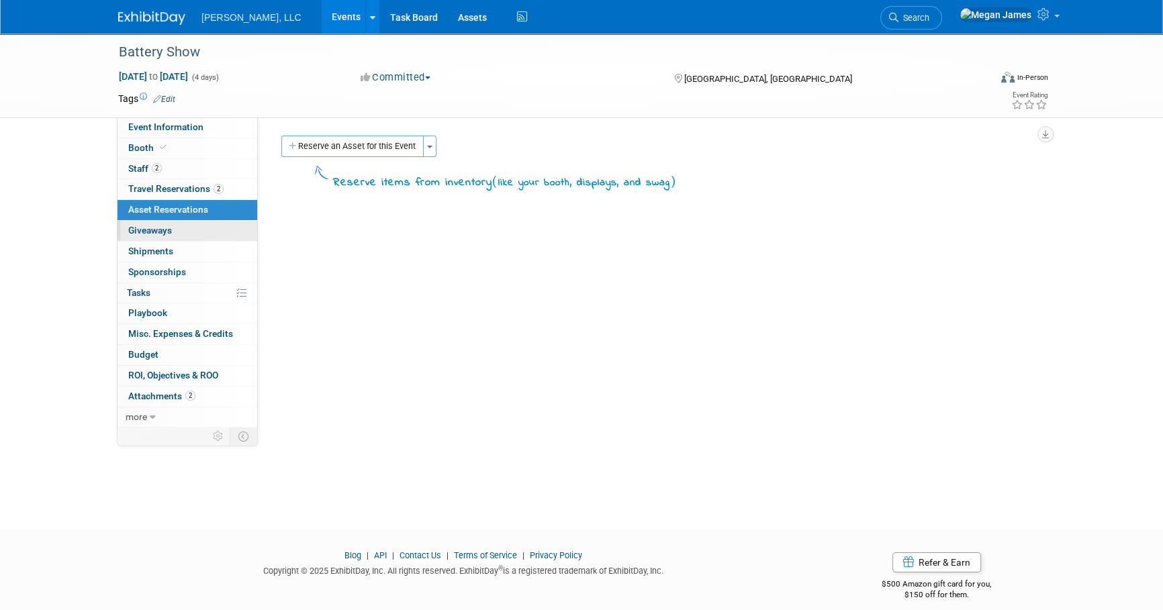
click at [209, 234] on link "0 Giveaways 0" at bounding box center [188, 231] width 140 height 20
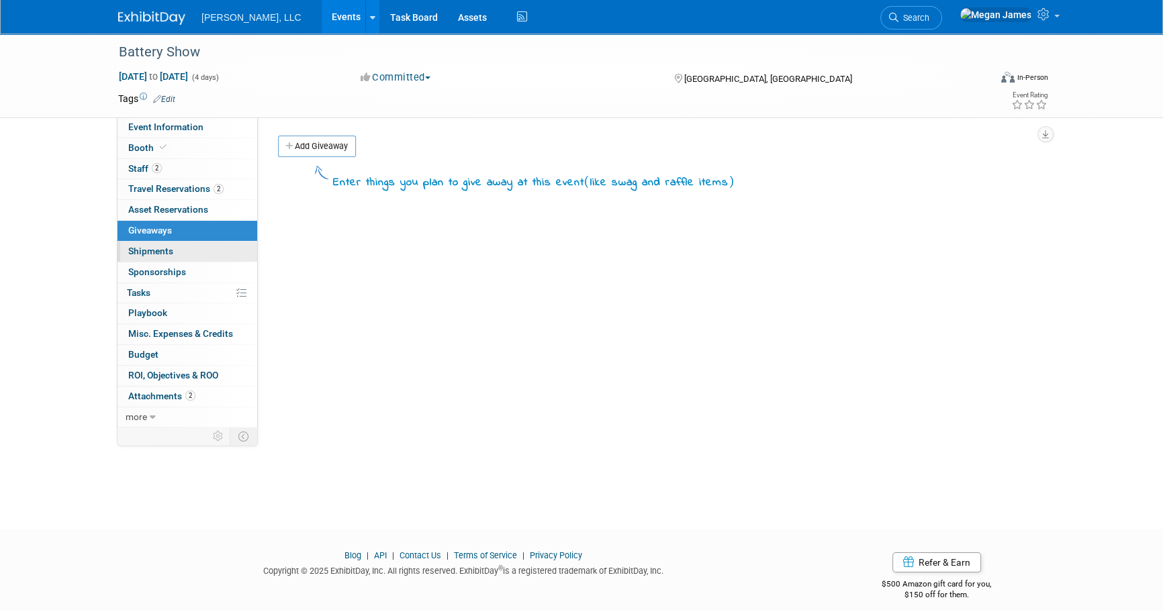
click at [208, 253] on link "0 Shipments 0" at bounding box center [188, 252] width 140 height 20
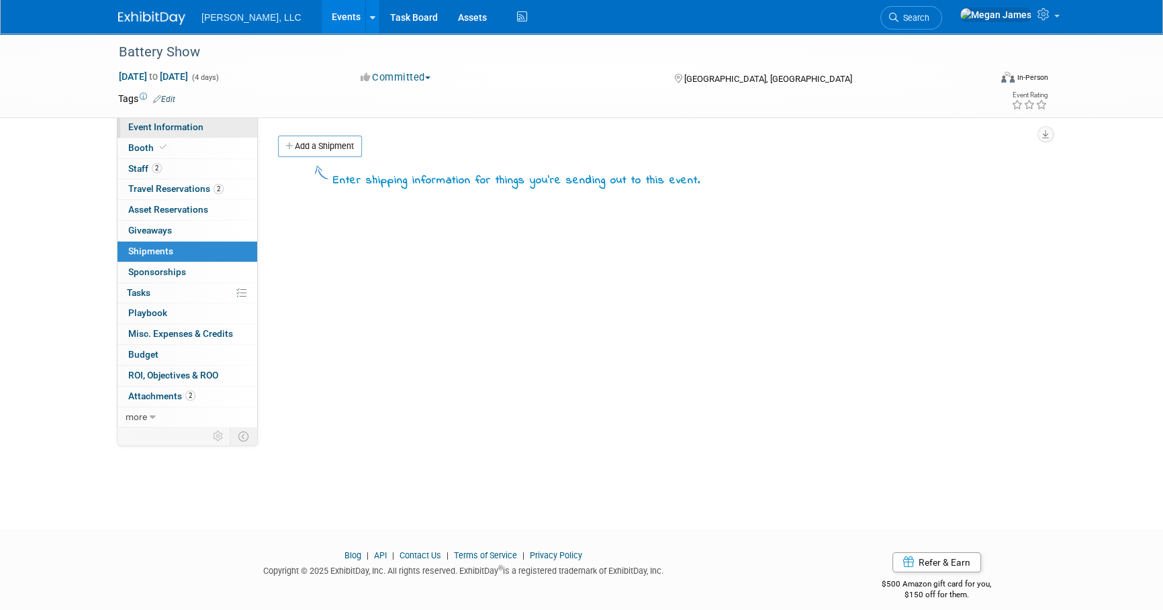
click at [190, 124] on span "Event Information" at bounding box center [165, 127] width 75 height 11
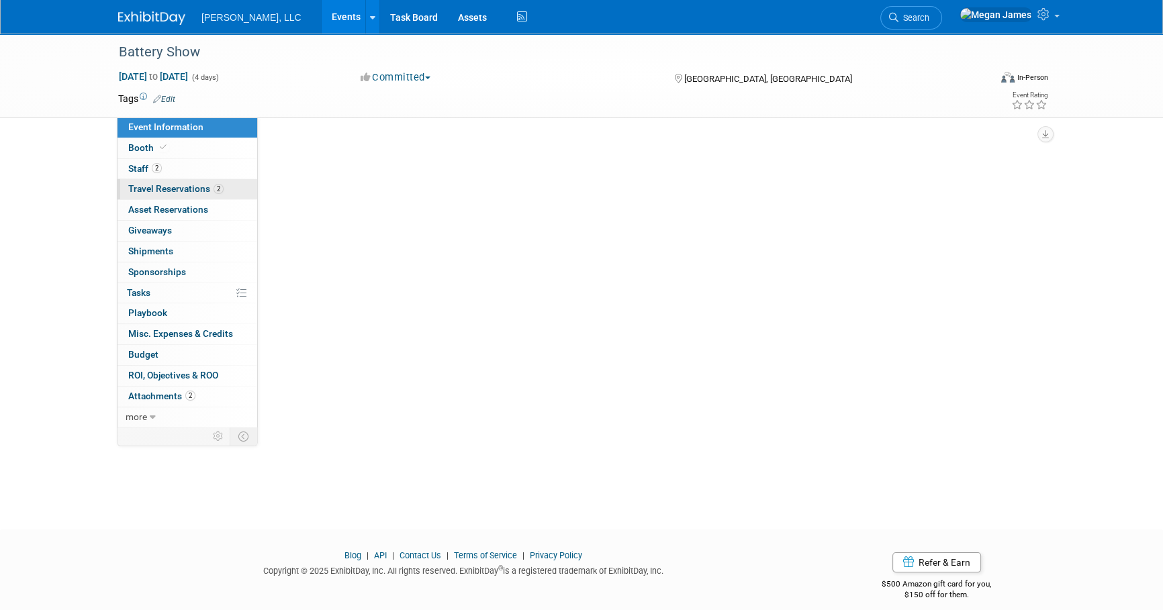
select select "Industrial"
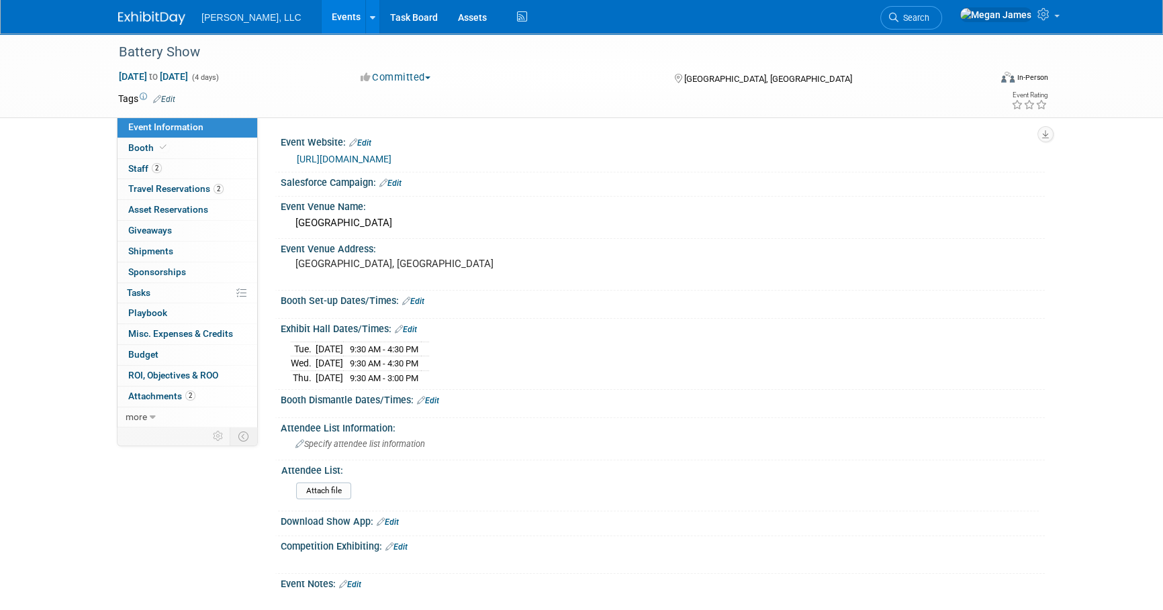
click at [62, 196] on div "Battery Show Oct 6, 2025 to Oct 9, 2025 (4 days) Oct 6, 2025 to Oct 9, 2025 Com…" at bounding box center [581, 428] width 1163 height 789
click at [222, 143] on link "Booth" at bounding box center [188, 148] width 140 height 20
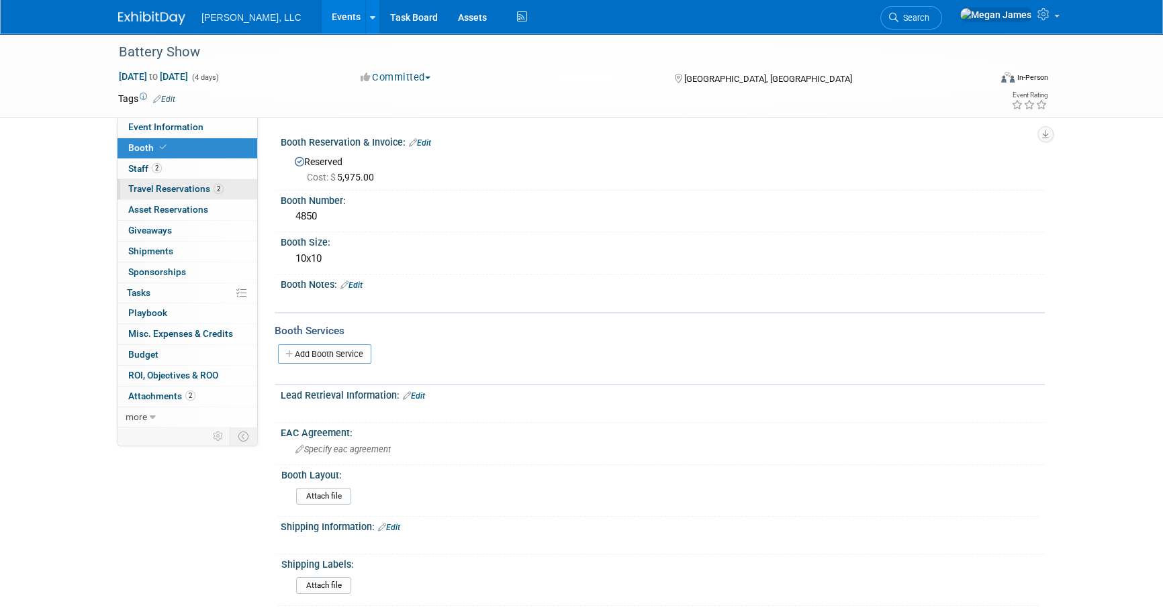
click at [227, 187] on link "2 Travel Reservations 2" at bounding box center [188, 189] width 140 height 20
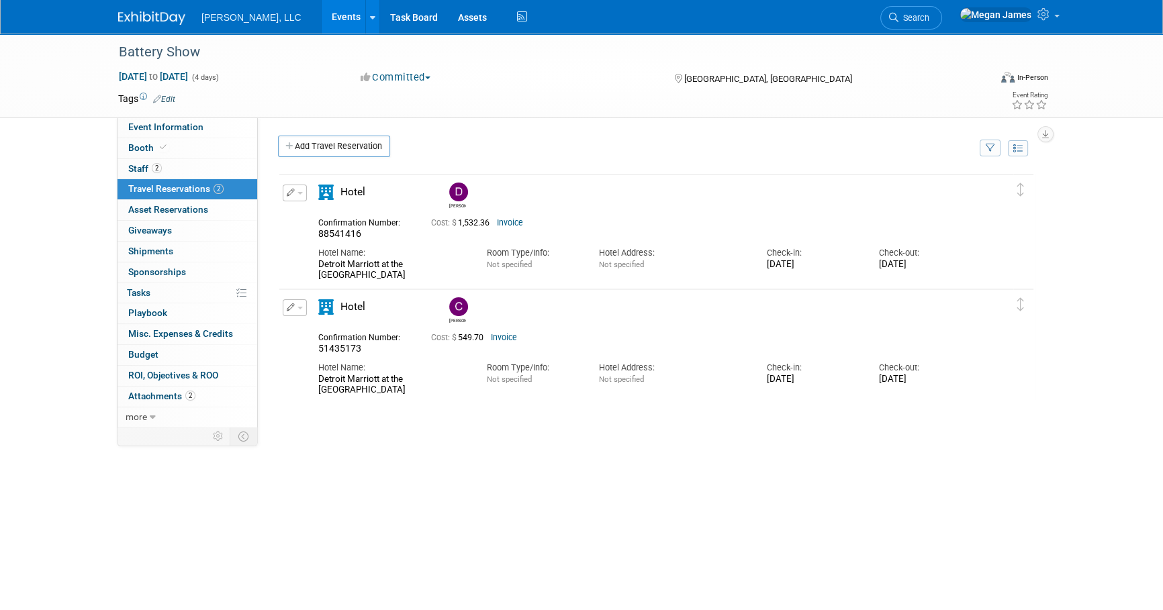
drag, startPoint x: 347, startPoint y: 394, endPoint x: 316, endPoint y: 379, distance: 34.8
click at [316, 379] on div "Hotel Name: Detroit Marriott at the Renaissance Center" at bounding box center [392, 375] width 168 height 41
copy div "Detroit Marriott at the Renaissance Center"
click at [591, 483] on div "Drew 88541416" at bounding box center [656, 374] width 757 height 403
drag, startPoint x: 918, startPoint y: 373, endPoint x: 287, endPoint y: 121, distance: 678.9
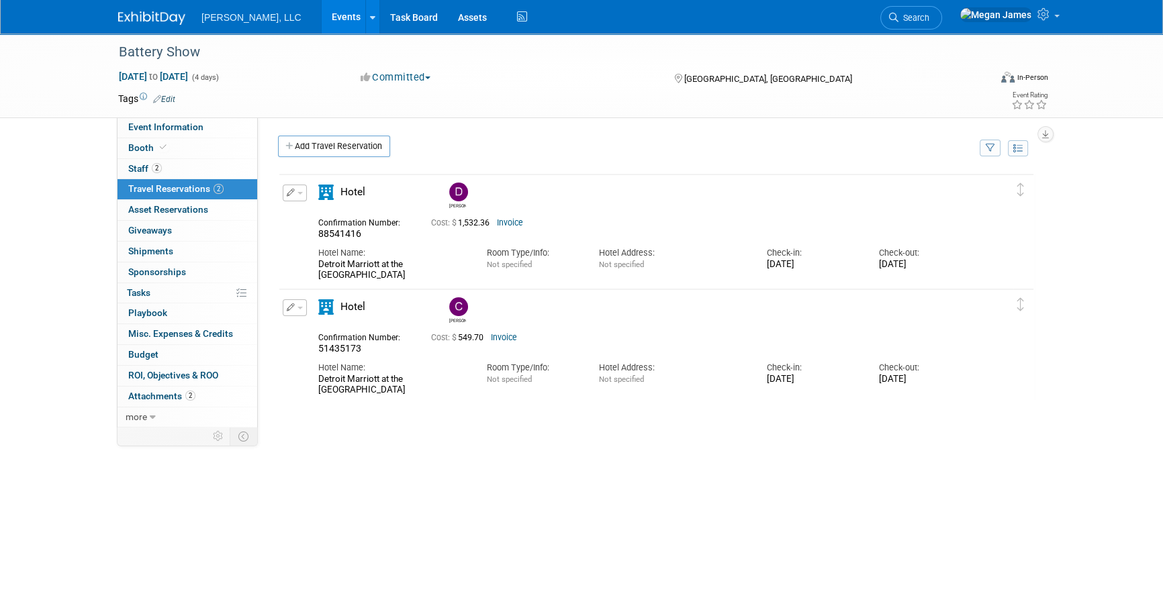
click at [287, 121] on div "Event Website: Edit https://www.thebatteryshow.com/ Salesforce Campaign: Edit" at bounding box center [651, 273] width 787 height 310
drag, startPoint x: 287, startPoint y: 121, endPoint x: 702, endPoint y: 469, distance: 541.3
click at [702, 469] on div "Drew 88541416" at bounding box center [656, 374] width 757 height 403
click at [470, 470] on div "Drew 88541416" at bounding box center [656, 374] width 757 height 403
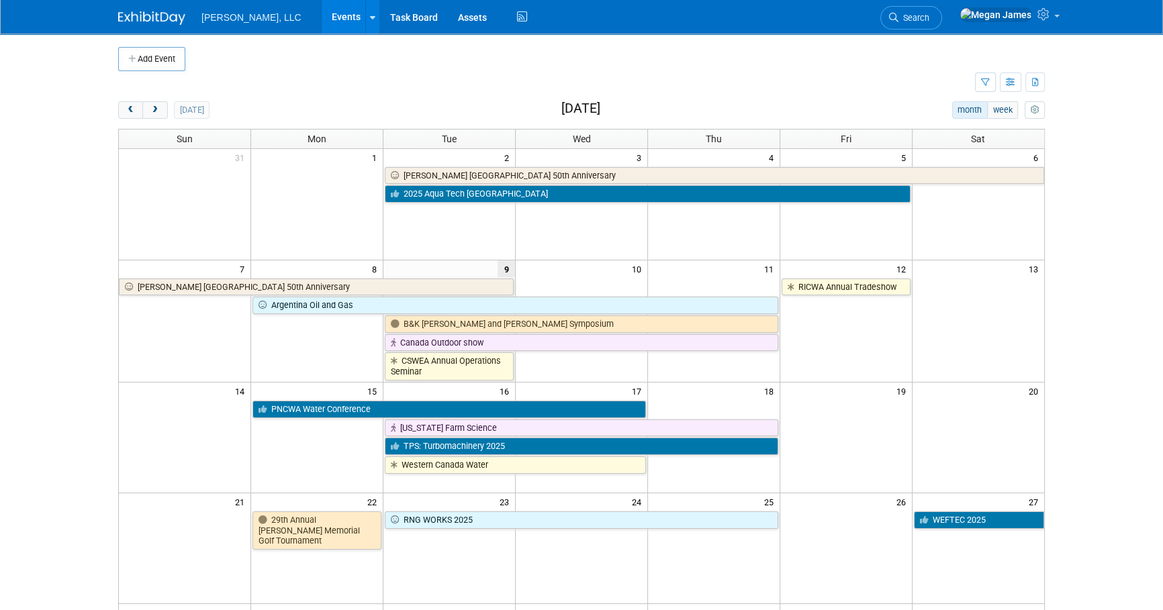
click at [1079, 306] on body "[PERSON_NAME], LLC Events Add Event Bulk Upload Events Shareable Event Boards R…" at bounding box center [581, 305] width 1163 height 610
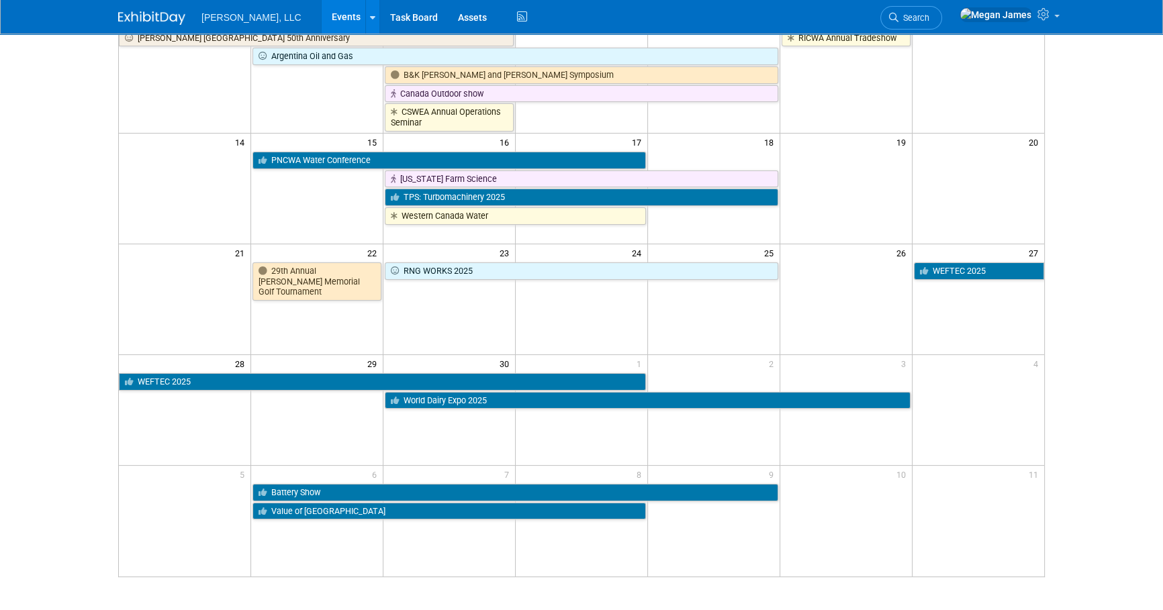
scroll to position [242, 0]
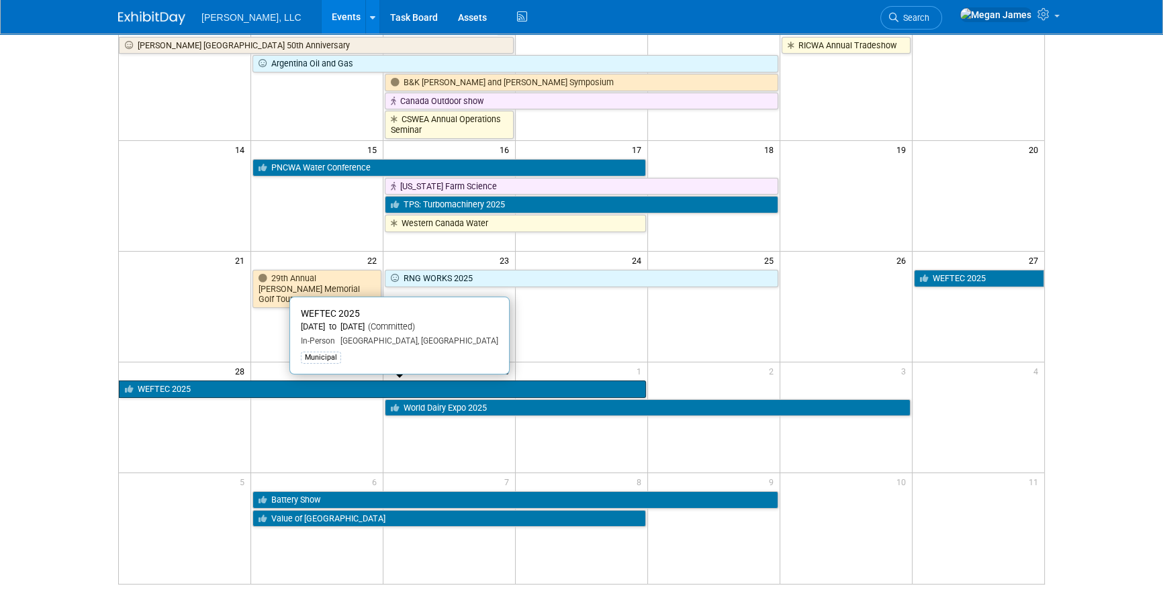
click at [201, 390] on link "WEFTEC 2025" at bounding box center [382, 389] width 527 height 17
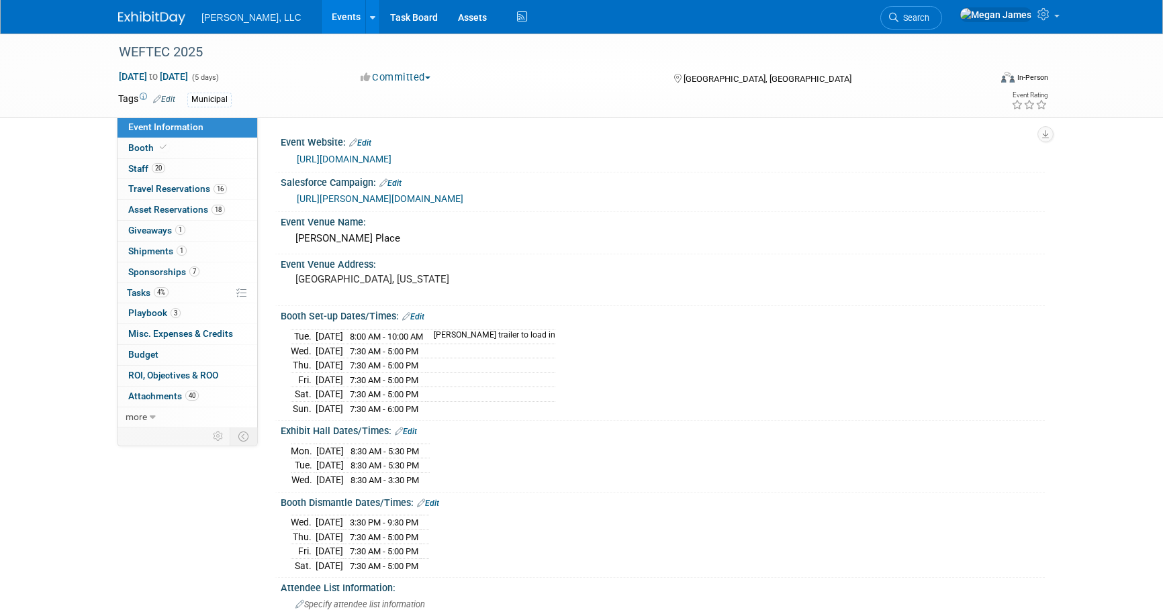
select select "Municipal"
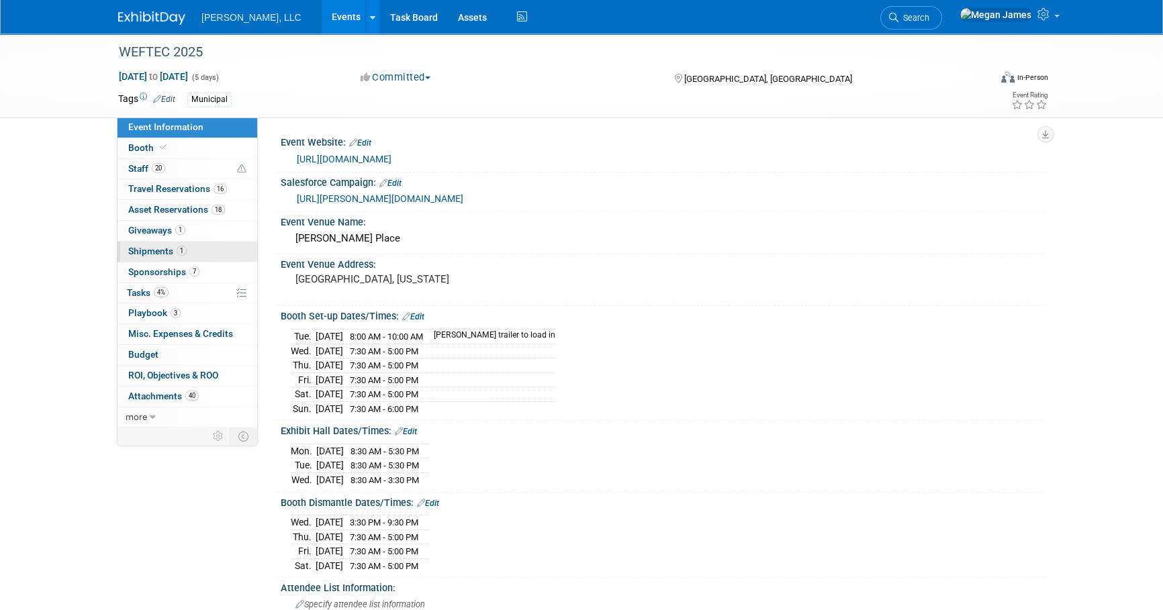
click at [195, 256] on link "1 Shipments 1" at bounding box center [188, 252] width 140 height 20
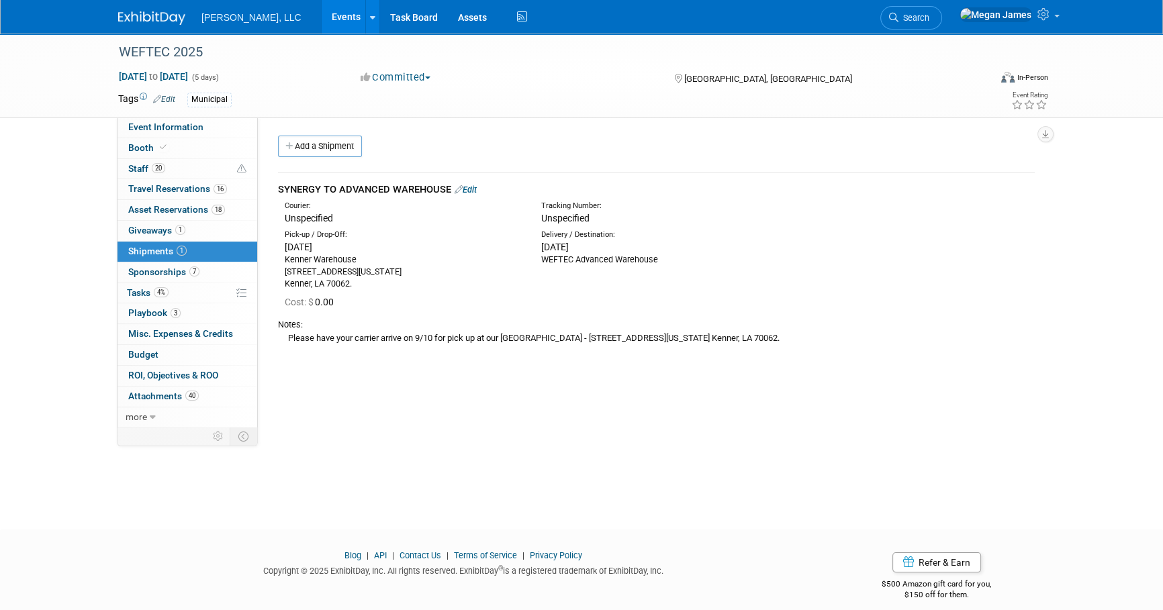
click at [472, 193] on link "Edit" at bounding box center [466, 190] width 22 height 10
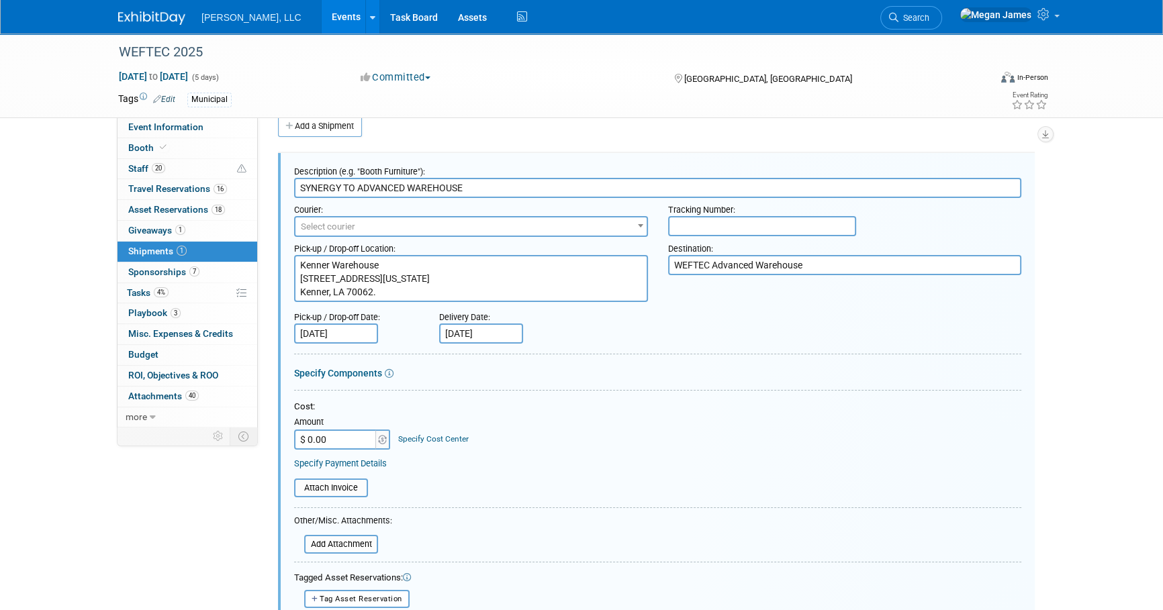
click at [841, 261] on textarea "WEFTEC Advanced Warehouse" at bounding box center [845, 265] width 354 height 20
paste textarea "2025 FREEMAN ADVANCED BOERGER Booth: 2807 FREEMAN 2500 W 35th St CHICAGO, IL 60…"
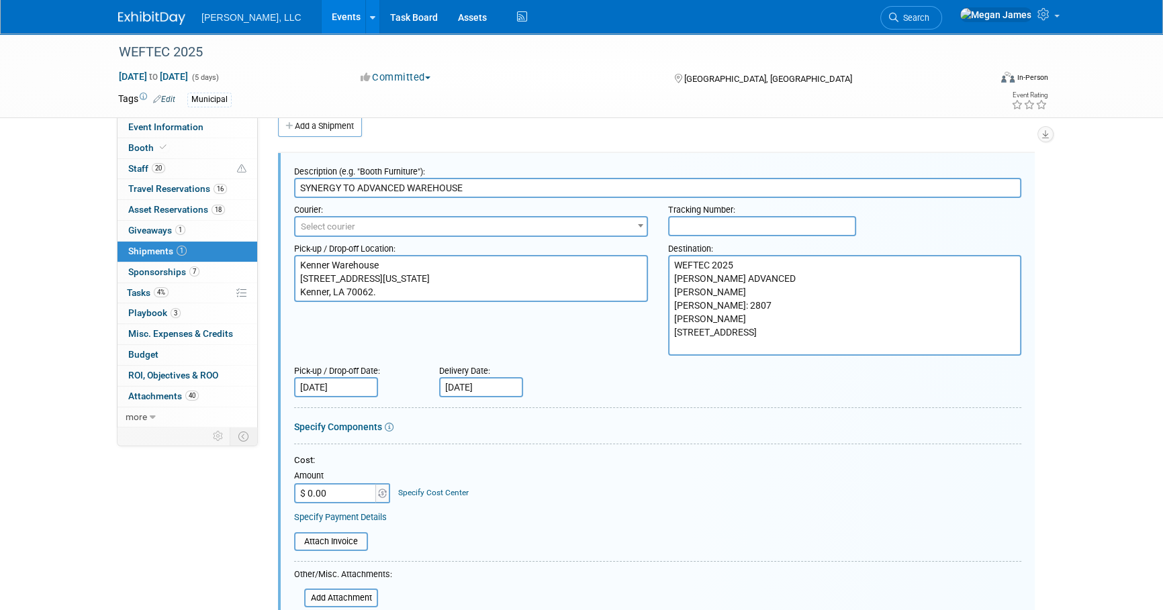
type textarea "WEFTEC 2025 FREEMAN ADVANCED BOERGER Booth: 2807 FREEMAN 2500 W 35th St CHICAGO…"
click at [355, 271] on textarea "Kenner Warehouse 2621 Delaware Ave. Kenner, LA 70062." at bounding box center [471, 278] width 354 height 47
paste textarea "Synergy Design Group / Kenner Warehouse 2621 Delaware Ave ATTN Kevin Lamb / 504…"
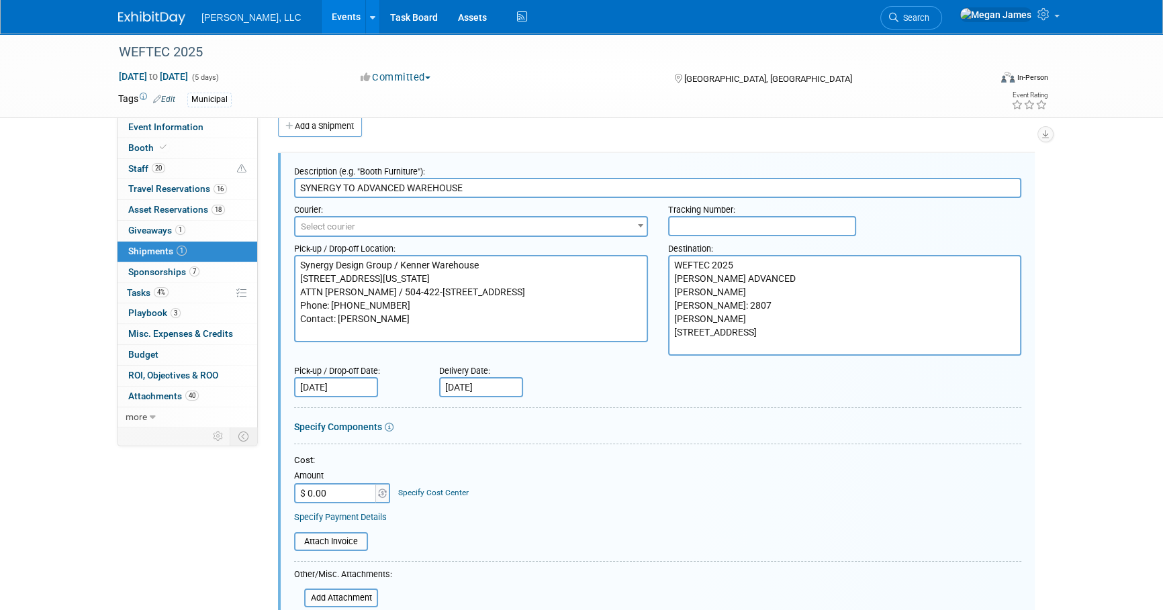
type textarea "Synergy Design Group / Kenner Warehouse 2621 Delaware Ave ATTN Kevin Lamb / 504…"
click at [353, 387] on input "Sep 10, 2025" at bounding box center [336, 387] width 84 height 20
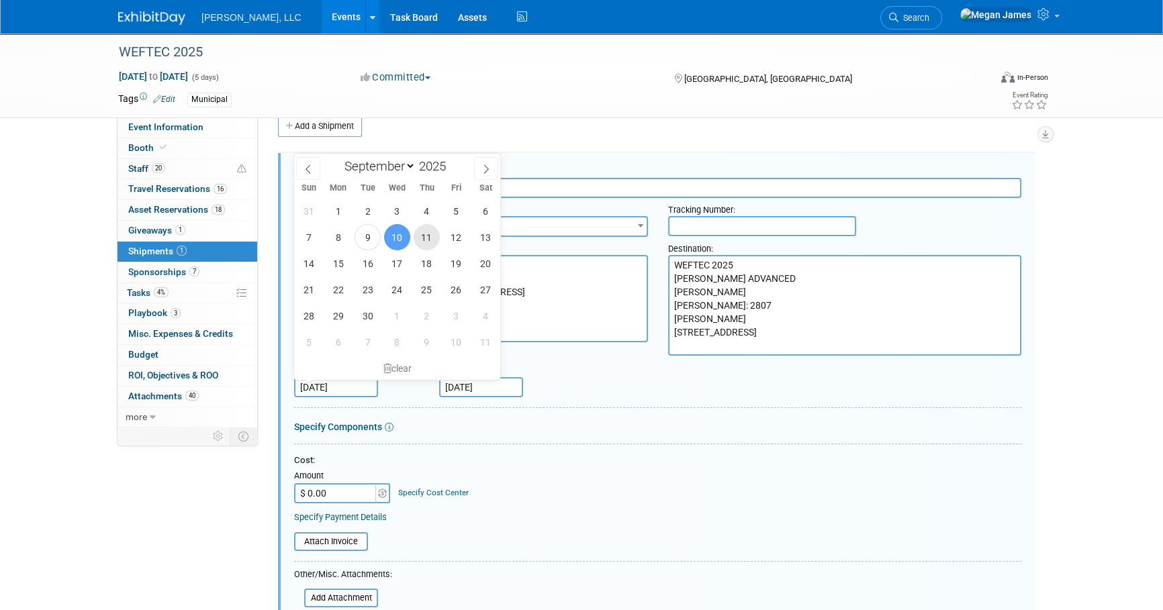
click at [422, 232] on span "11" at bounding box center [427, 237] width 26 height 26
type input "Sep 11, 2025"
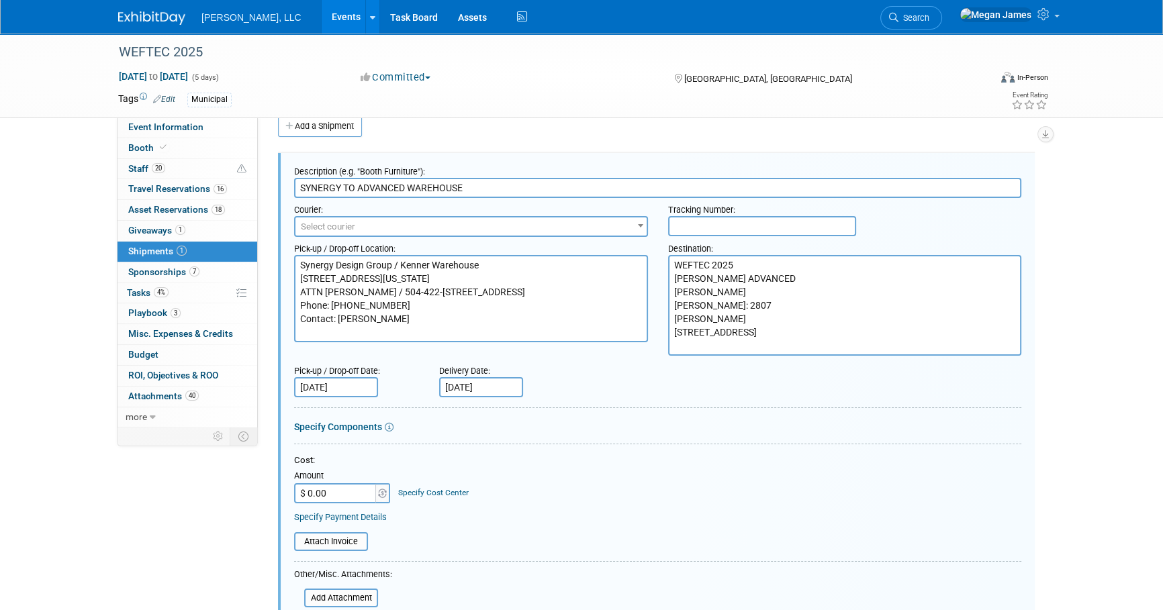
click at [504, 390] on input "Sep 16, 2025" at bounding box center [481, 387] width 84 height 20
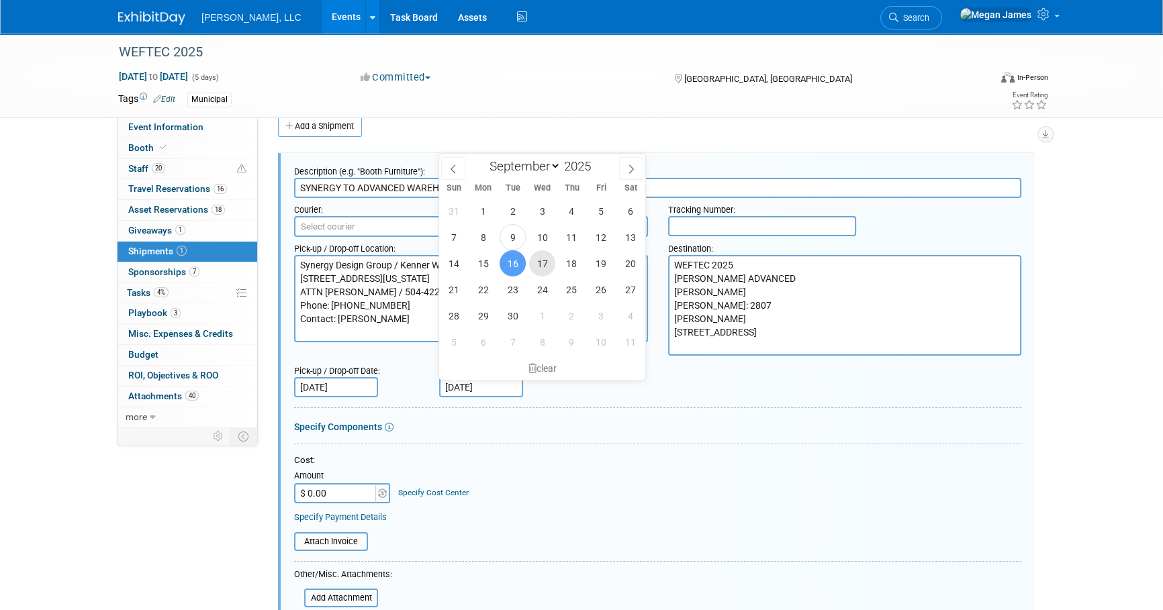
click at [555, 262] on span "17" at bounding box center [542, 263] width 26 height 26
type input "Sep 17, 2025"
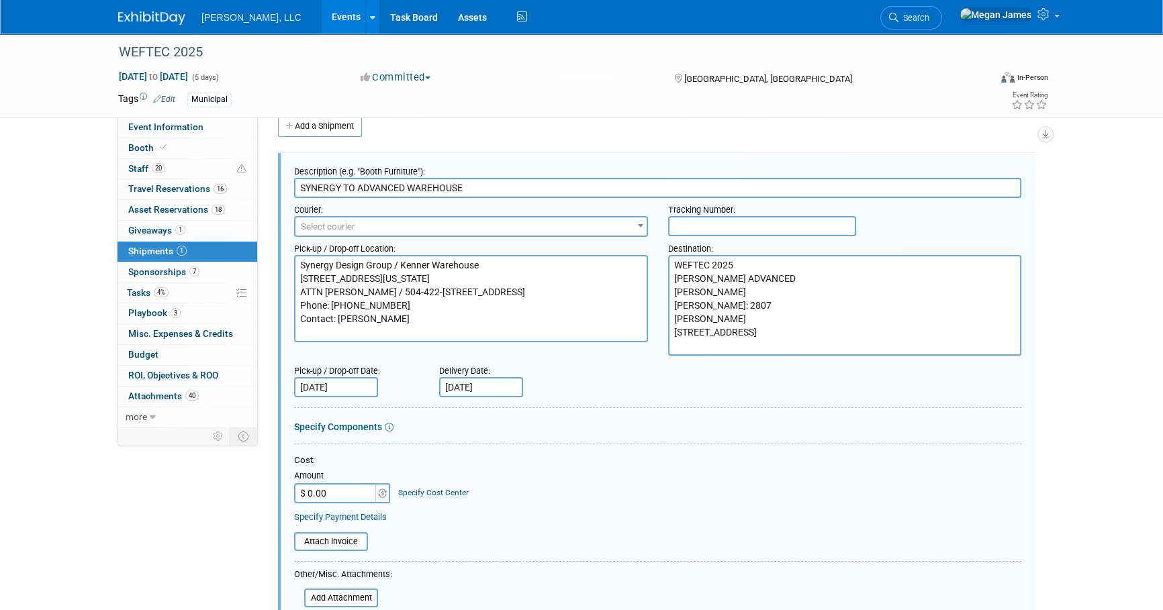
click at [638, 410] on div at bounding box center [657, 411] width 727 height 6
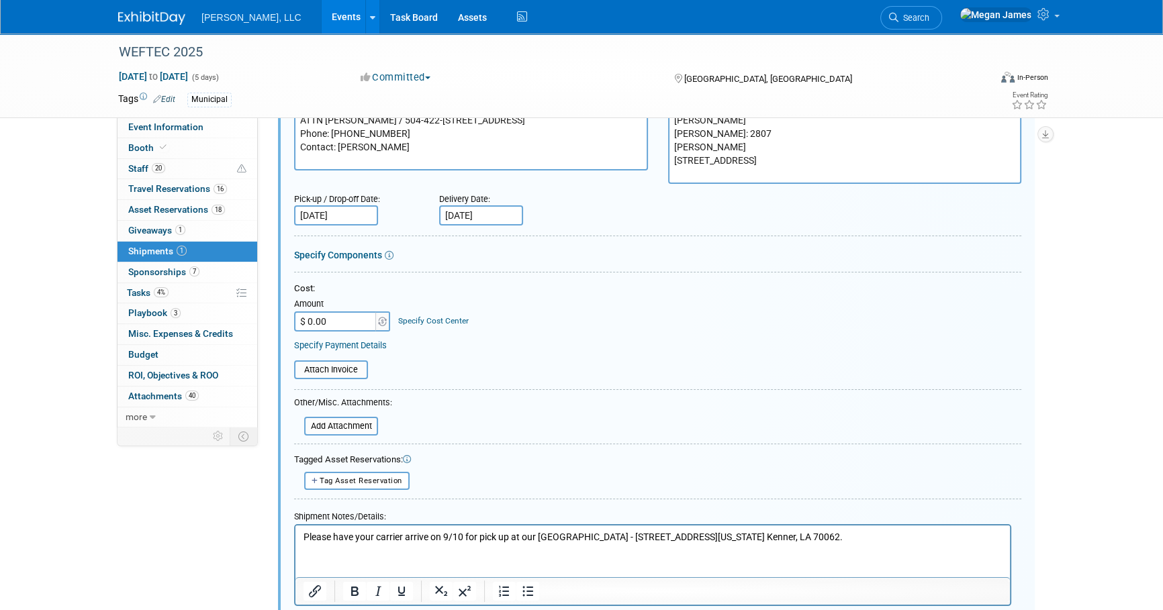
scroll to position [264, 0]
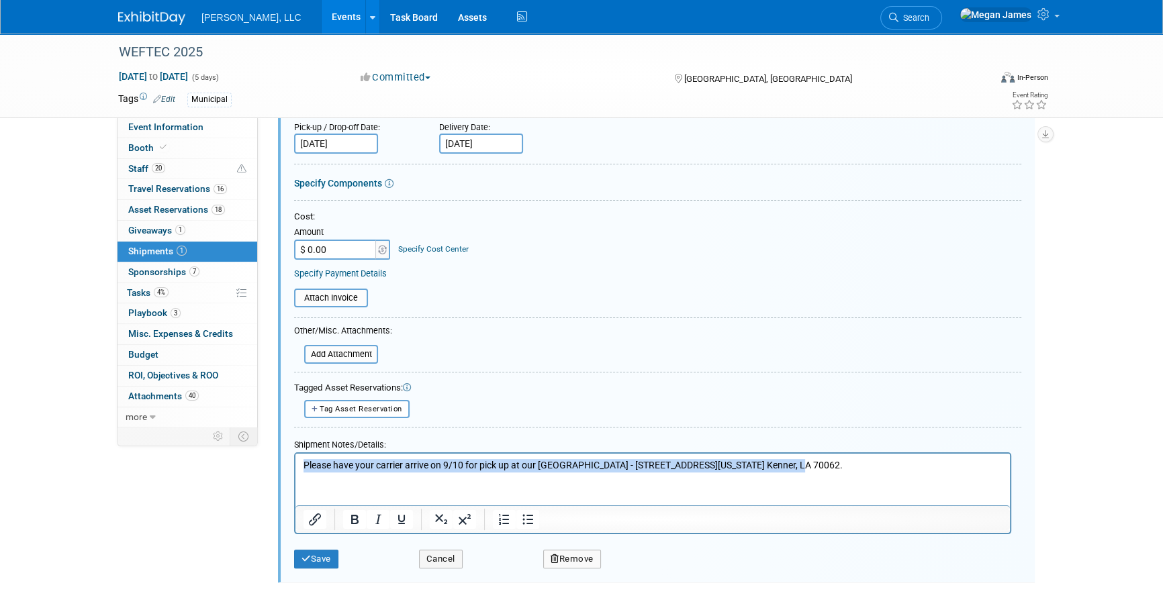
drag, startPoint x: 838, startPoint y: 469, endPoint x: 272, endPoint y: 456, distance: 566.2
click at [295, 456] on html "Please have your carrier arrive on 9/10 for pick up at our Kenner Warehouse - 2…" at bounding box center [652, 463] width 714 height 19
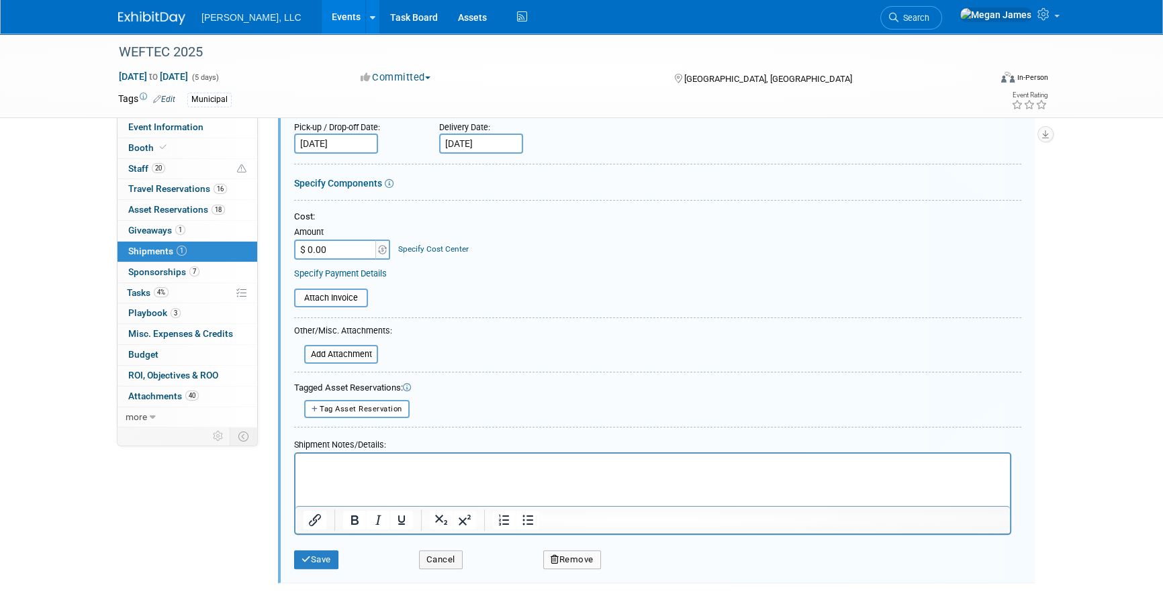
click at [363, 464] on p "Rich Text Area. Press ALT-0 for help." at bounding box center [652, 465] width 699 height 13
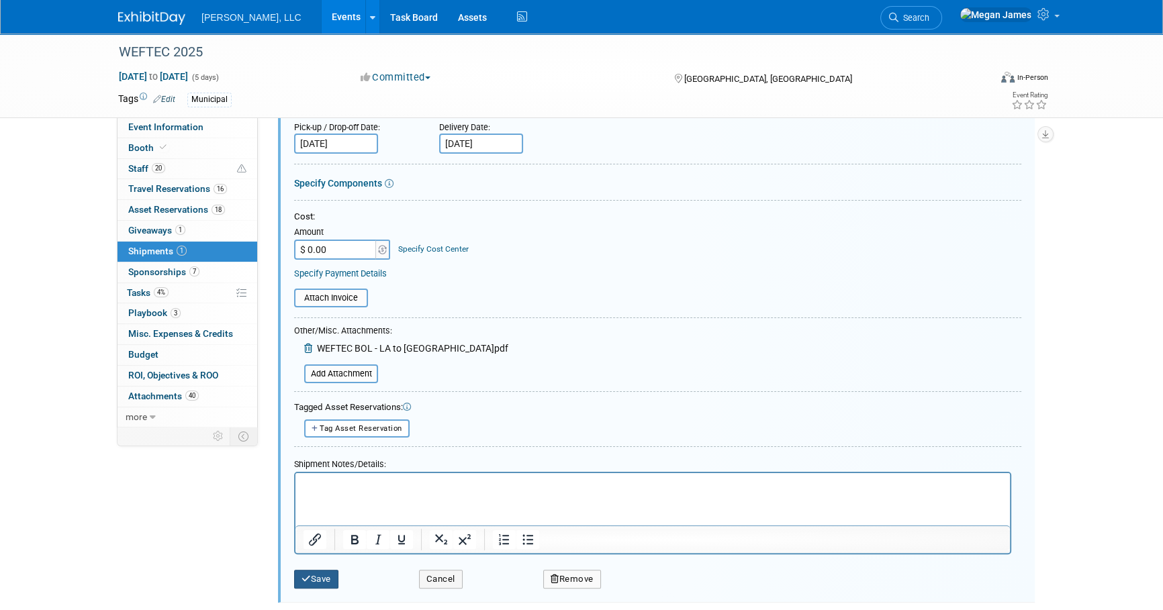
drag, startPoint x: 324, startPoint y: 579, endPoint x: 547, endPoint y: 566, distance: 223.3
click at [324, 577] on button "Save" at bounding box center [316, 579] width 44 height 19
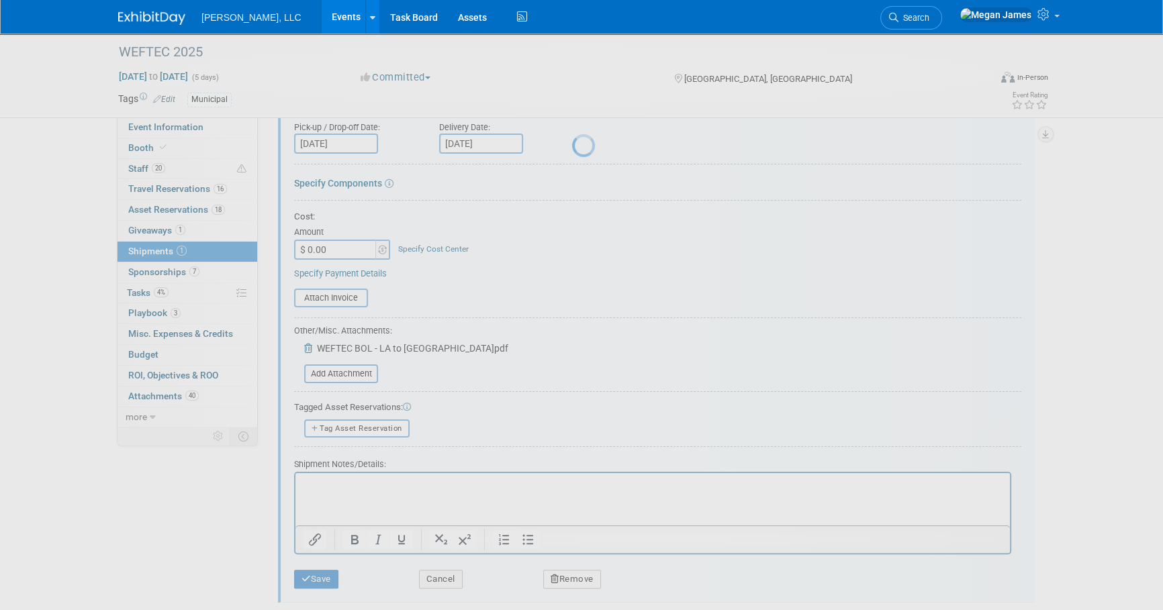
scroll to position [13, 0]
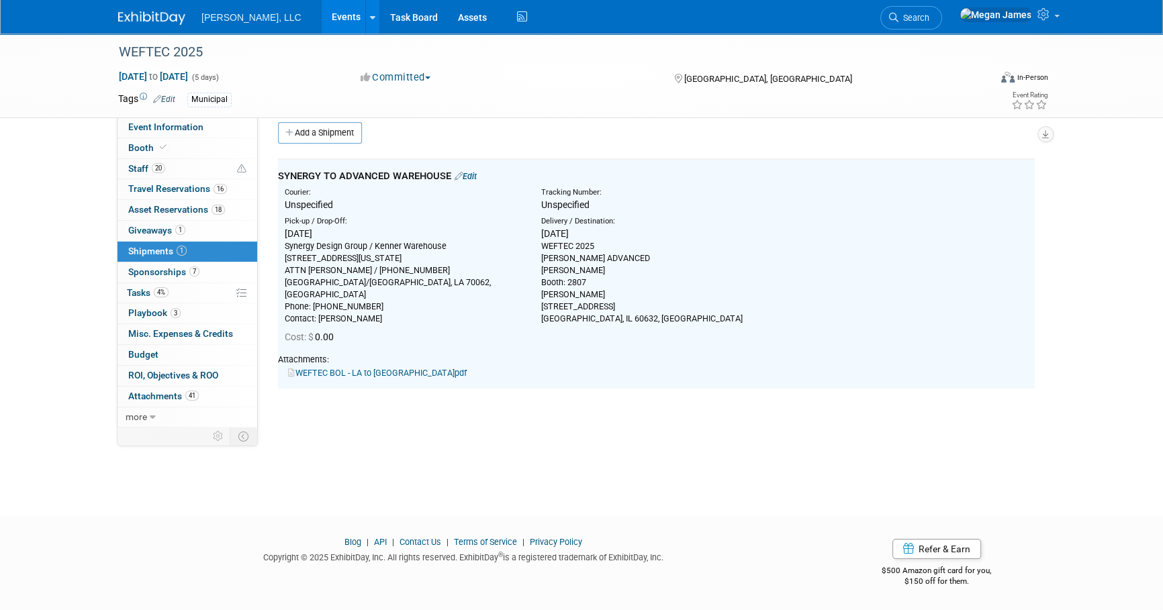
click at [352, 442] on div "WEFTEC 2025 Sep 27, 2025 to Oct 1, 2025 (5 days) Sep 27, 2025 to Oct 1, 2025 Co…" at bounding box center [581, 256] width 1163 height 472
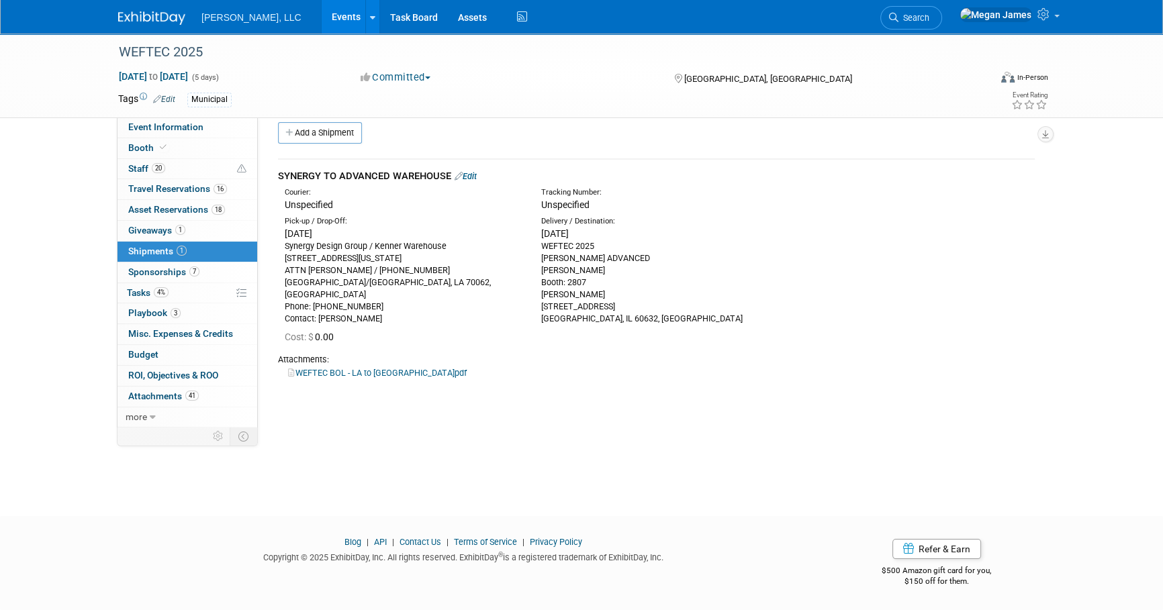
click at [476, 179] on link "Edit" at bounding box center [466, 176] width 22 height 10
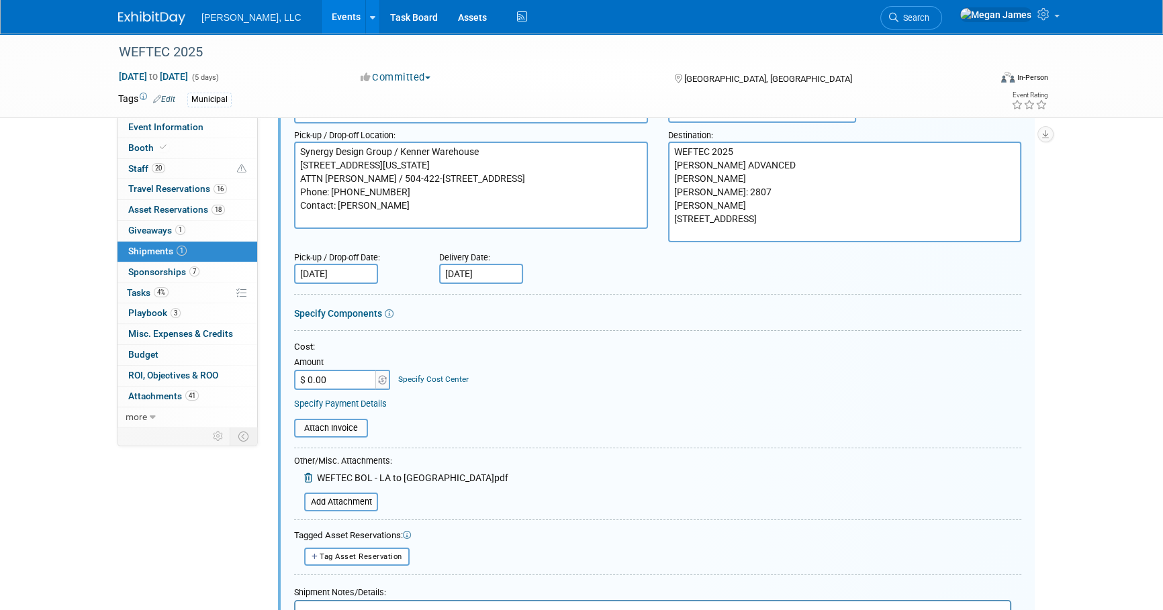
scroll to position [264, 0]
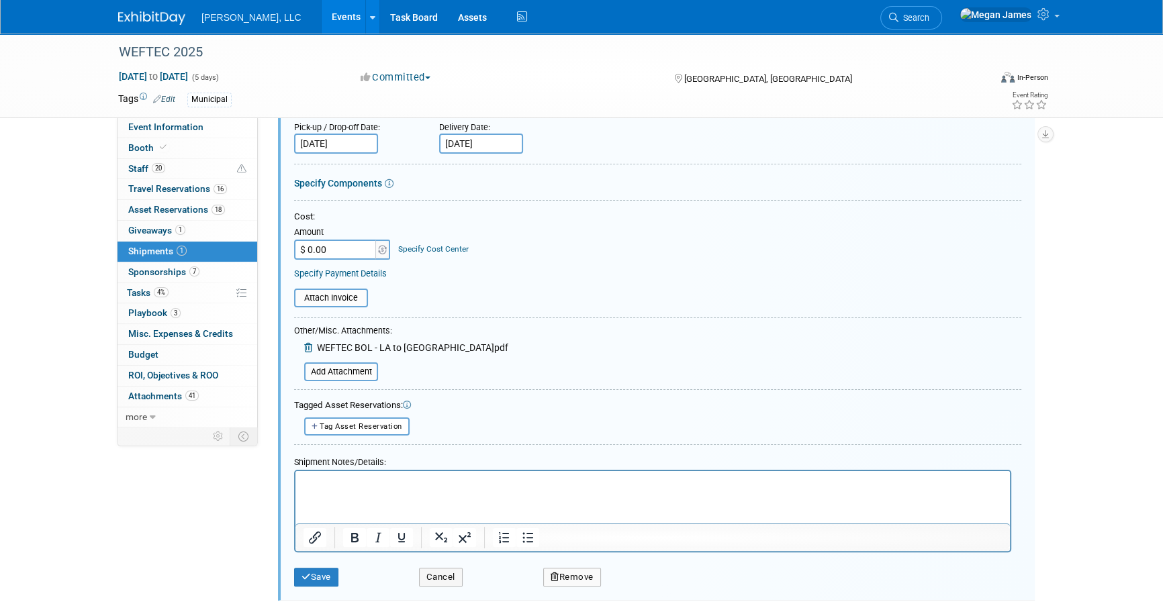
click at [380, 477] on p "Rich Text Area. Press ALT-0 for help." at bounding box center [652, 483] width 699 height 13
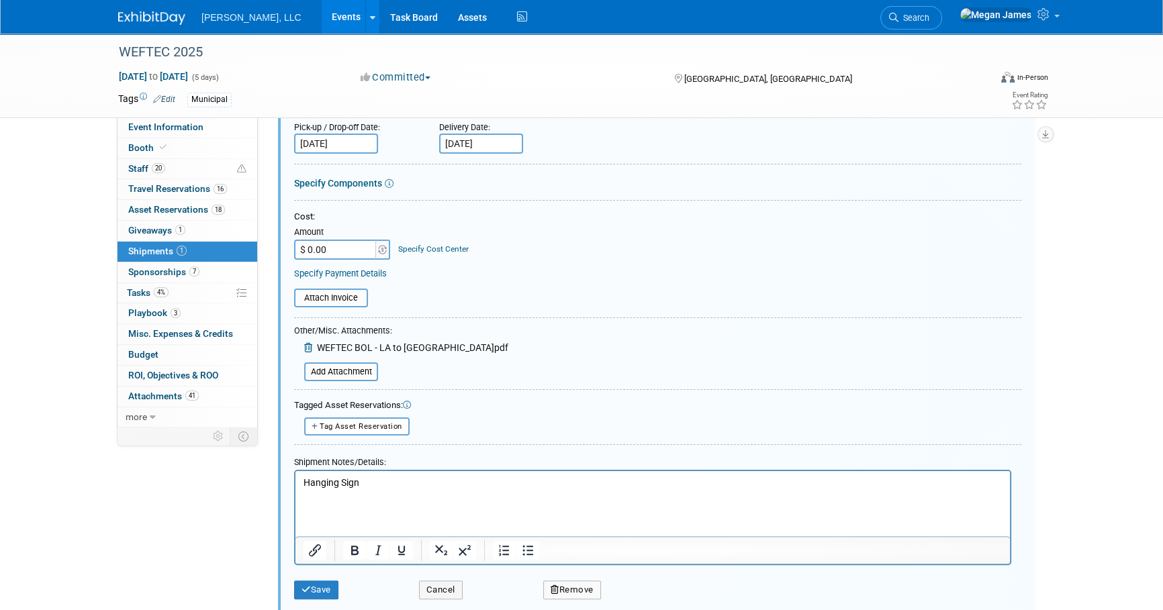
click at [343, 478] on p "Hanging Sign" at bounding box center [652, 483] width 699 height 13
click at [343, 479] on p "Hanging Sign" at bounding box center [652, 483] width 699 height 13
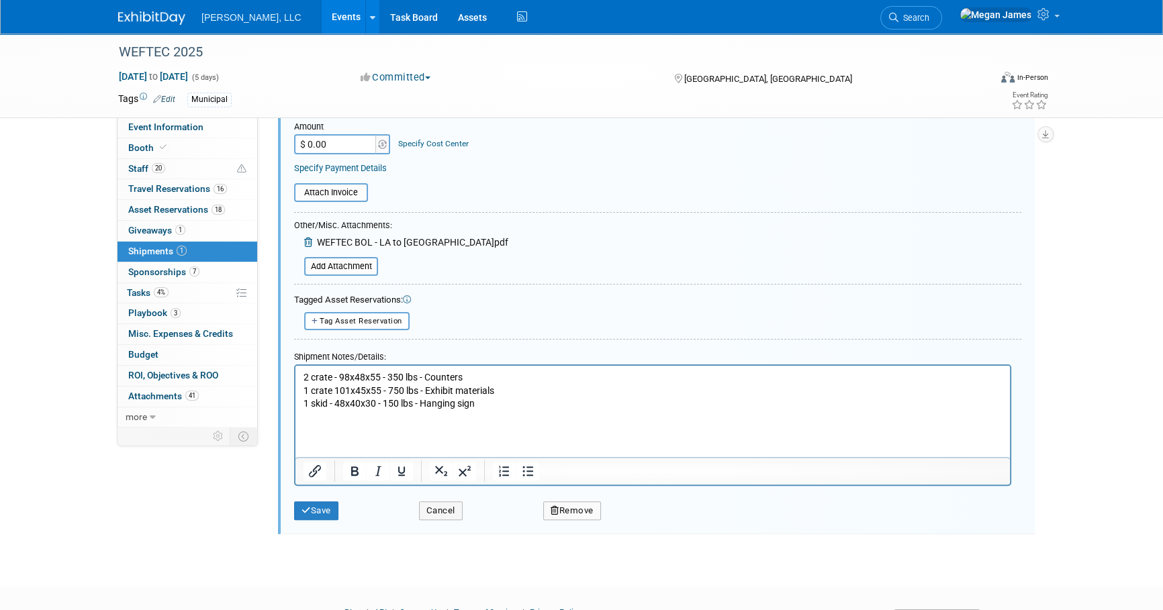
scroll to position [437, 0]
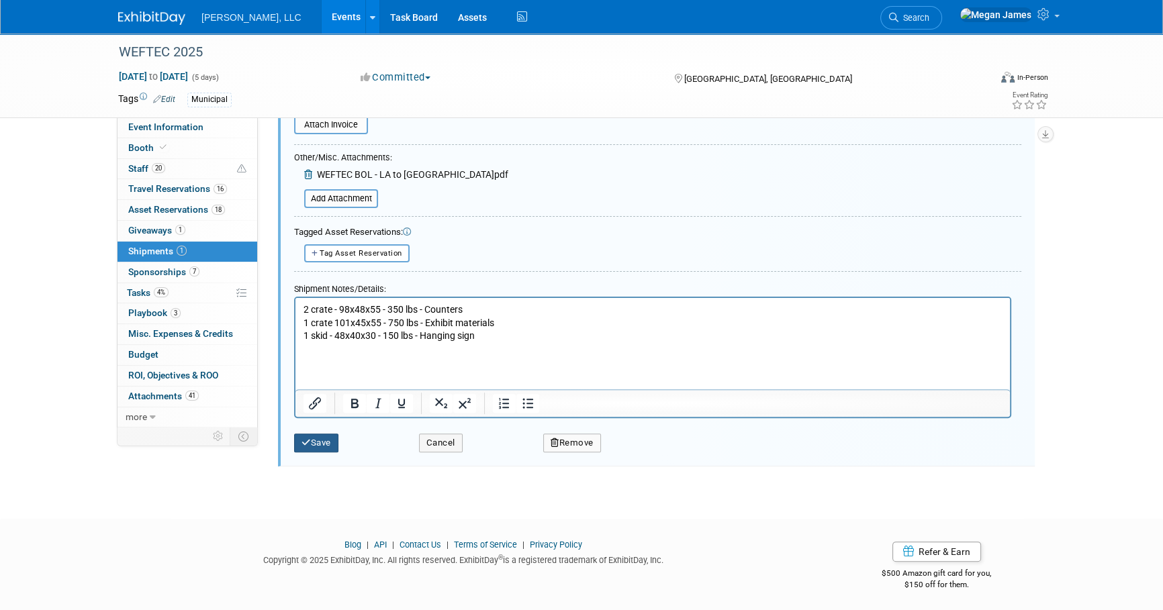
click at [322, 444] on button "Save" at bounding box center [316, 443] width 44 height 19
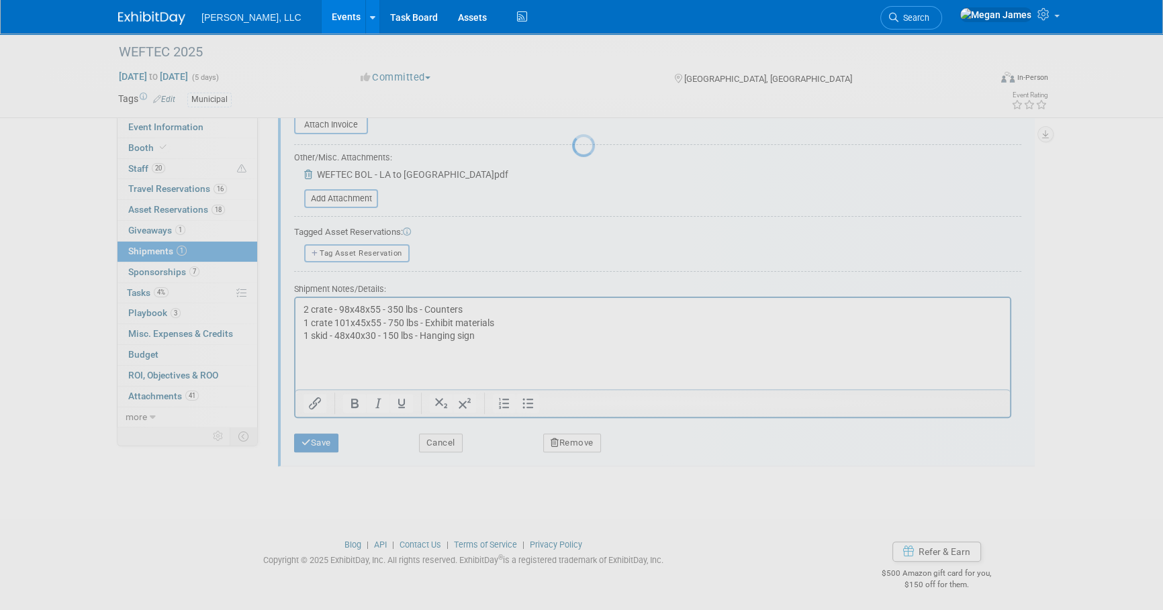
scroll to position [13, 0]
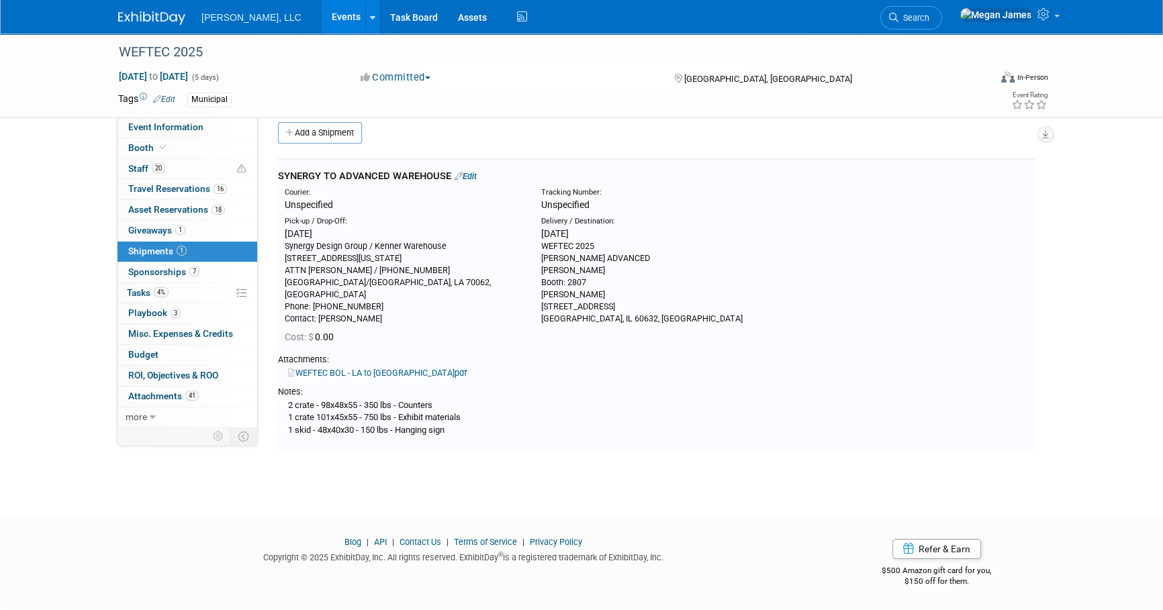
drag, startPoint x: 285, startPoint y: 407, endPoint x: 483, endPoint y: 436, distance: 200.2
click at [483, 436] on div "2 crate - 98x48x55 - 350 lbs - Counters 1 crate 101x45x55 - 750 lbs - Exhibit m…" at bounding box center [656, 417] width 757 height 39
click at [457, 475] on div "WEFTEC 2025 Sep 27, 2025 to Oct 1, 2025 (5 days) Sep 27, 2025 to Oct 1, 2025 Co…" at bounding box center [581, 256] width 1163 height 472
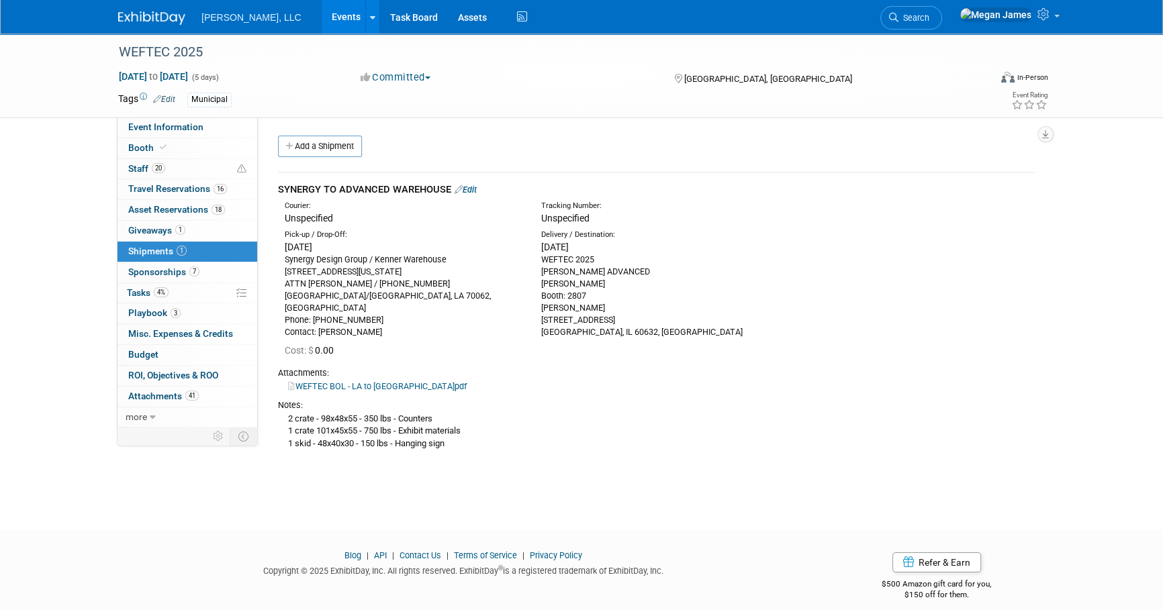
click at [694, 479] on div "WEFTEC 2025 Sep 27, 2025 to Oct 1, 2025 (5 days) Sep 27, 2025 to Oct 1, 2025 Co…" at bounding box center [581, 270] width 1163 height 472
click at [322, 17] on link "Events" at bounding box center [346, 17] width 49 height 34
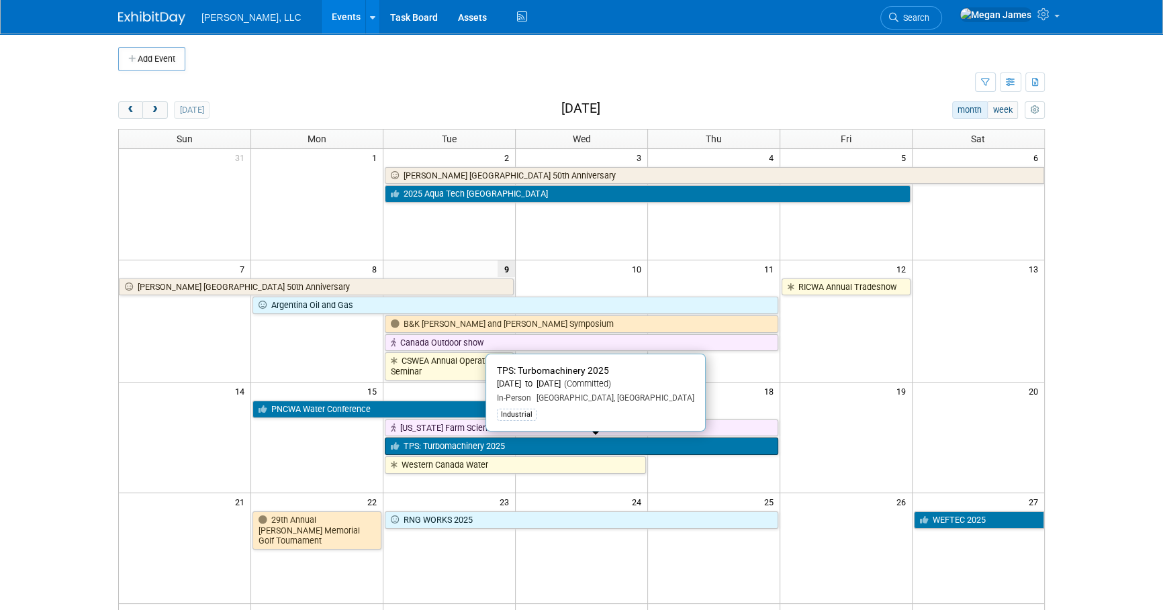
click at [486, 442] on link "TPS: Turbomachinery 2025" at bounding box center [581, 446] width 393 height 17
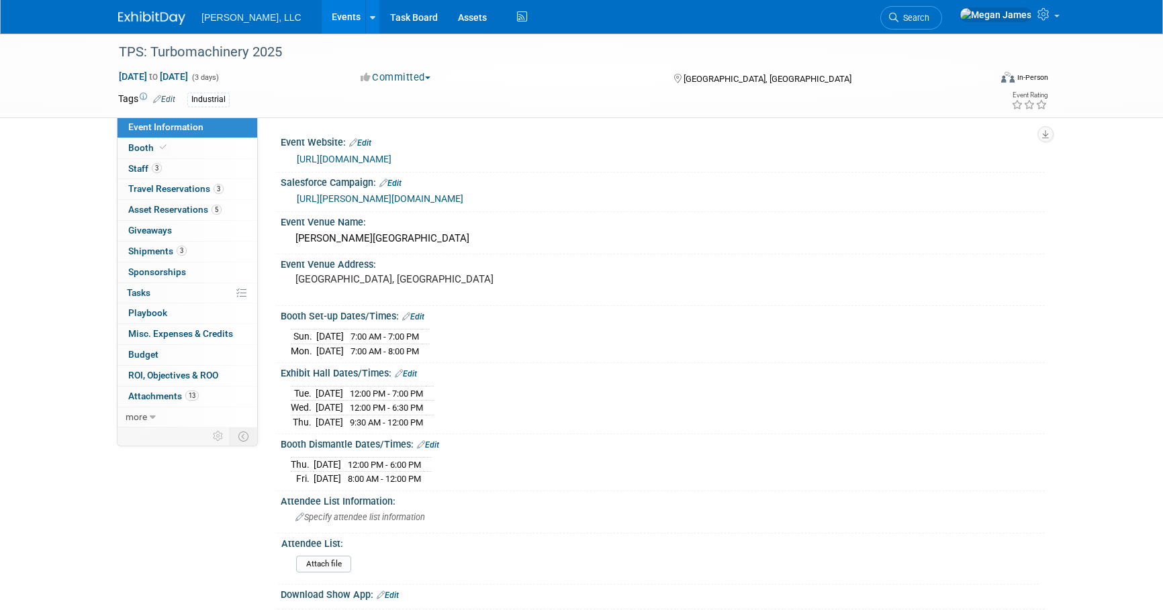
select select "Industrial"
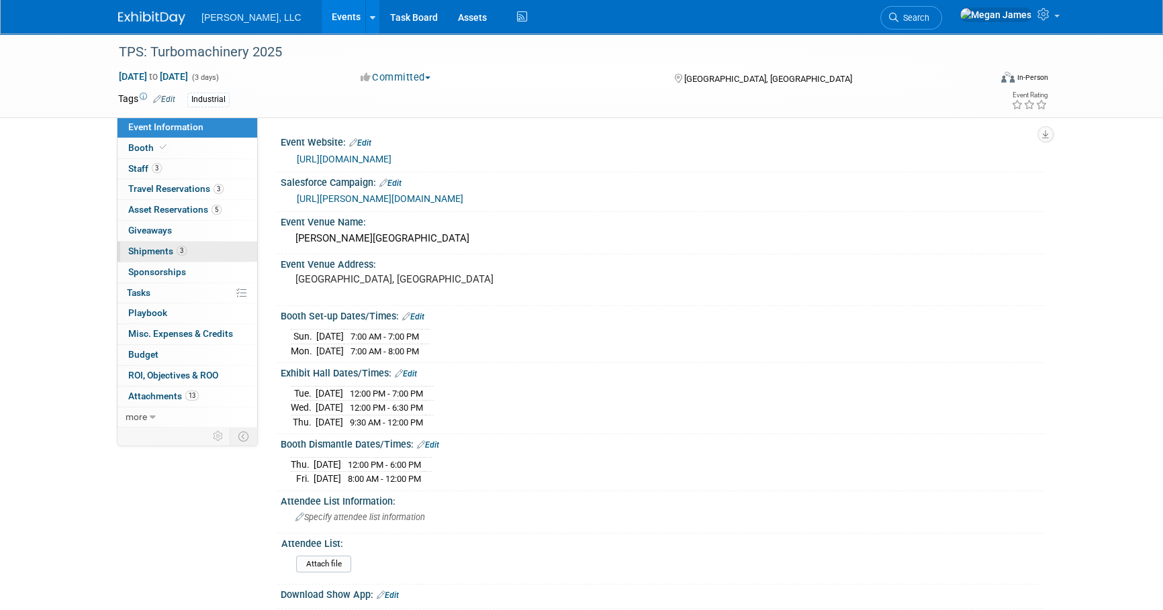
click at [186, 261] on link "3 Shipments 3" at bounding box center [188, 252] width 140 height 20
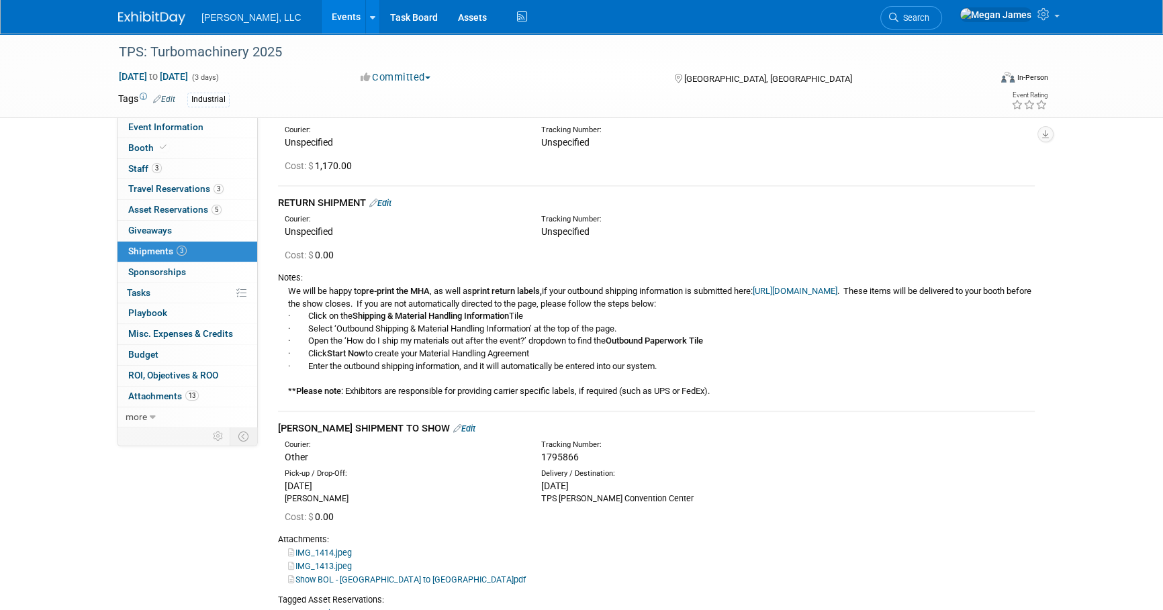
scroll to position [183, 0]
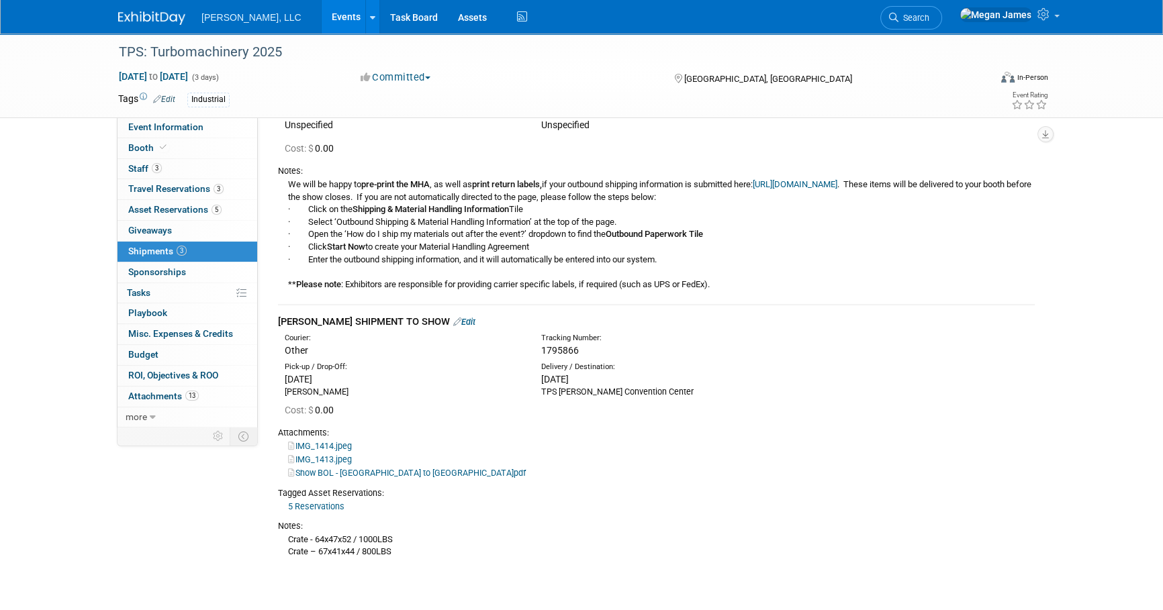
click at [322, 21] on link "Events" at bounding box center [346, 17] width 49 height 34
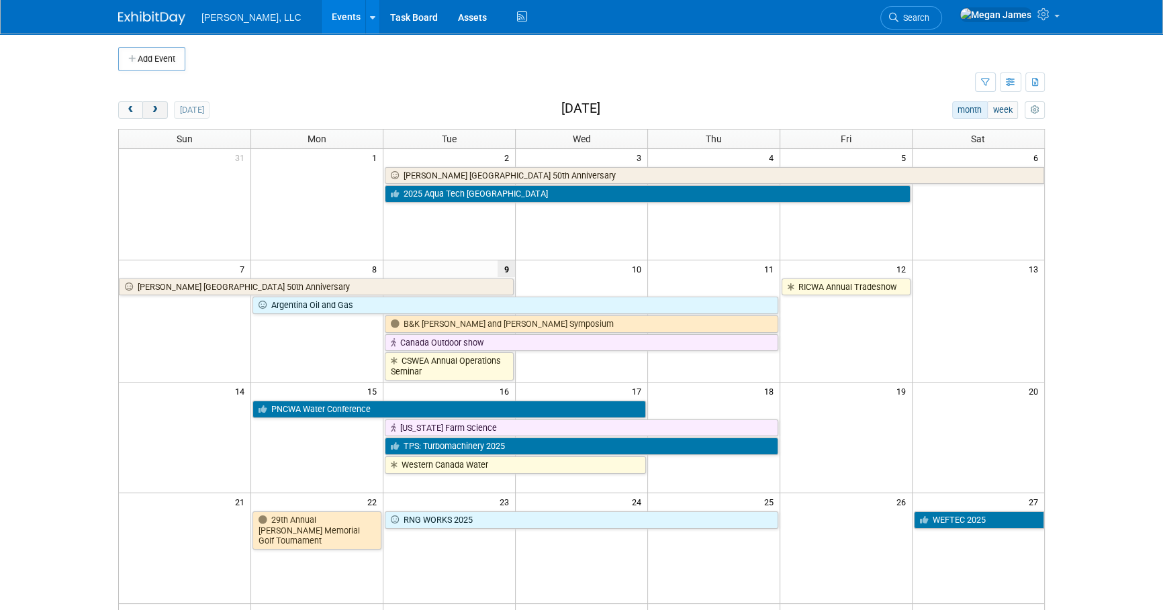
click at [160, 106] on button "next" at bounding box center [154, 109] width 25 height 17
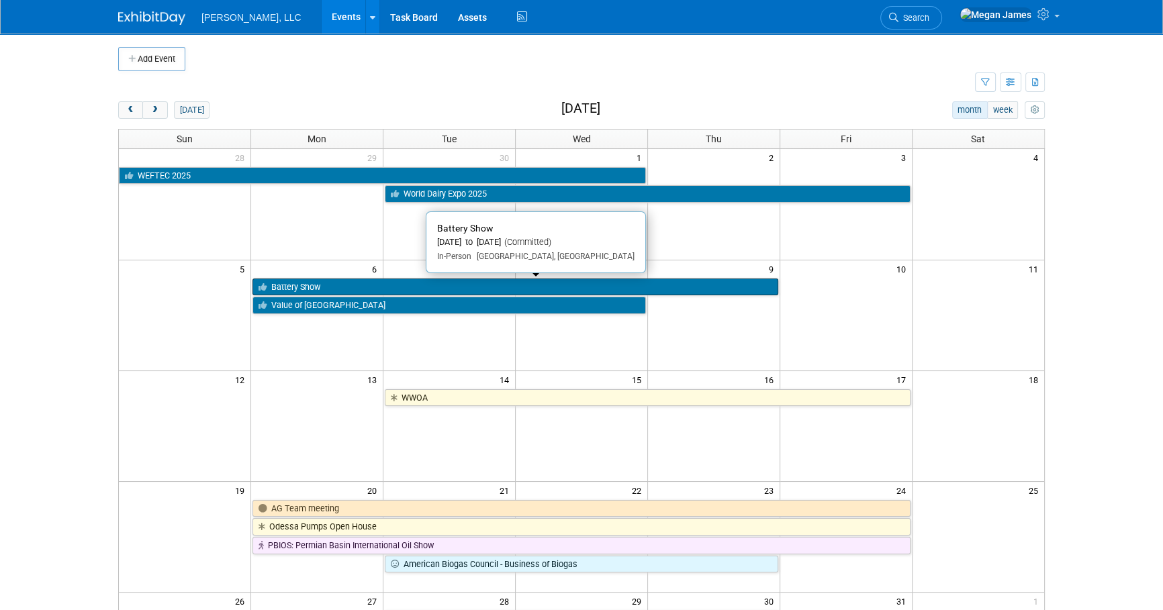
click at [330, 288] on link "Battery Show" at bounding box center [514, 287] width 525 height 17
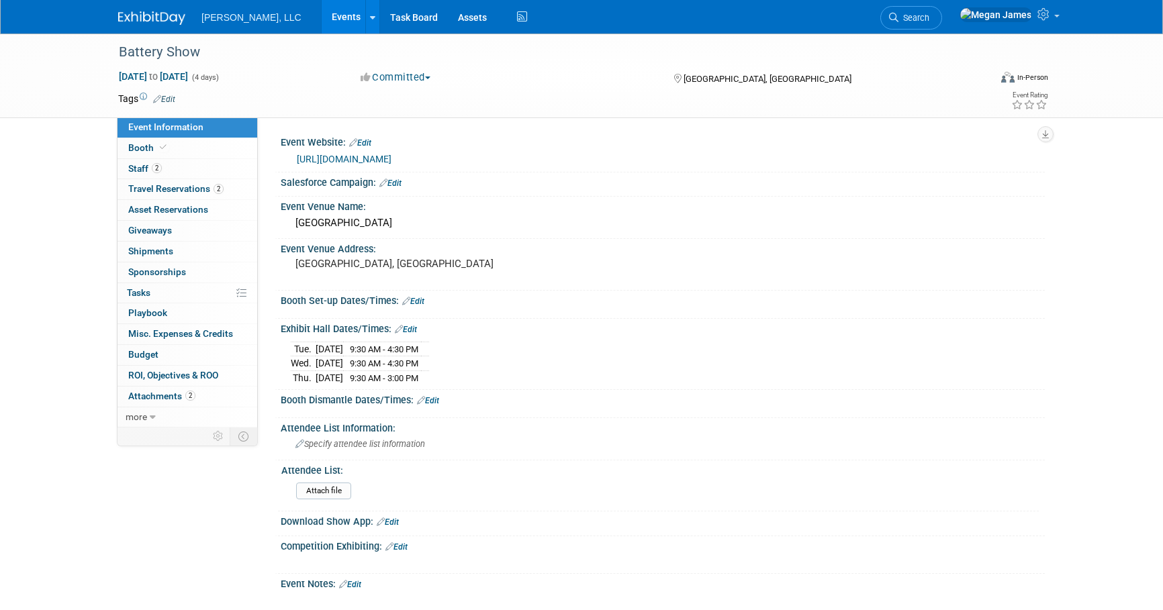
select select "Industrial"
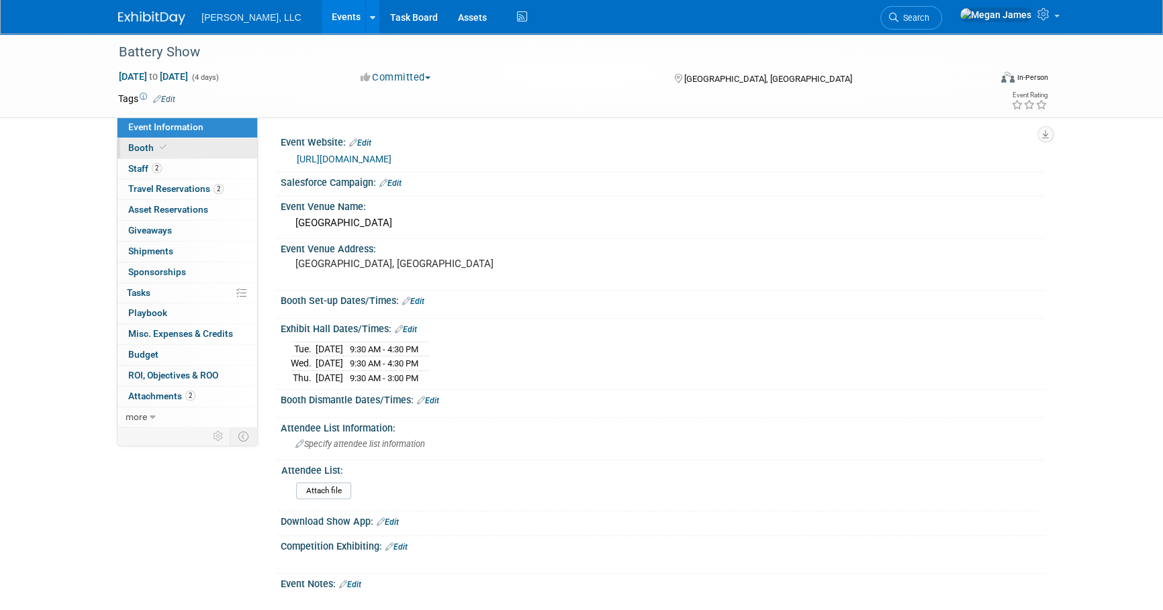
click at [197, 155] on link "Booth" at bounding box center [188, 148] width 140 height 20
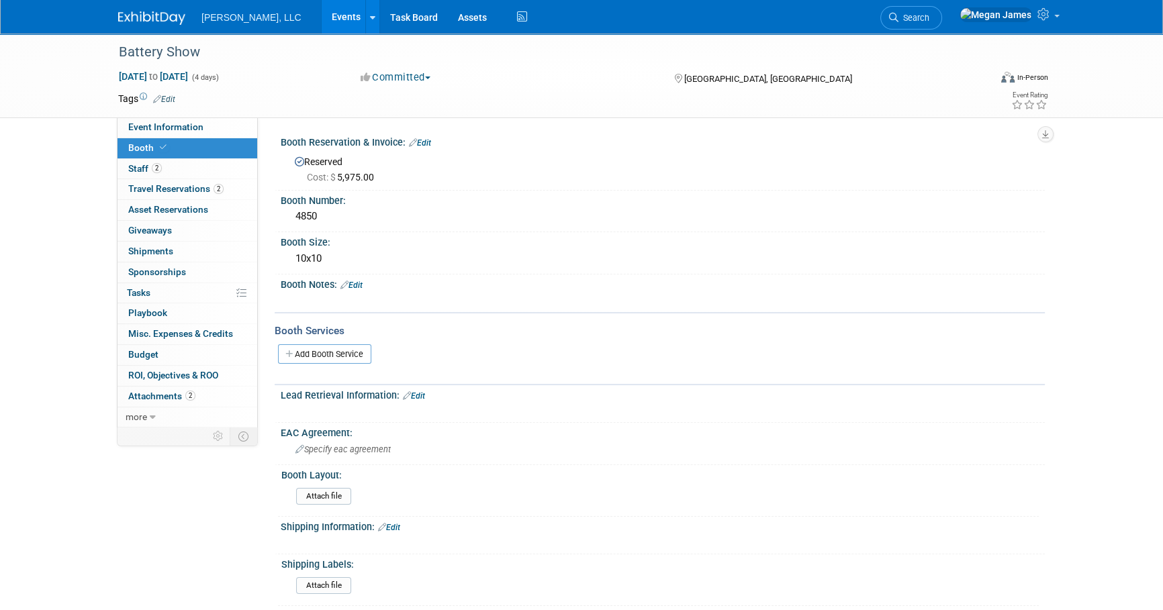
click at [322, 22] on link "Events" at bounding box center [346, 17] width 49 height 34
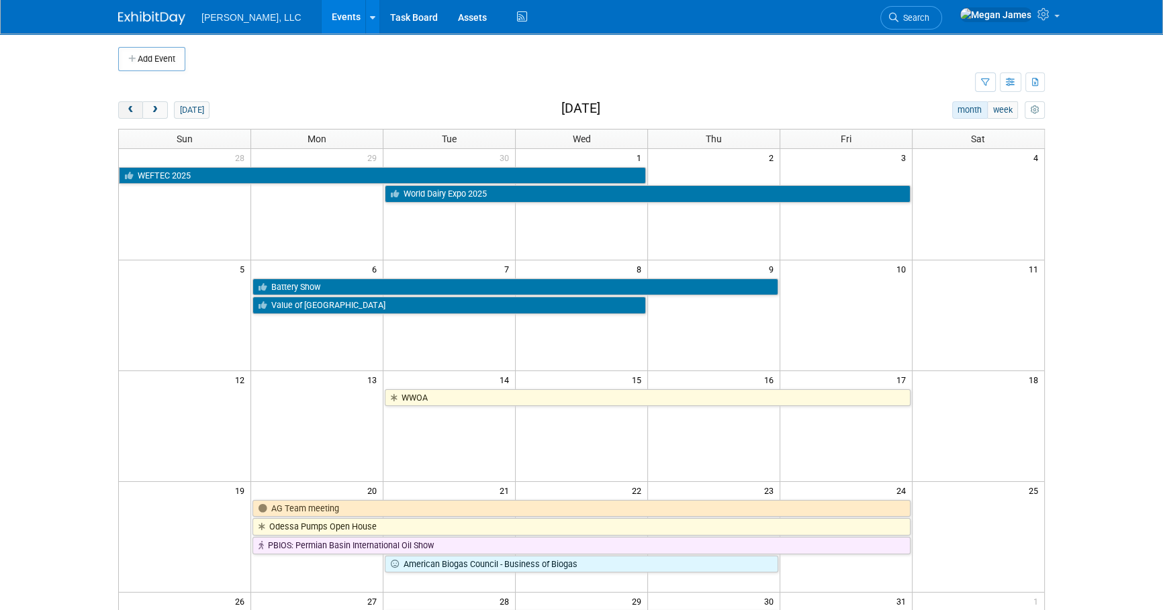
click at [130, 114] on button "prev" at bounding box center [130, 109] width 25 height 17
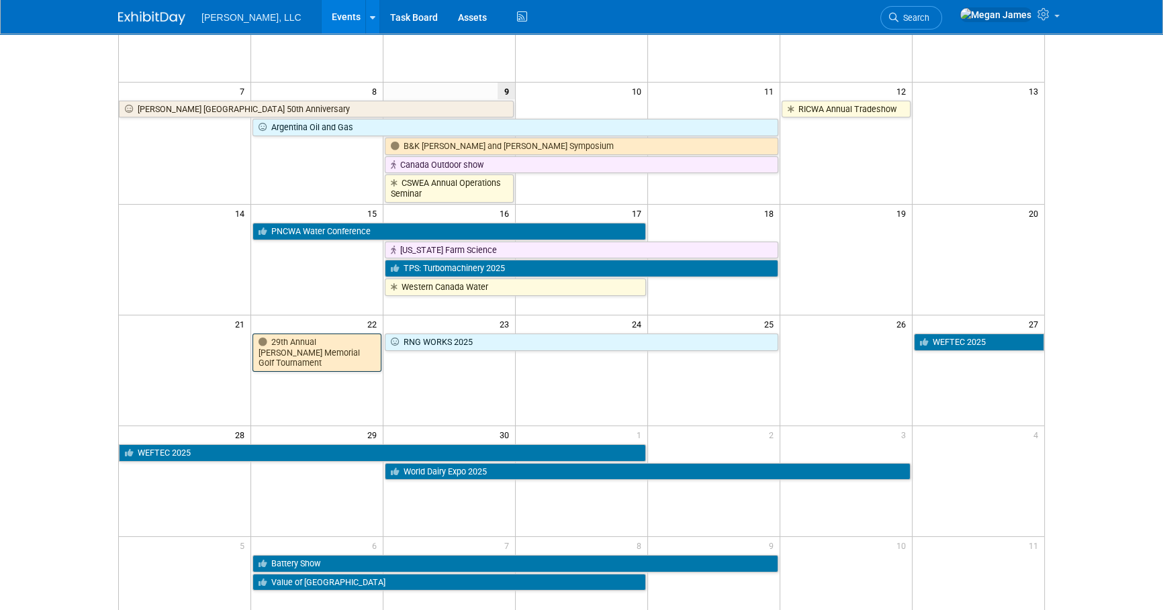
scroll to position [183, 0]
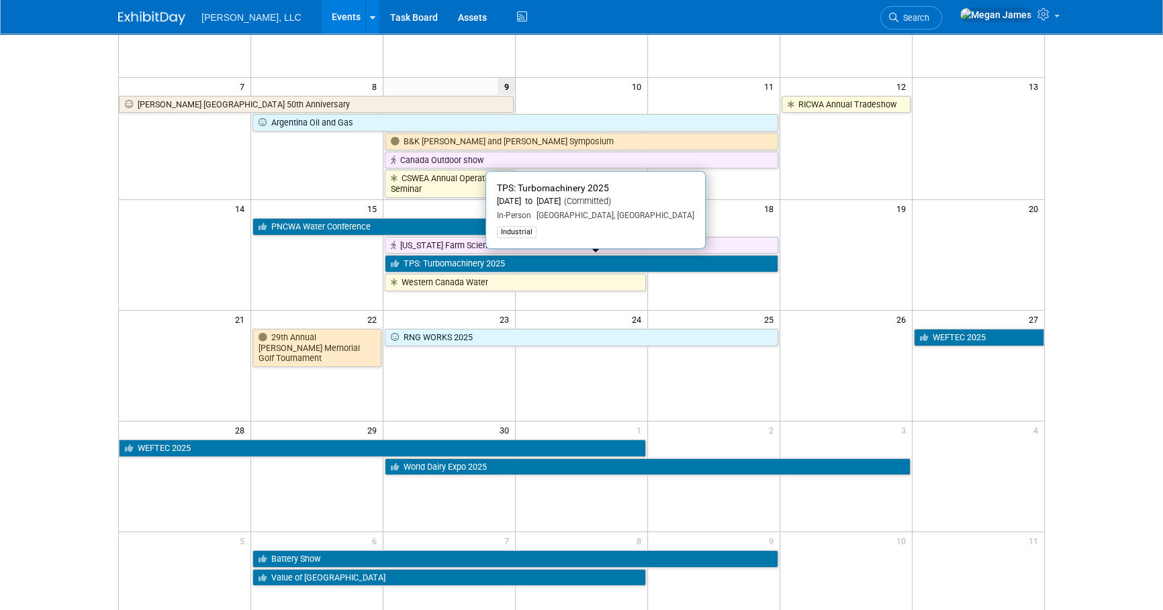
click at [486, 263] on link "TPS: Turbomachinery 2025" at bounding box center [581, 263] width 393 height 17
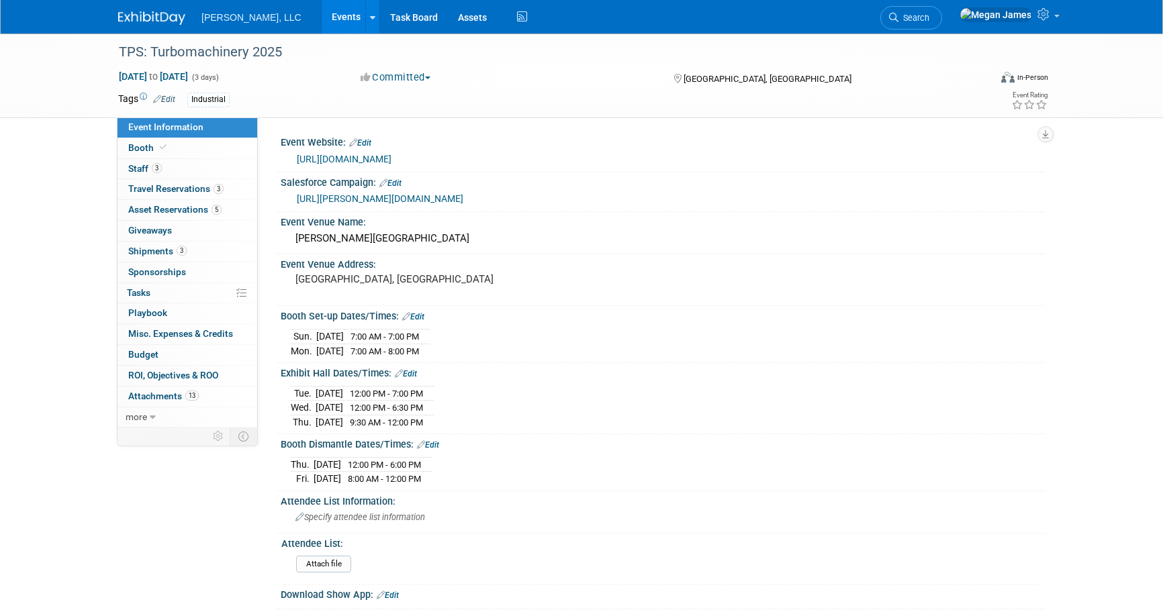
select select "Industrial"
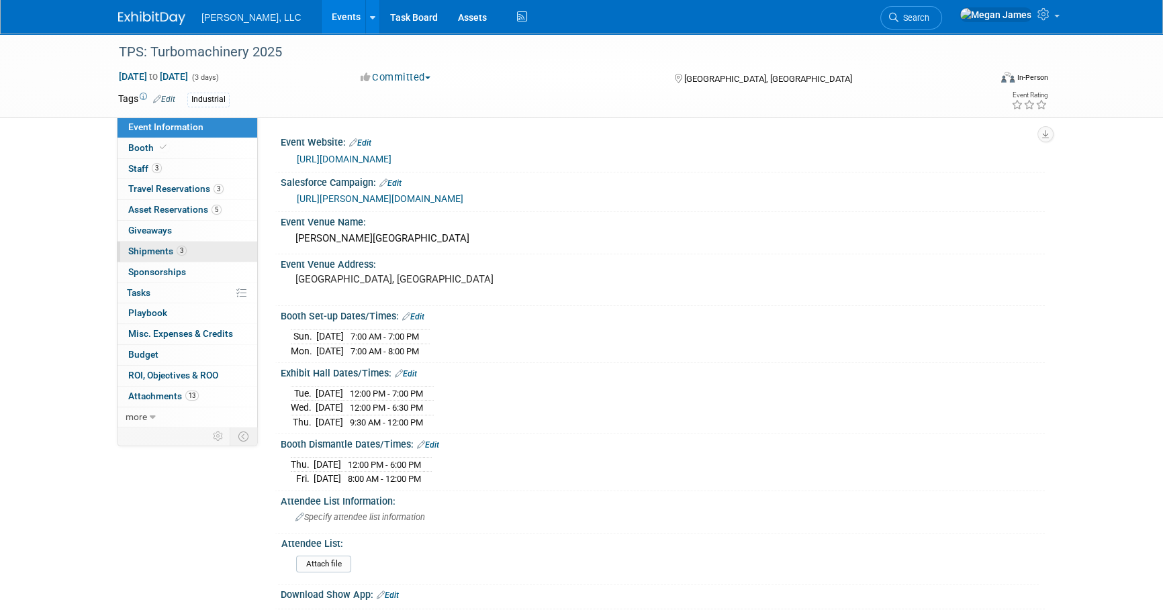
click at [192, 252] on link "3 Shipments 3" at bounding box center [188, 252] width 140 height 20
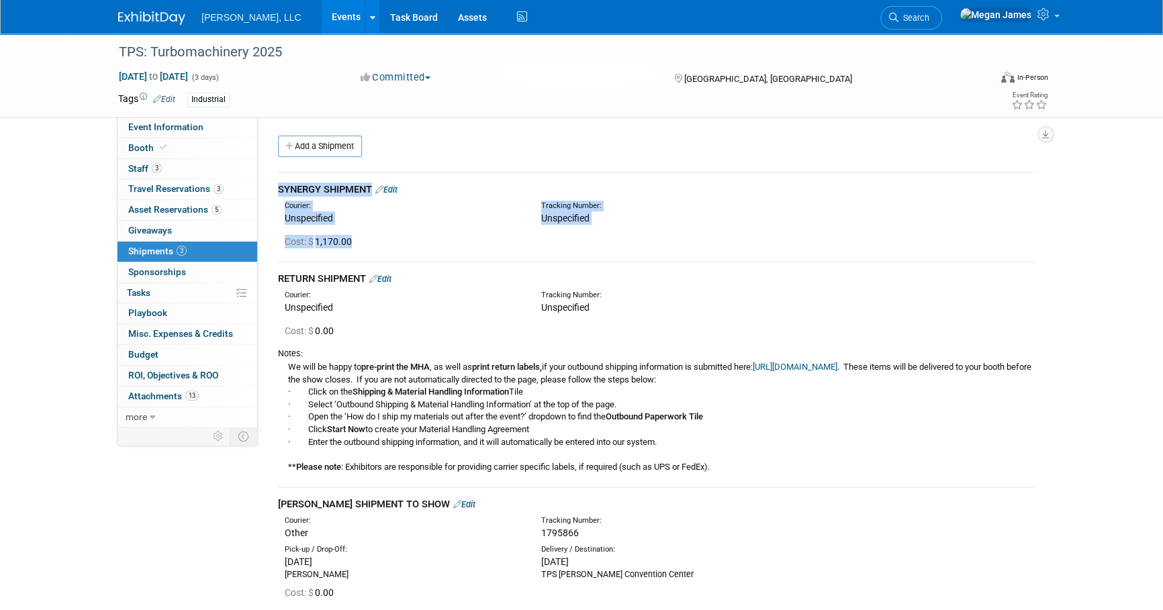
drag, startPoint x: 266, startPoint y: 180, endPoint x: 558, endPoint y: 241, distance: 298.4
click at [558, 241] on div "Event Website: Edit https://tps.tamu.edu/selection-session/ Salesforce Campaign…" at bounding box center [651, 273] width 787 height 310
click at [559, 243] on div "Cost: $ 1,170.00" at bounding box center [660, 241] width 750 height 13
drag, startPoint x: 315, startPoint y: 242, endPoint x: 369, endPoint y: 242, distance: 54.4
click at [369, 242] on div "Cost: $ 1,170.00" at bounding box center [660, 241] width 750 height 13
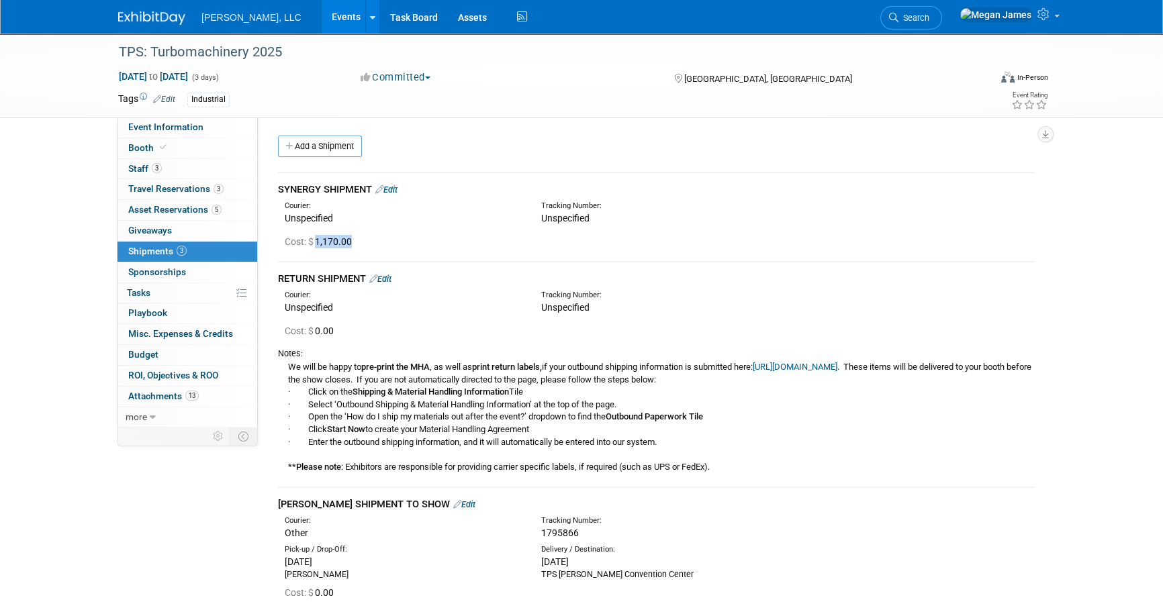
click at [765, 255] on td "SYNERGY SHIPMENT Edit Courier: Unspecified Tracking Number: Cost: $ 1,170.00" at bounding box center [656, 217] width 757 height 89
click at [448, 21] on link "Assets" at bounding box center [472, 17] width 49 height 34
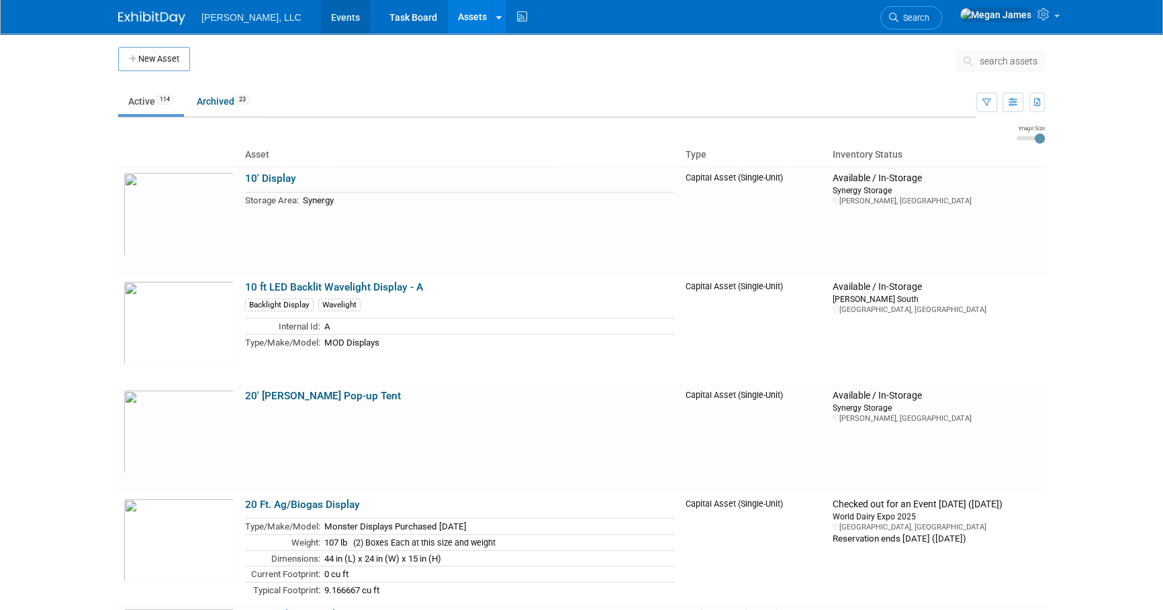
click at [321, 28] on link "Events" at bounding box center [345, 17] width 49 height 34
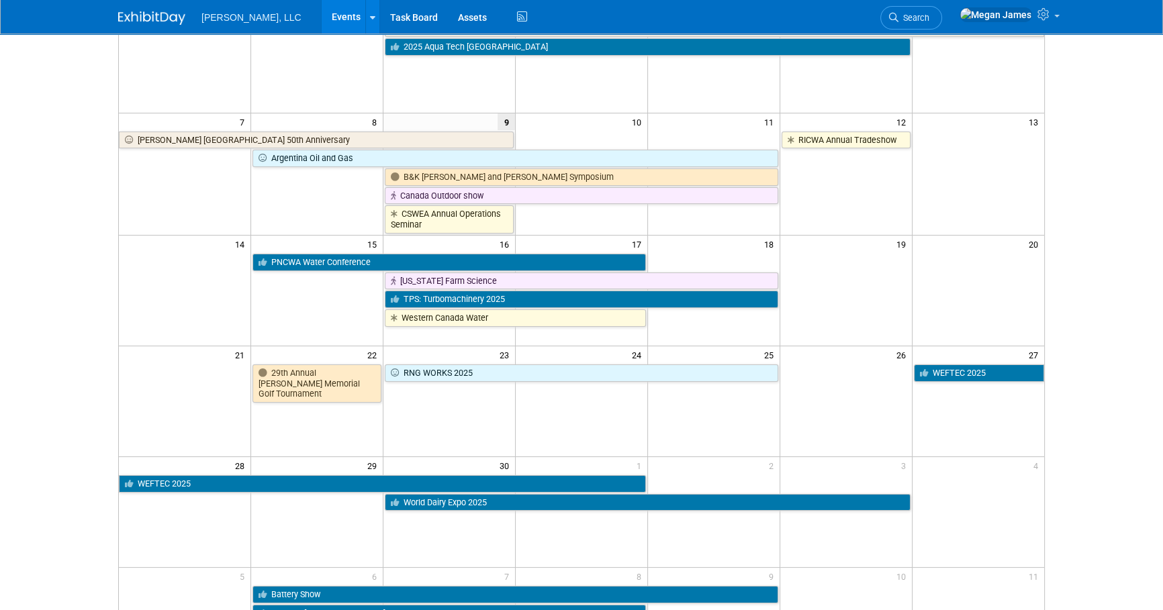
scroll to position [305, 0]
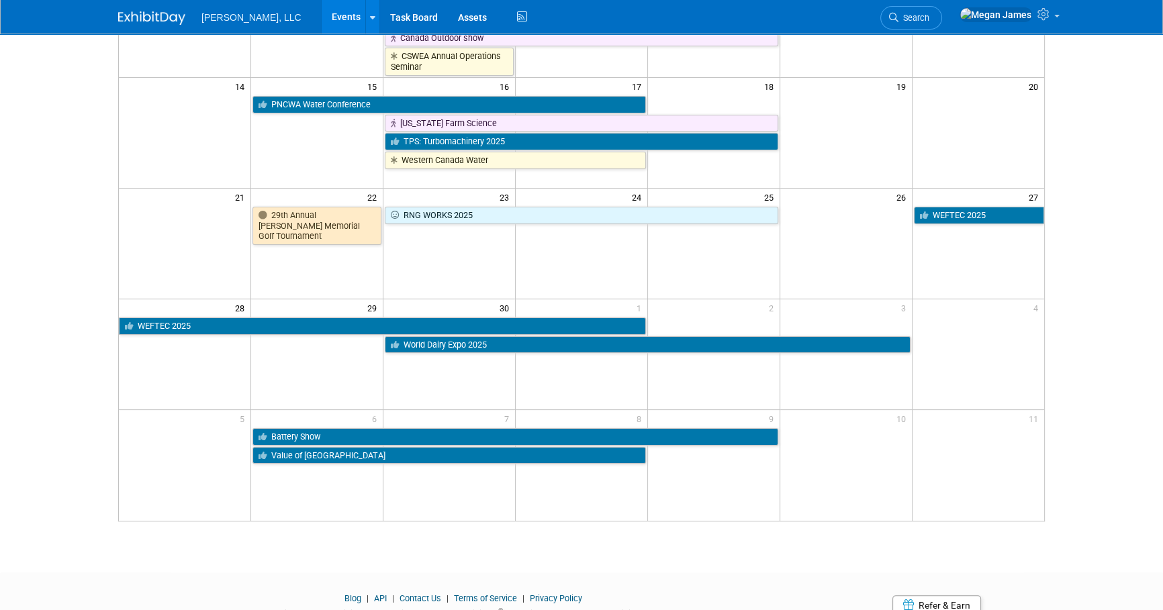
click at [1127, 306] on html "[PERSON_NAME], LLC Events Add Event Bulk Upload Events Shareable Event Boards R…" at bounding box center [581, 0] width 1163 height 610
click at [1133, 306] on html "[PERSON_NAME], LLC Events Add Event Bulk Upload Events Shareable Event Boards R…" at bounding box center [581, 0] width 1163 height 610
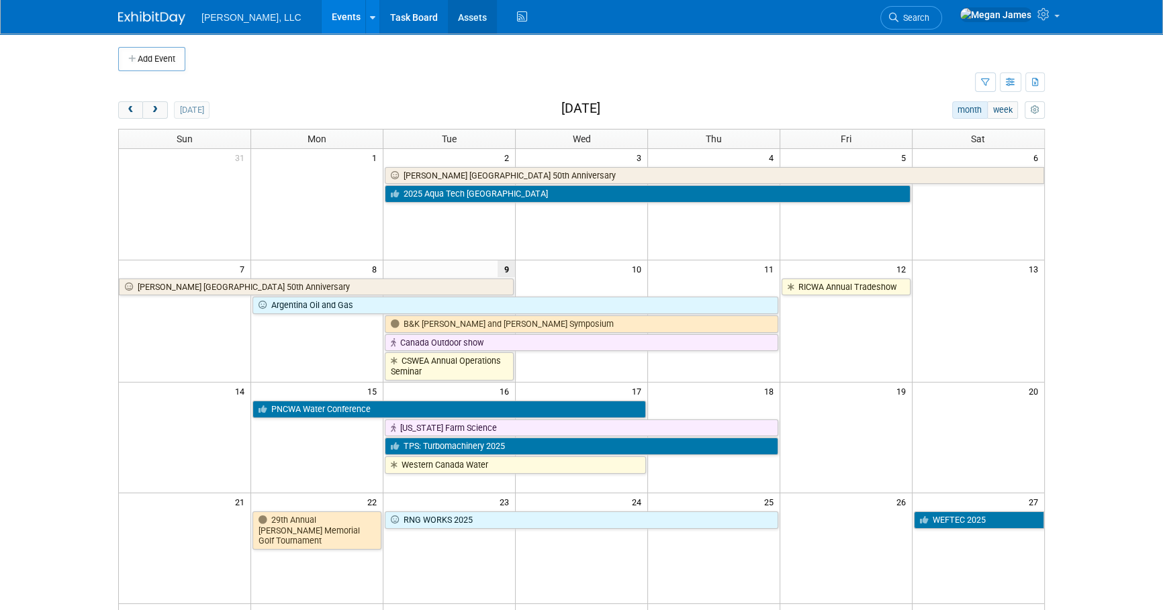
click at [448, 26] on link "Assets" at bounding box center [472, 17] width 49 height 34
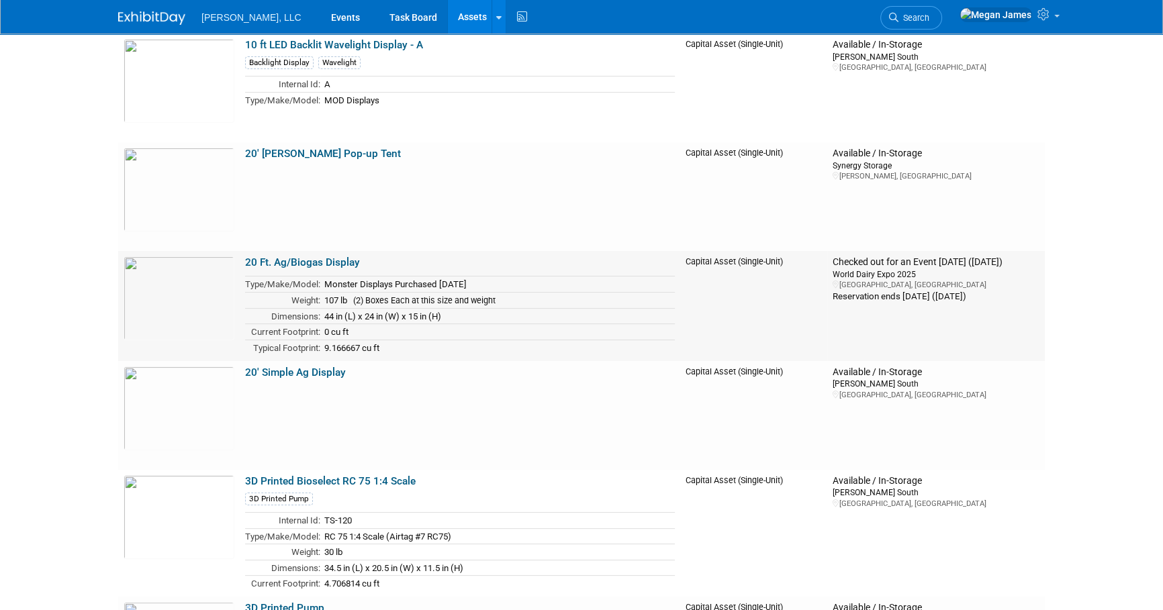
scroll to position [244, 0]
drag, startPoint x: 847, startPoint y: 296, endPoint x: 1019, endPoint y: 301, distance: 172.0
click at [1019, 301] on tr "20 Ft. Ag/Biogas Display Type/Make/Model: Monster Displays Purchased [DATE] Wei…" at bounding box center [581, 305] width 927 height 110
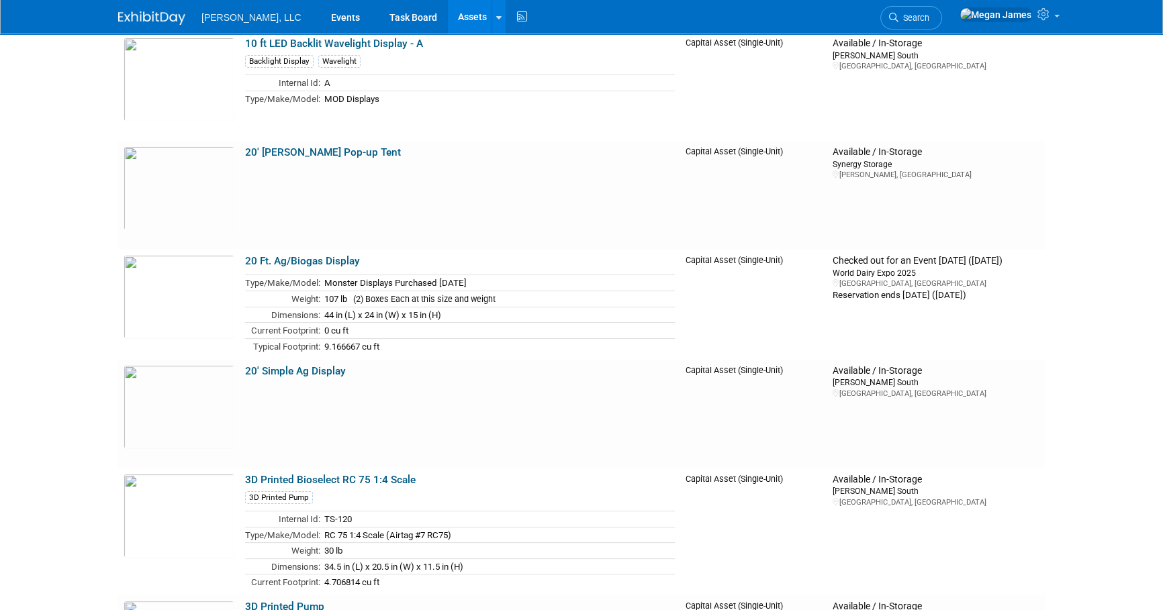
drag, startPoint x: 1019, startPoint y: 301, endPoint x: 1115, endPoint y: 334, distance: 101.3
click at [1115, 333] on body "[PERSON_NAME], LLC Events Task Board Assets New Asset Search Assets Bulk Upload…" at bounding box center [581, 61] width 1163 height 610
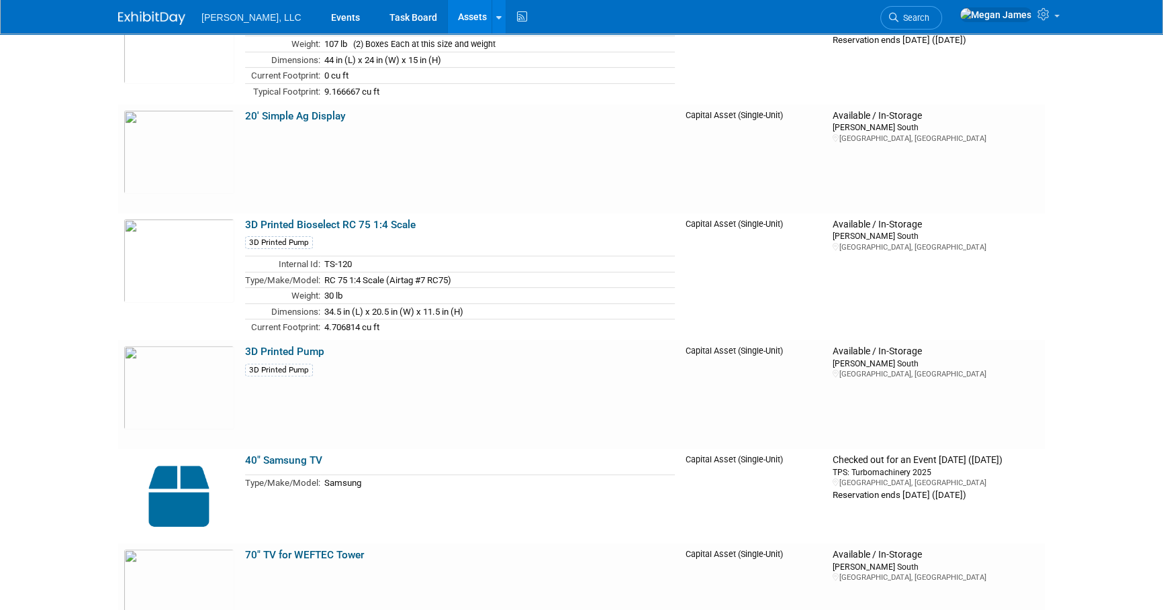
scroll to position [366, 0]
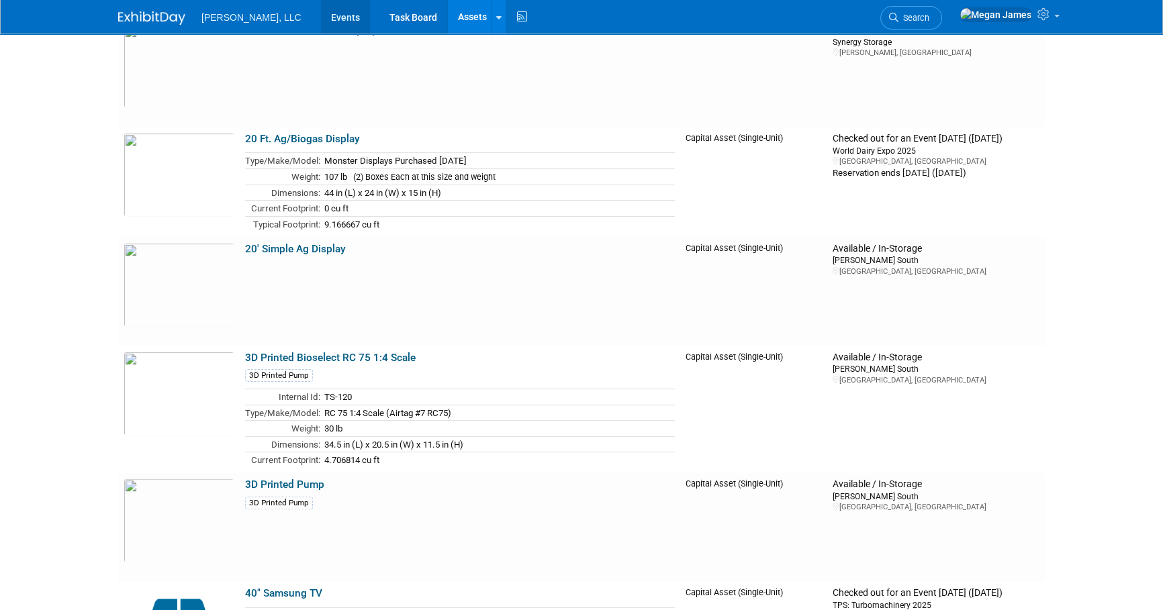
click at [321, 15] on link "Events" at bounding box center [345, 17] width 49 height 34
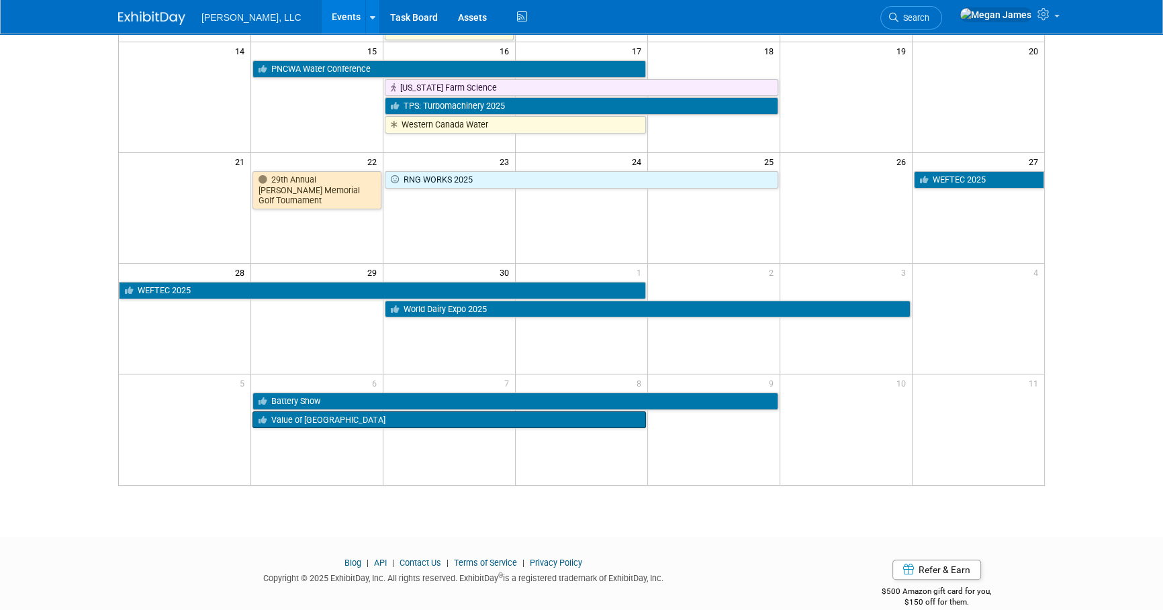
scroll to position [360, 0]
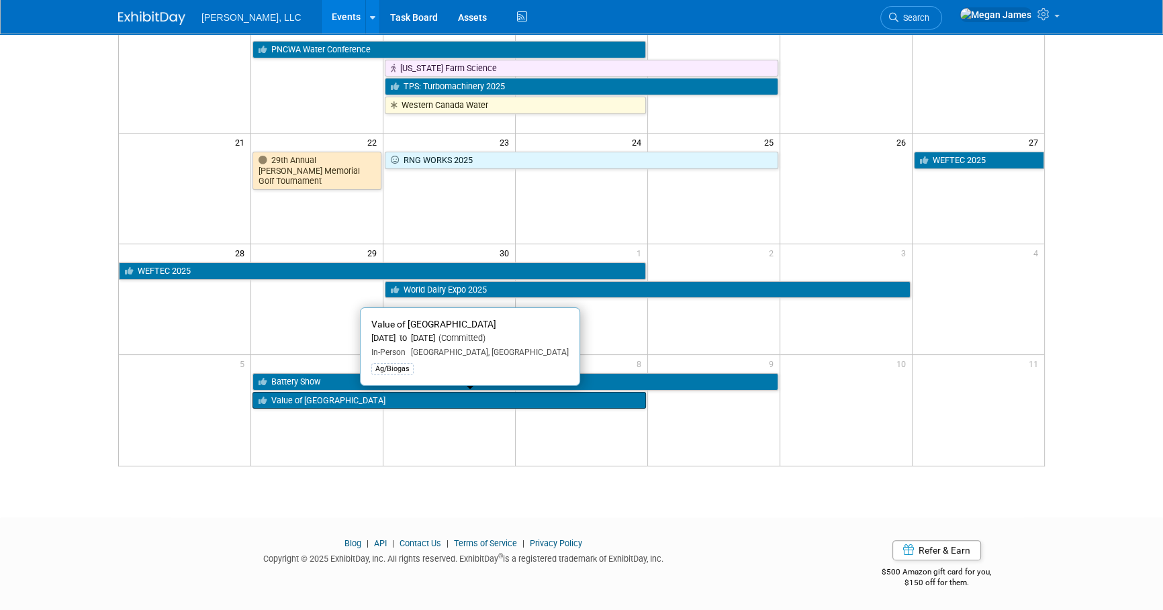
click at [317, 400] on link "Value of [GEOGRAPHIC_DATA]" at bounding box center [448, 400] width 393 height 17
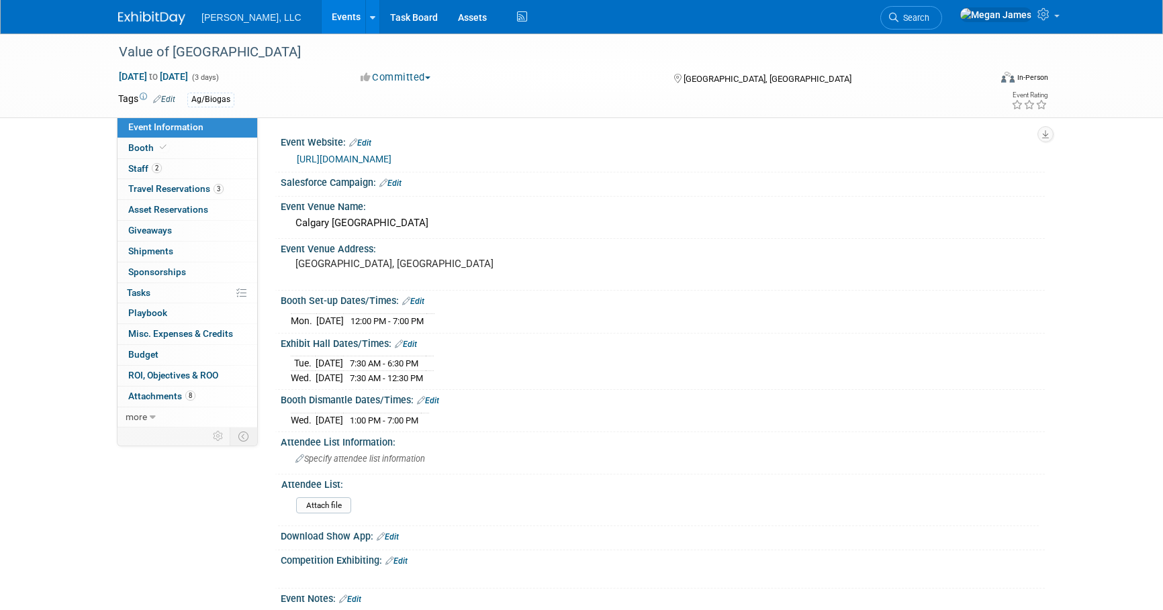
select select "Ag/Biogas"
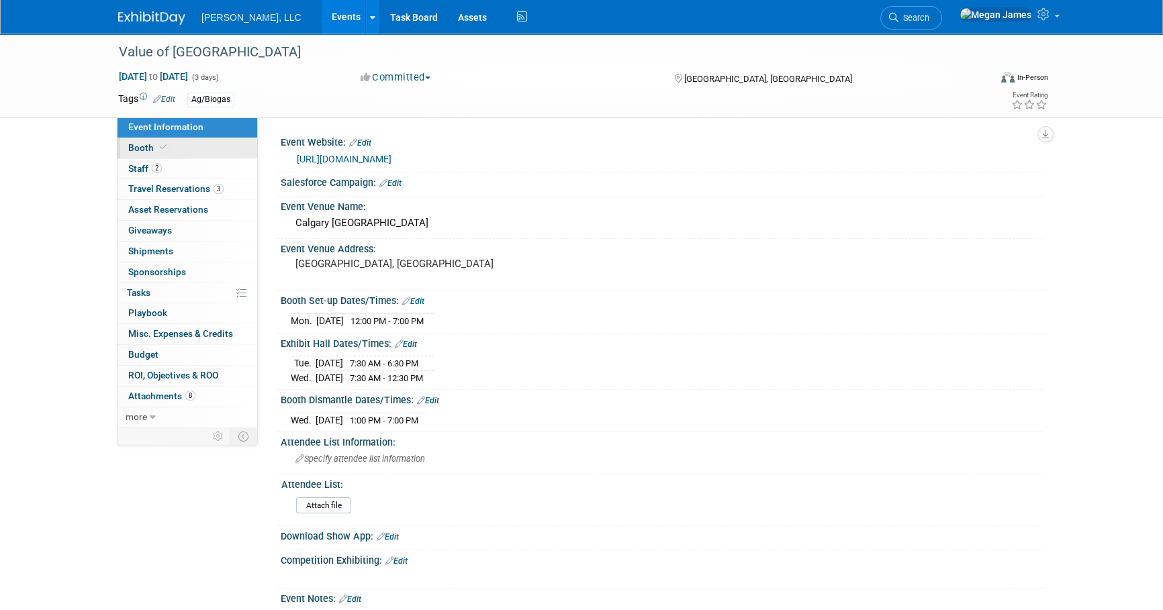
click at [224, 154] on link "Booth" at bounding box center [188, 148] width 140 height 20
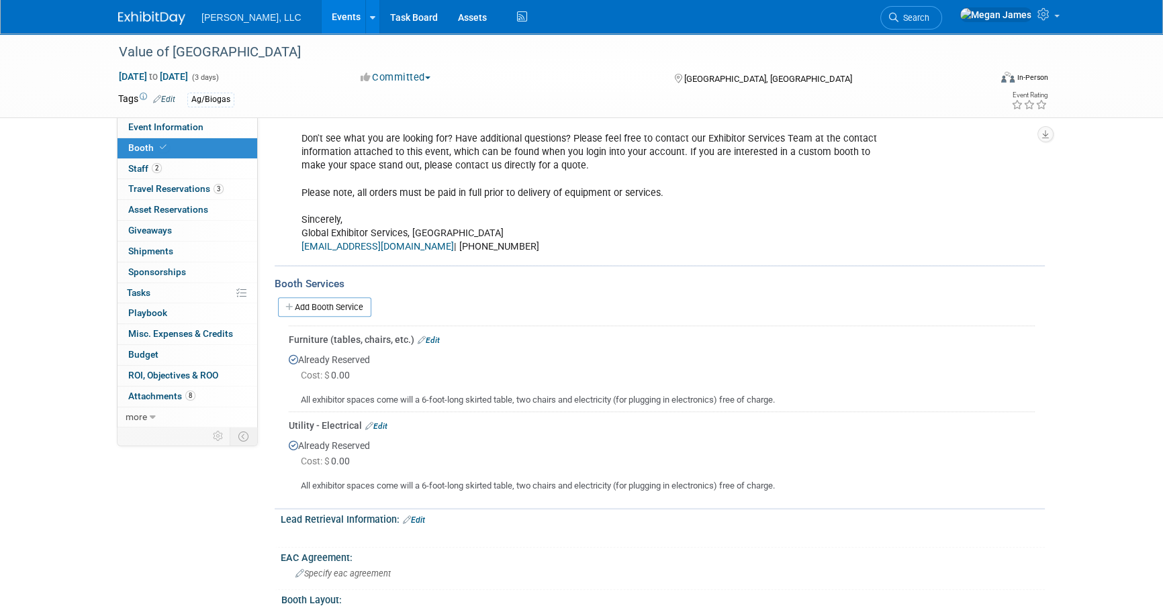
scroll to position [1282, 0]
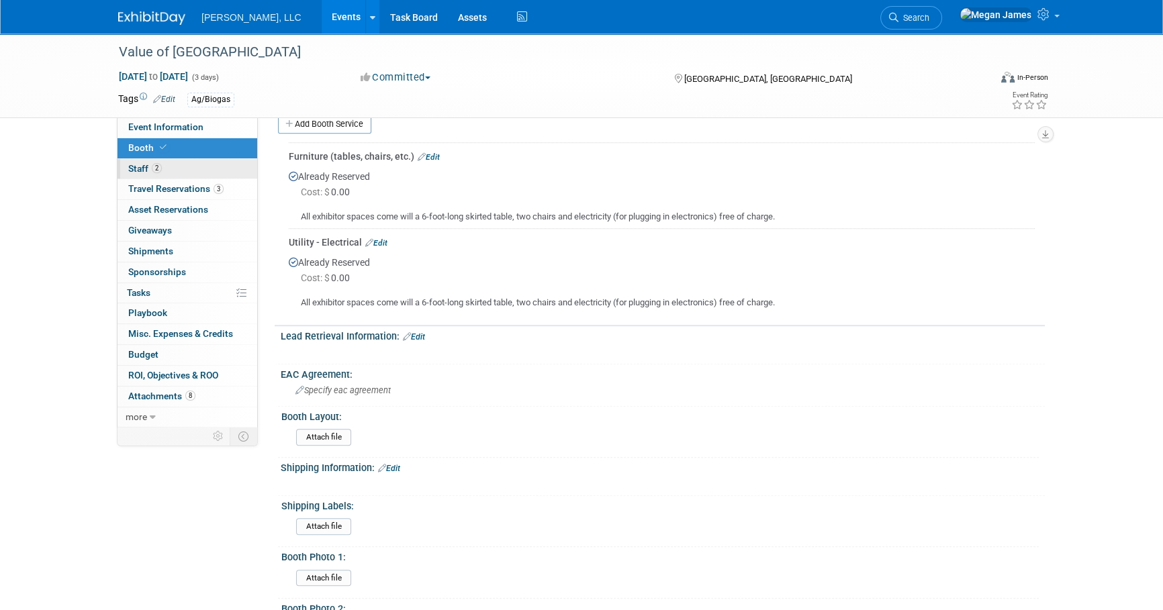
click at [170, 173] on link "2 Staff 2" at bounding box center [188, 169] width 140 height 20
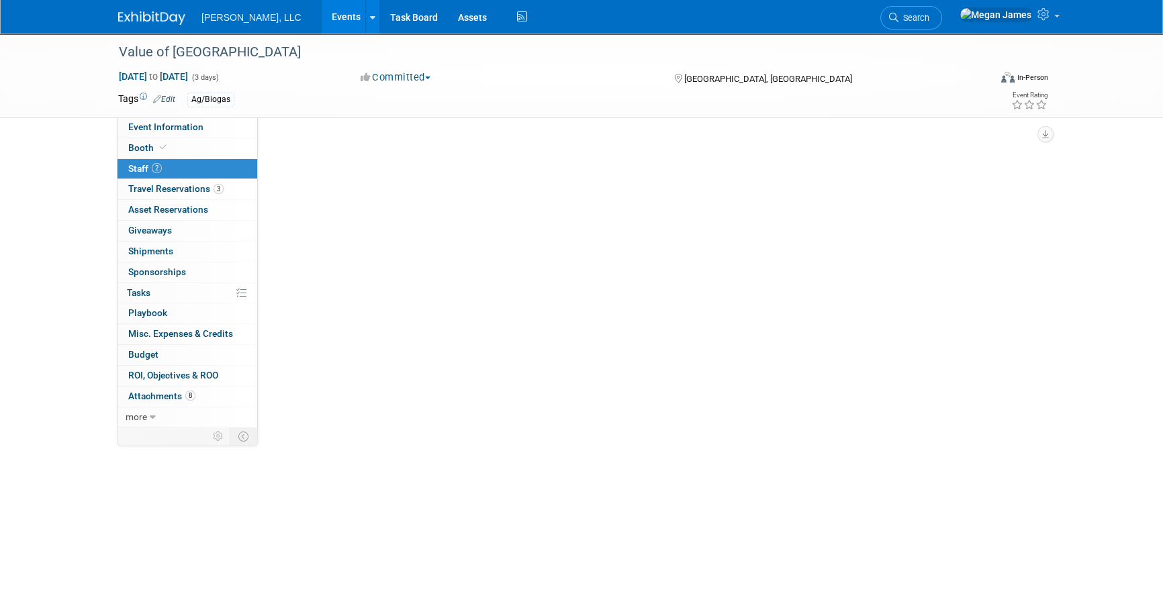
scroll to position [0, 0]
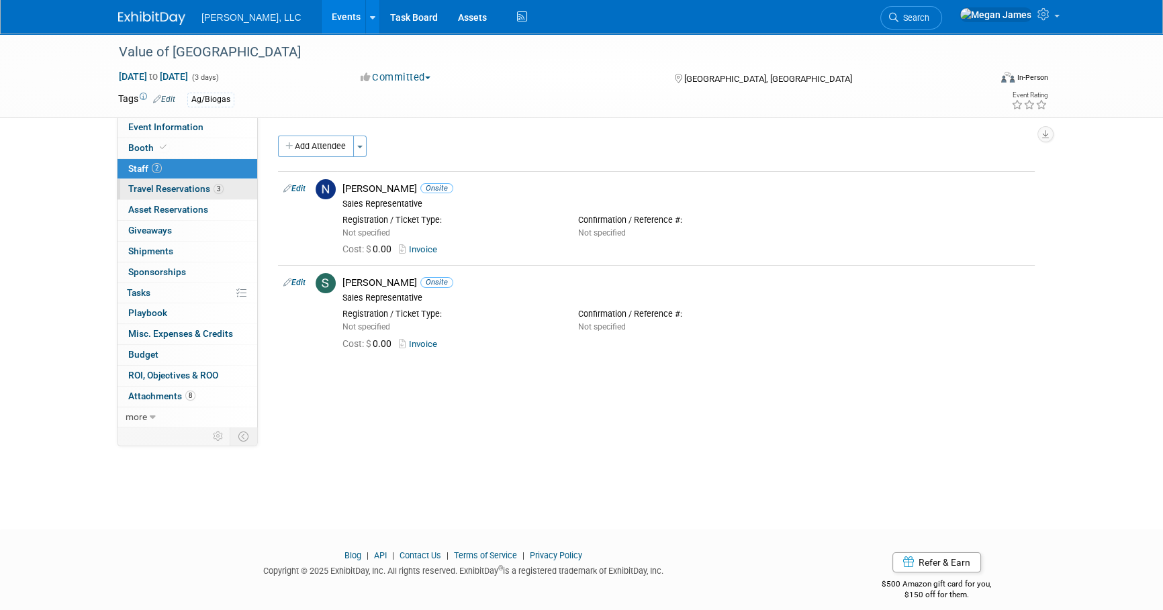
click at [162, 185] on span "Travel Reservations 3" at bounding box center [175, 188] width 95 height 11
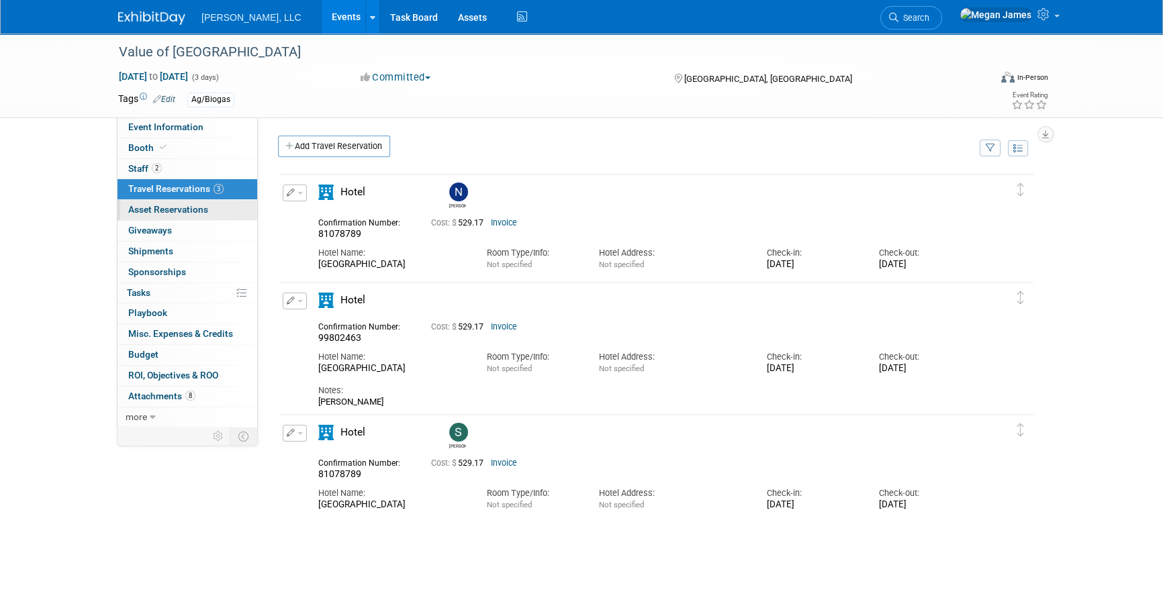
click at [209, 208] on link "0 Asset Reservations 0" at bounding box center [188, 210] width 140 height 20
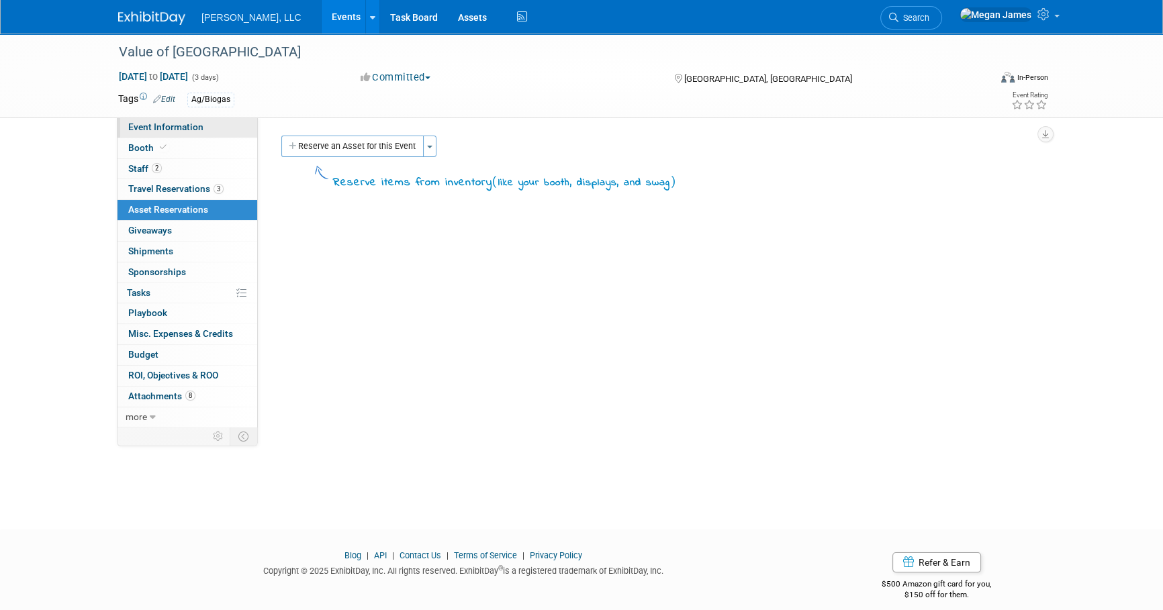
click at [222, 136] on link "Event Information" at bounding box center [188, 128] width 140 height 20
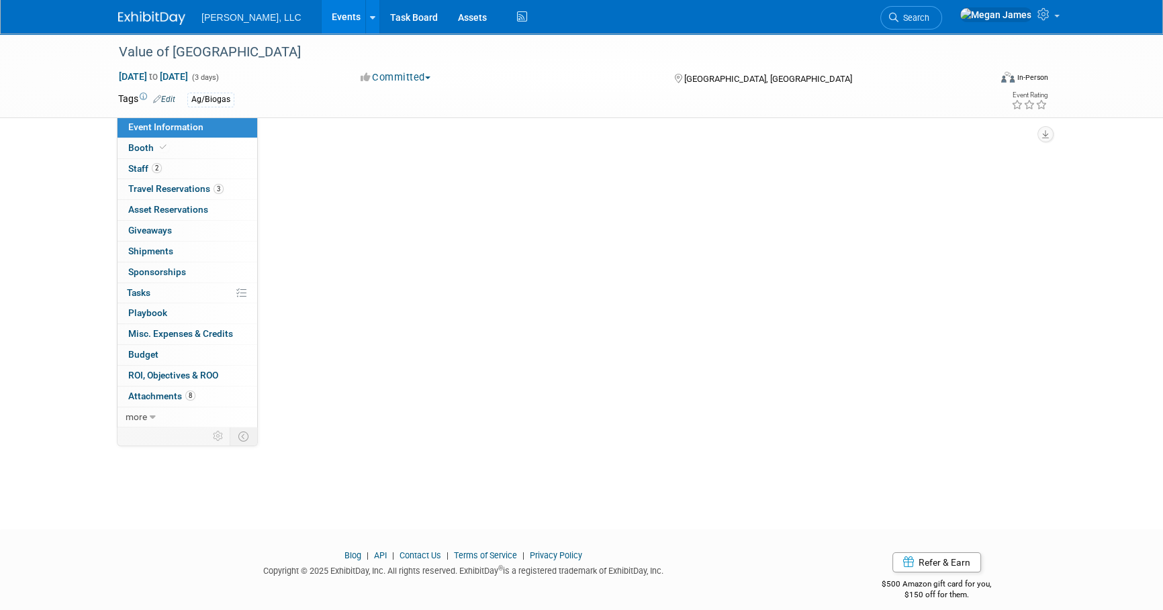
select select "Ag/Biogas"
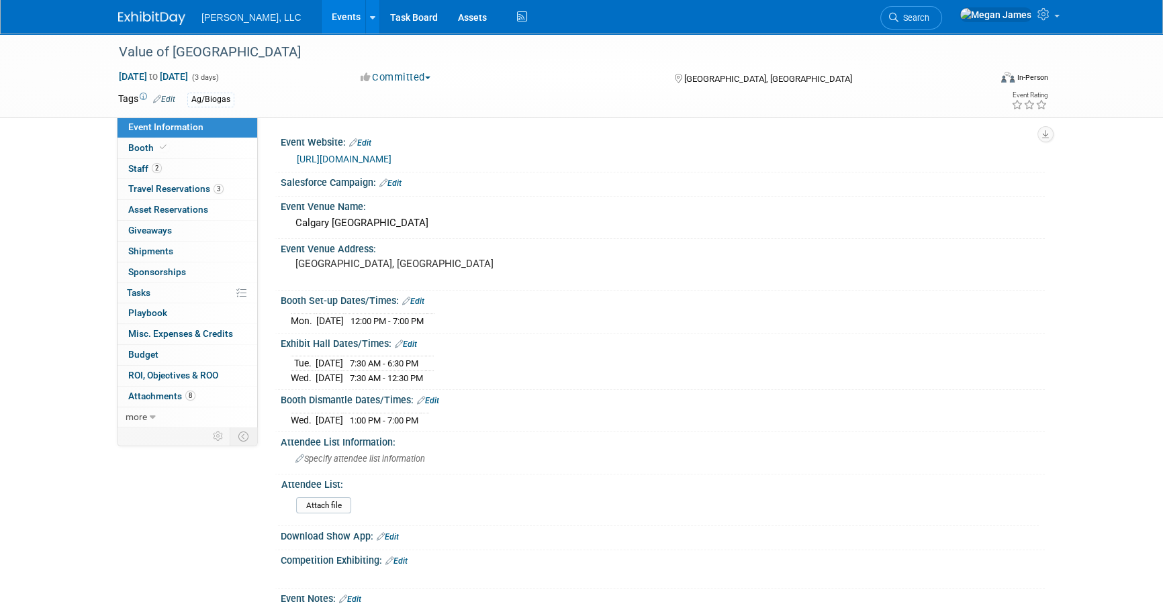
click at [175, 473] on div "Event Information Event Info Booth Booth 2 Staff 2 Staff 3 Travel Reservations …" at bounding box center [581, 422] width 947 height 777
click at [322, 24] on link "Events" at bounding box center [346, 17] width 49 height 34
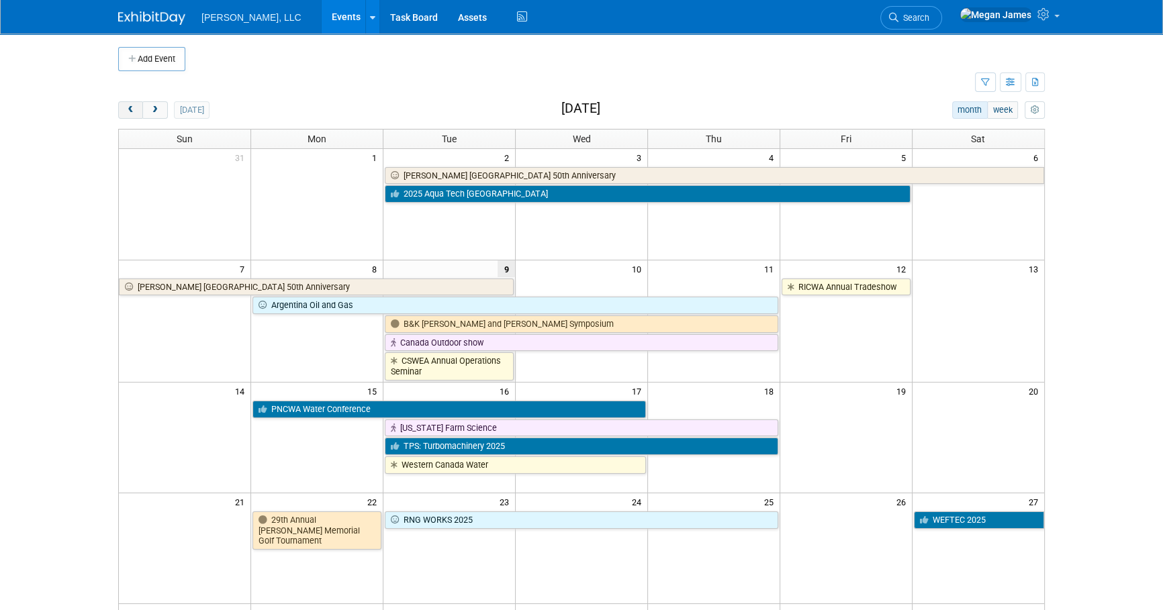
click at [132, 111] on span "prev" at bounding box center [131, 110] width 10 height 9
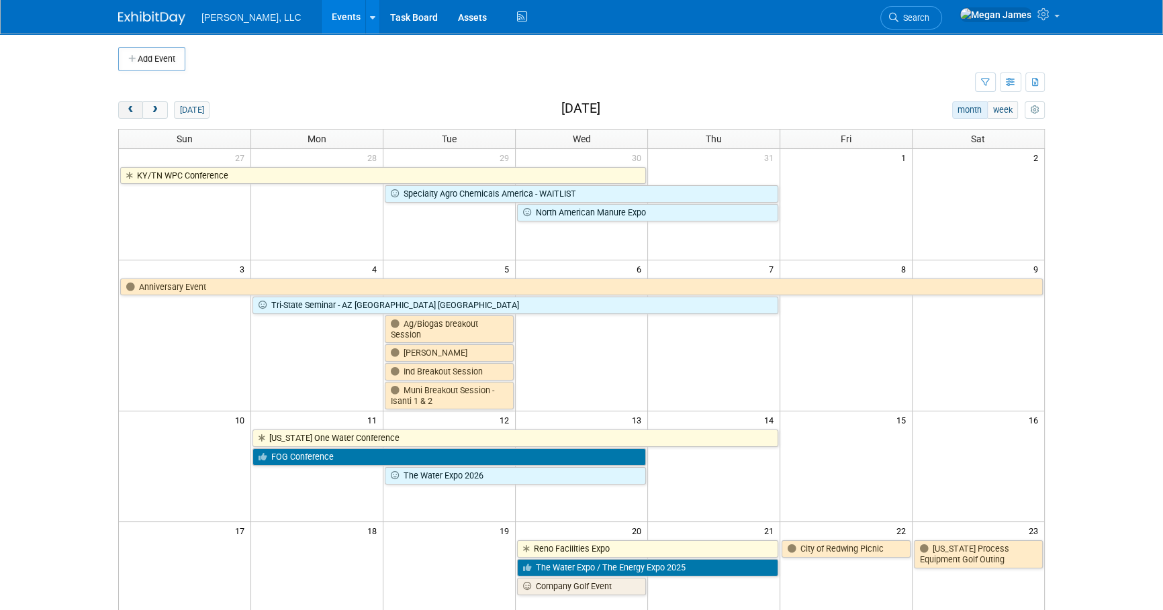
click at [132, 111] on span "prev" at bounding box center [131, 110] width 10 height 9
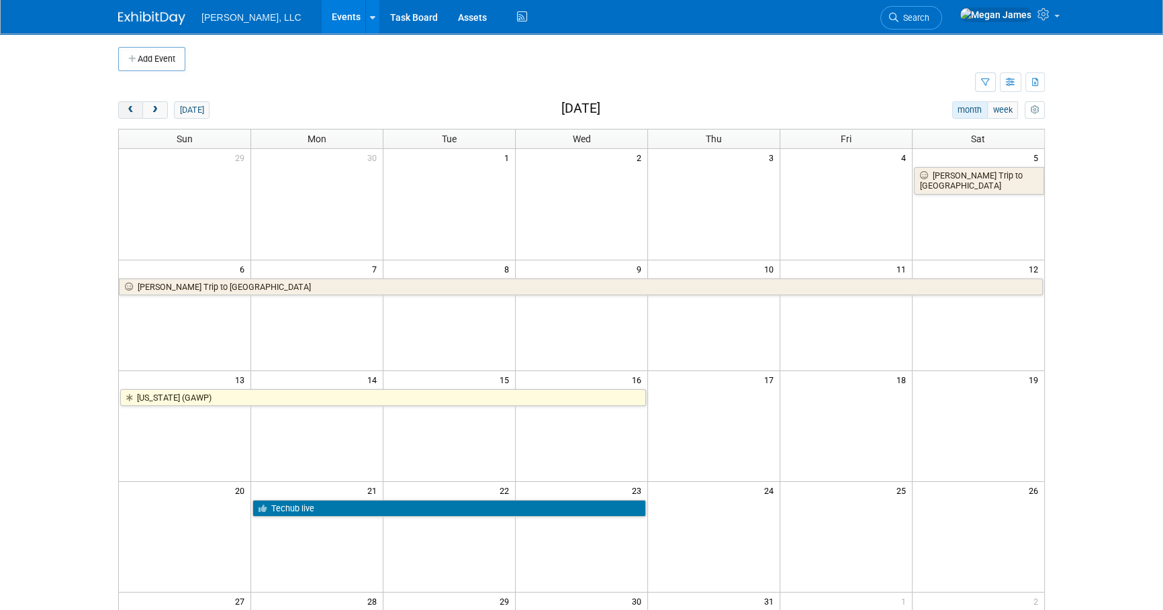
click at [132, 111] on span "prev" at bounding box center [131, 110] width 10 height 9
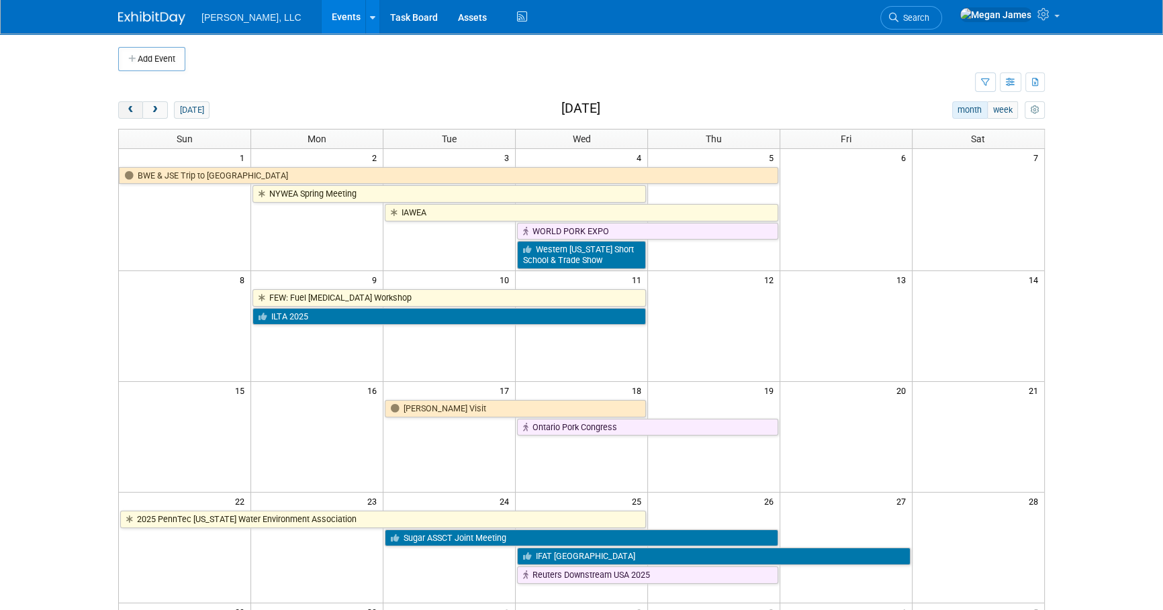
click at [132, 111] on span "prev" at bounding box center [131, 110] width 10 height 9
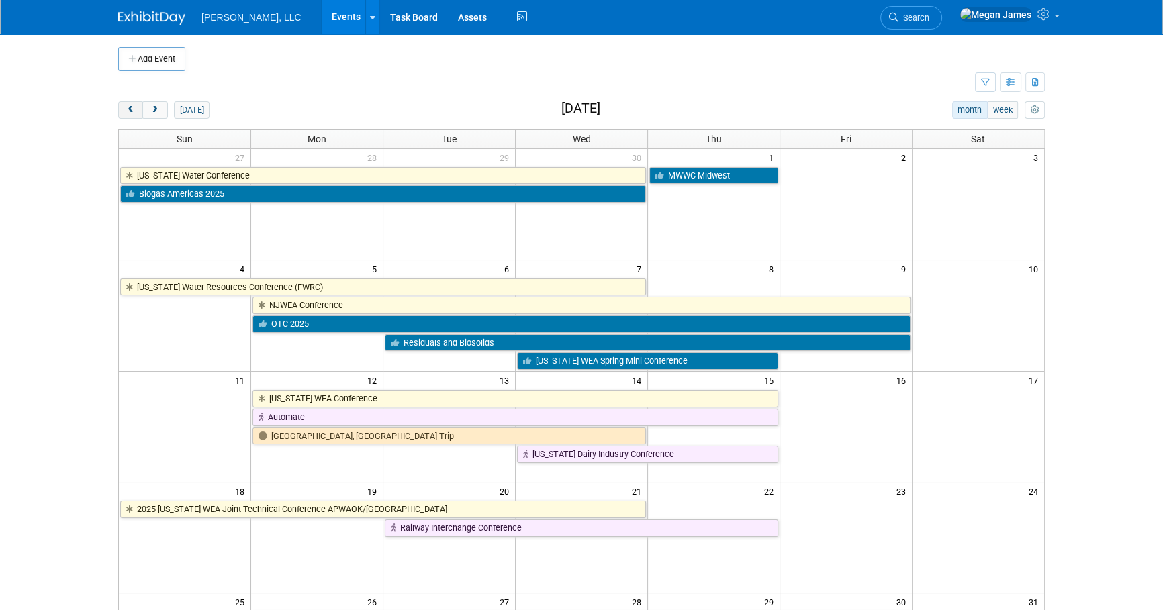
click at [132, 111] on span "prev" at bounding box center [131, 110] width 10 height 9
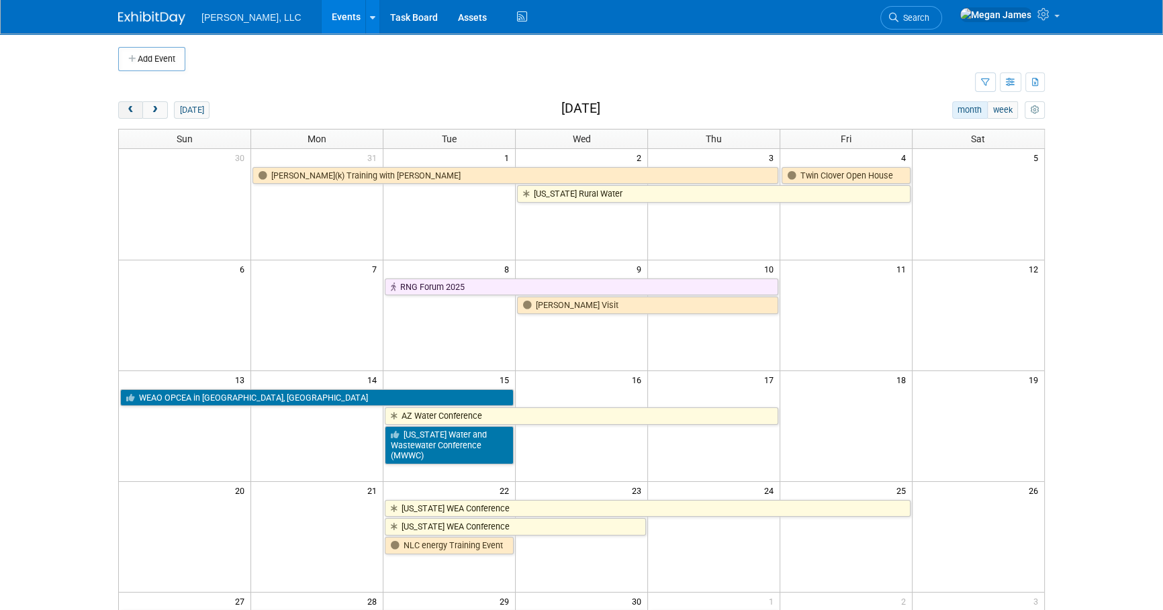
click at [128, 109] on span "prev" at bounding box center [131, 110] width 10 height 9
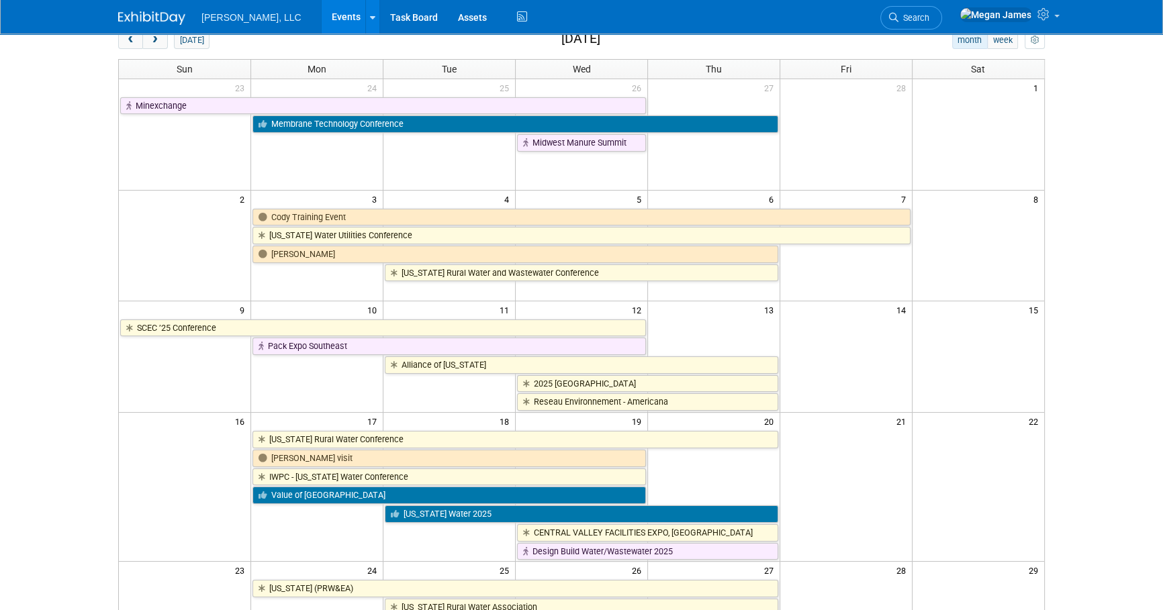
scroll to position [183, 0]
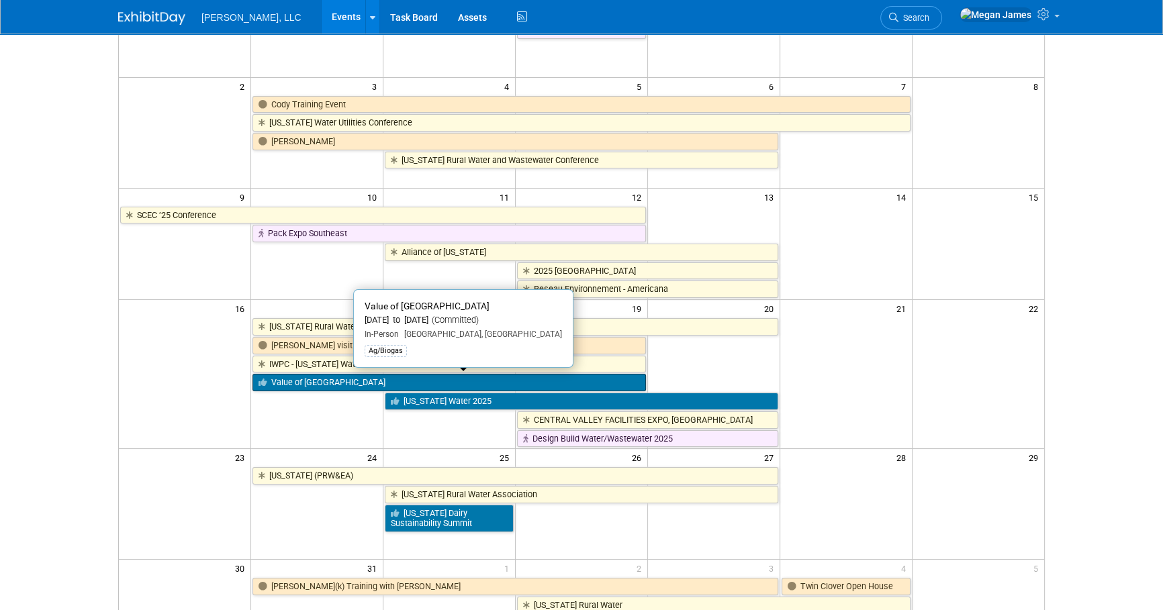
click at [324, 384] on link "Value of [GEOGRAPHIC_DATA]" at bounding box center [448, 382] width 393 height 17
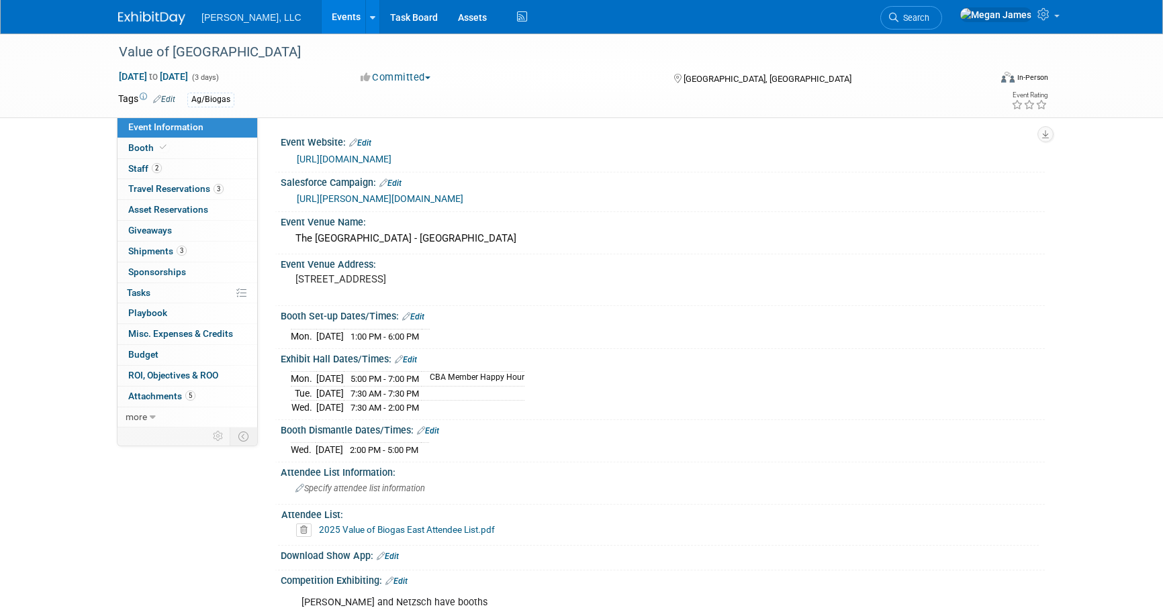
select select "Ag/Biogas"
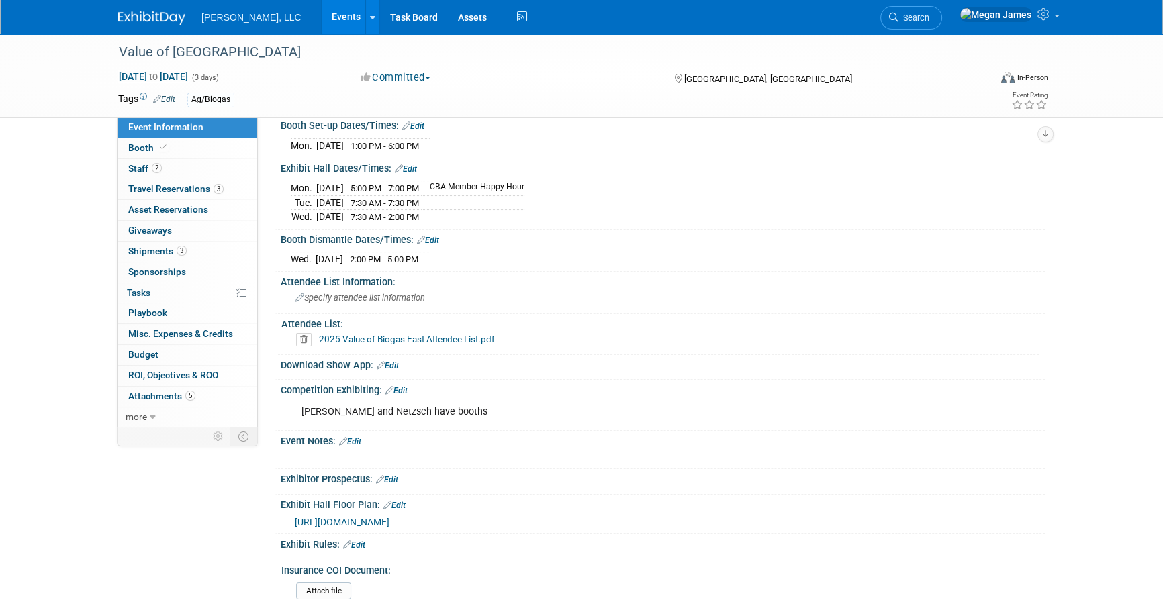
scroll to position [373, 0]
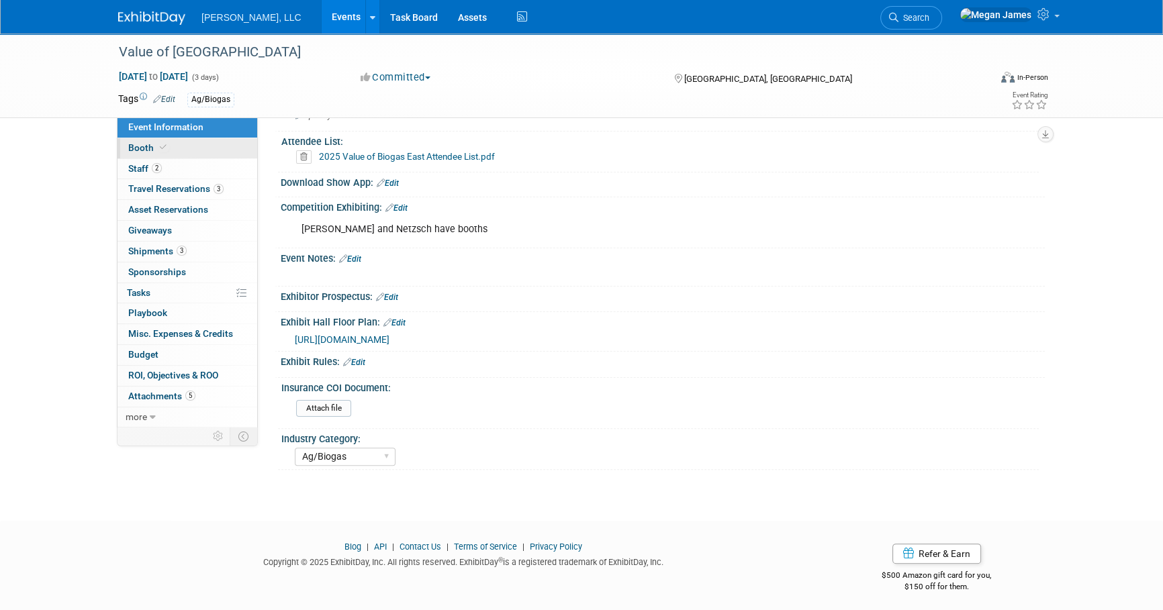
click at [237, 147] on link "Booth" at bounding box center [188, 148] width 140 height 20
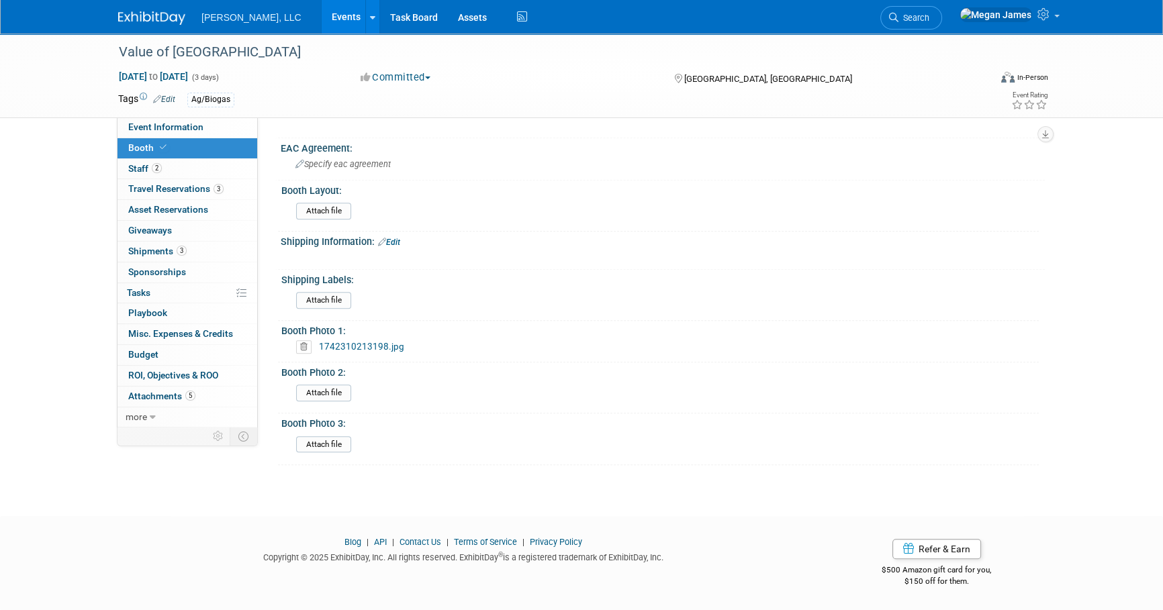
scroll to position [732, 0]
click at [371, 344] on link "1742310213198.jpg" at bounding box center [361, 346] width 85 height 11
click at [195, 167] on link "2 Staff 2" at bounding box center [188, 169] width 140 height 20
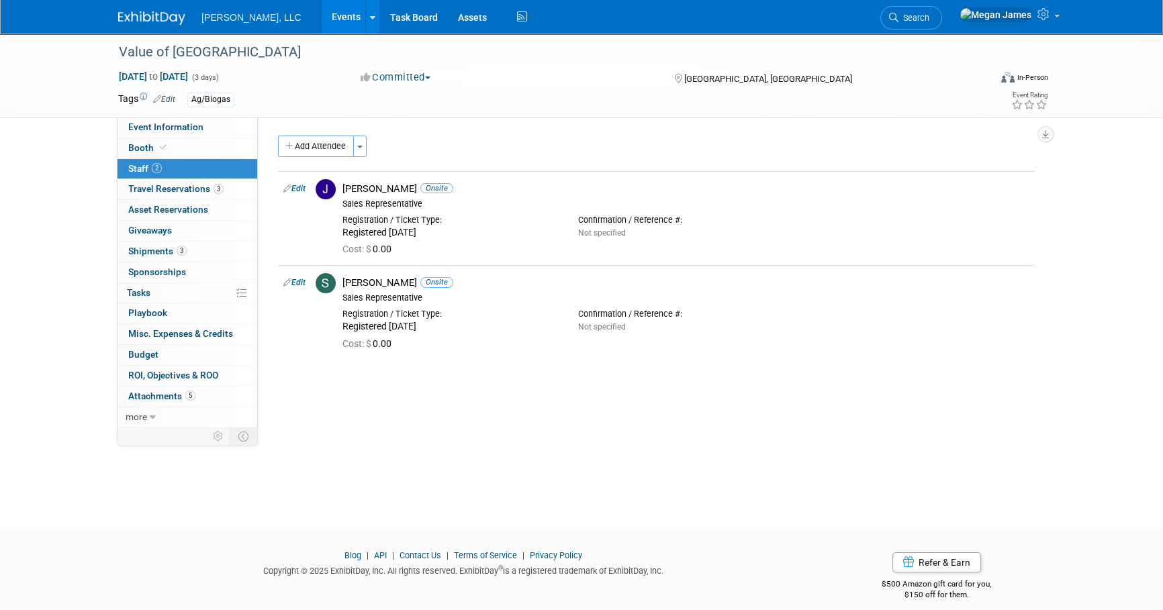
click at [322, 3] on link "Events" at bounding box center [346, 17] width 49 height 34
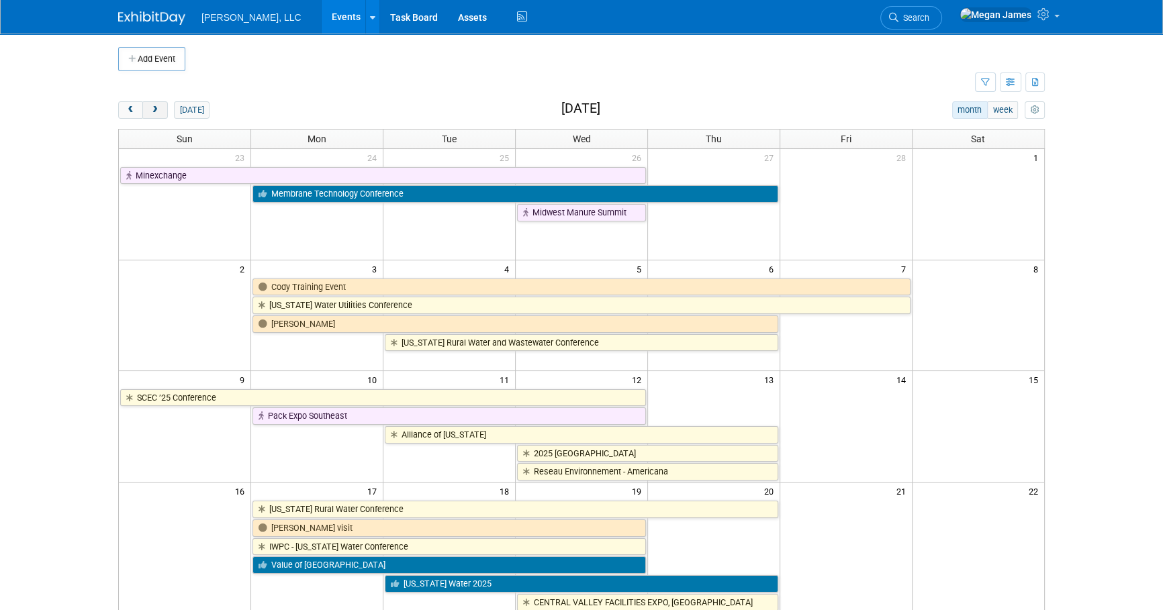
click at [161, 114] on button "next" at bounding box center [154, 109] width 25 height 17
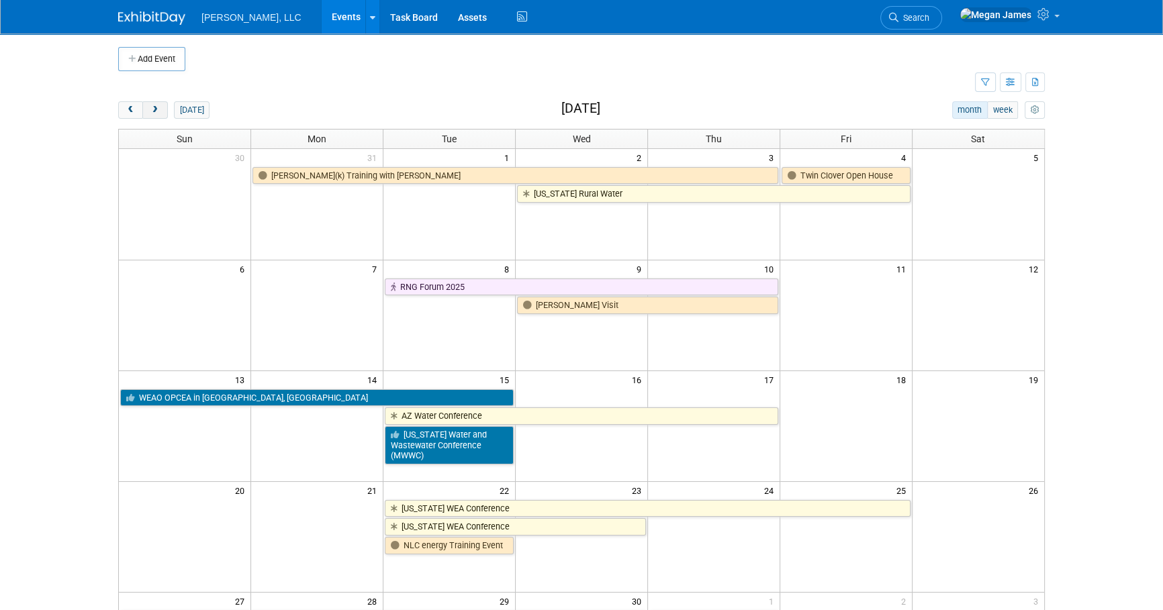
click at [161, 114] on button "next" at bounding box center [154, 109] width 25 height 17
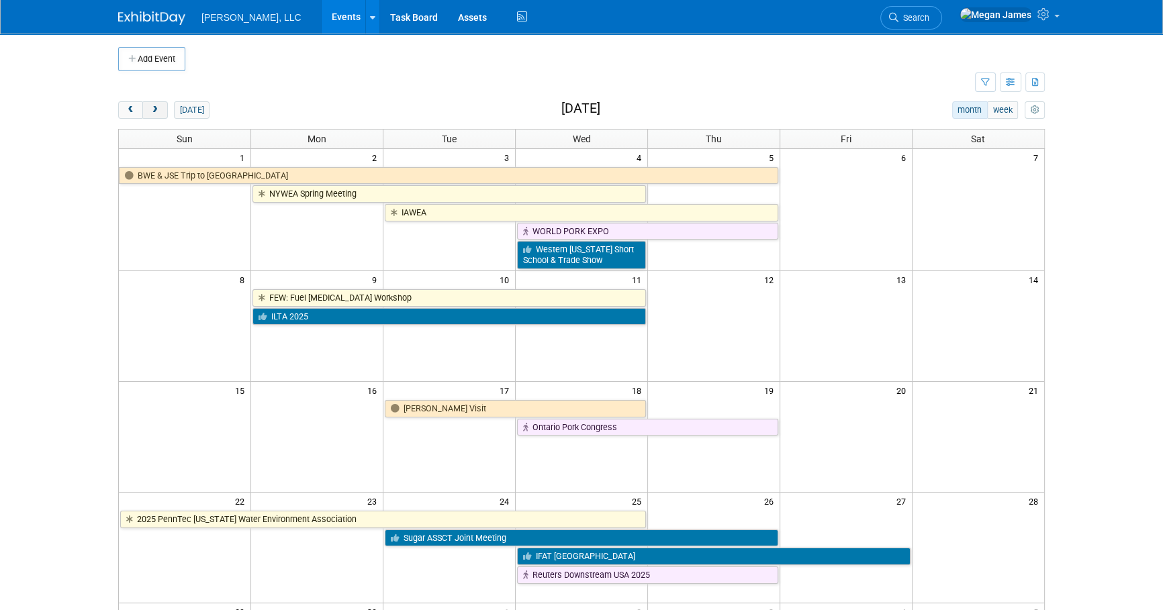
click at [161, 114] on button "next" at bounding box center [154, 109] width 25 height 17
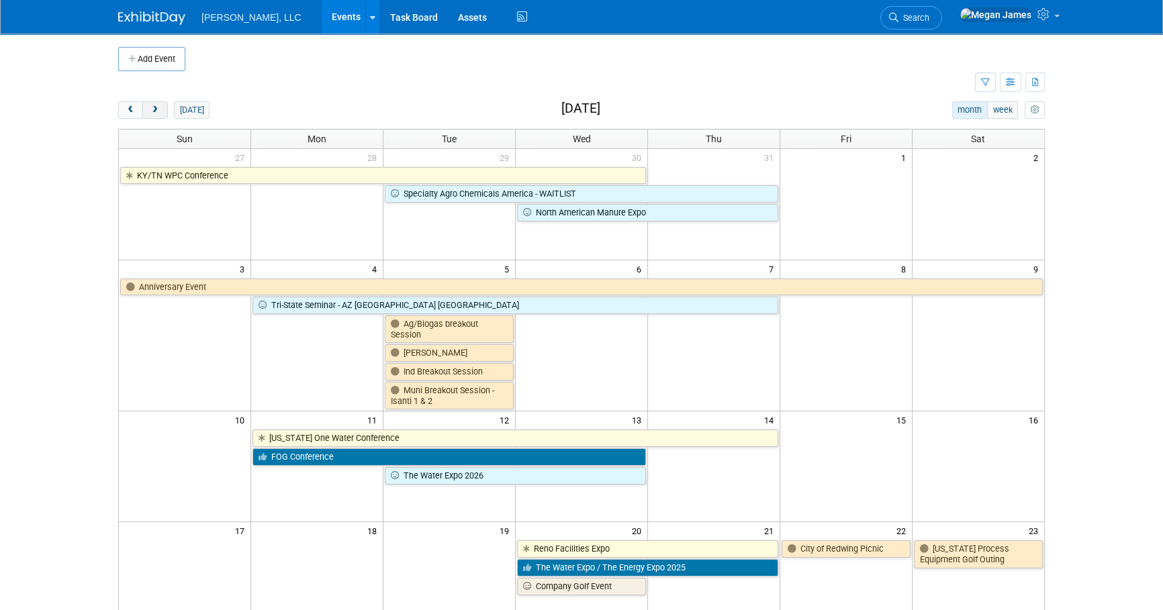
click at [161, 114] on button "next" at bounding box center [154, 109] width 25 height 17
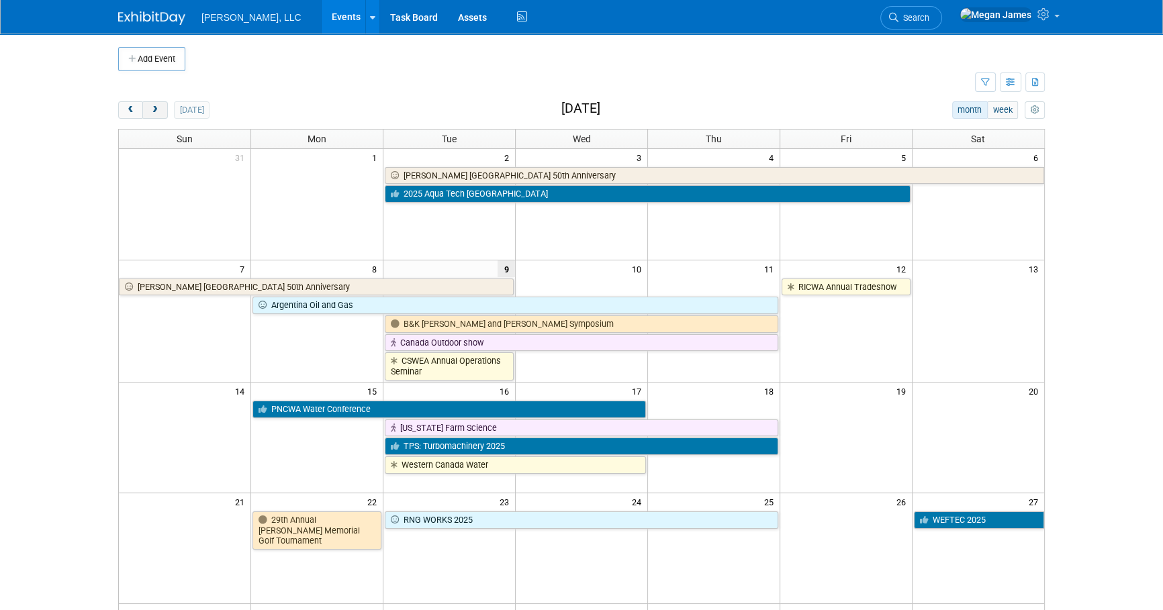
click at [161, 114] on button "next" at bounding box center [154, 109] width 25 height 17
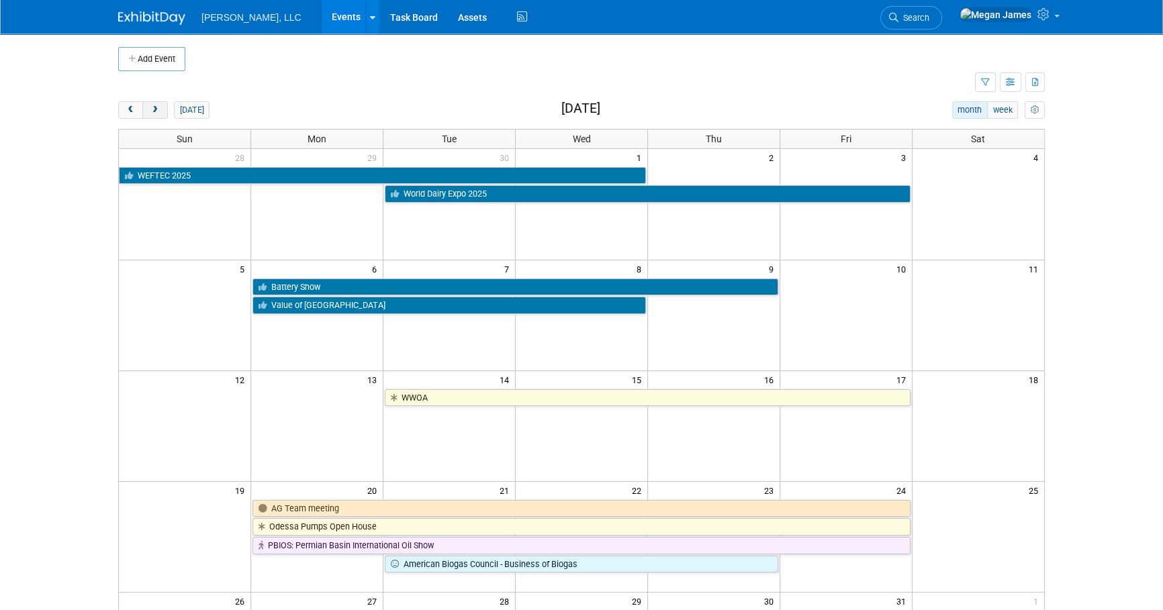
click at [161, 114] on button "next" at bounding box center [154, 109] width 25 height 17
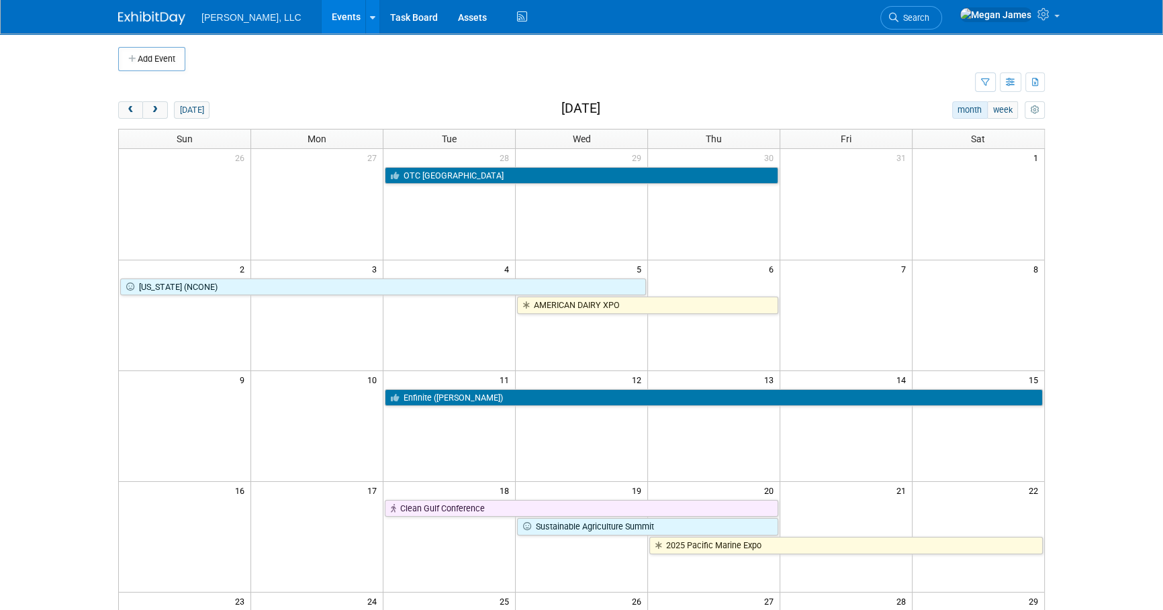
click at [108, 109] on div "Add Event New Event Duplicate Event Warning There is another event in your work…" at bounding box center [581, 438] width 947 height 808
click at [120, 108] on button "prev" at bounding box center [130, 109] width 25 height 17
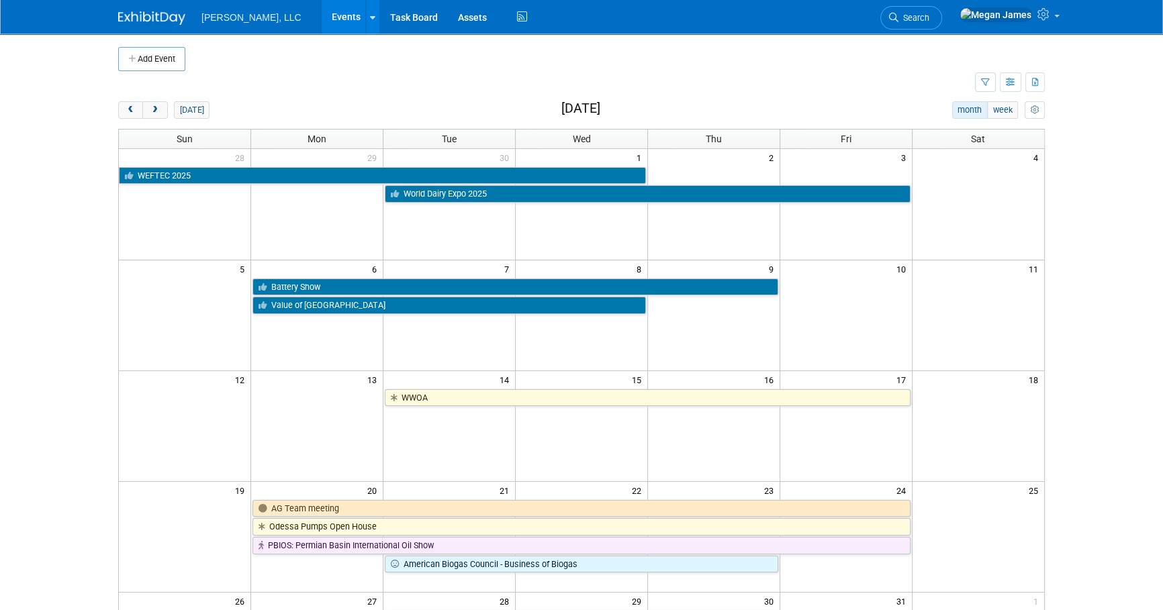
scroll to position [60, 0]
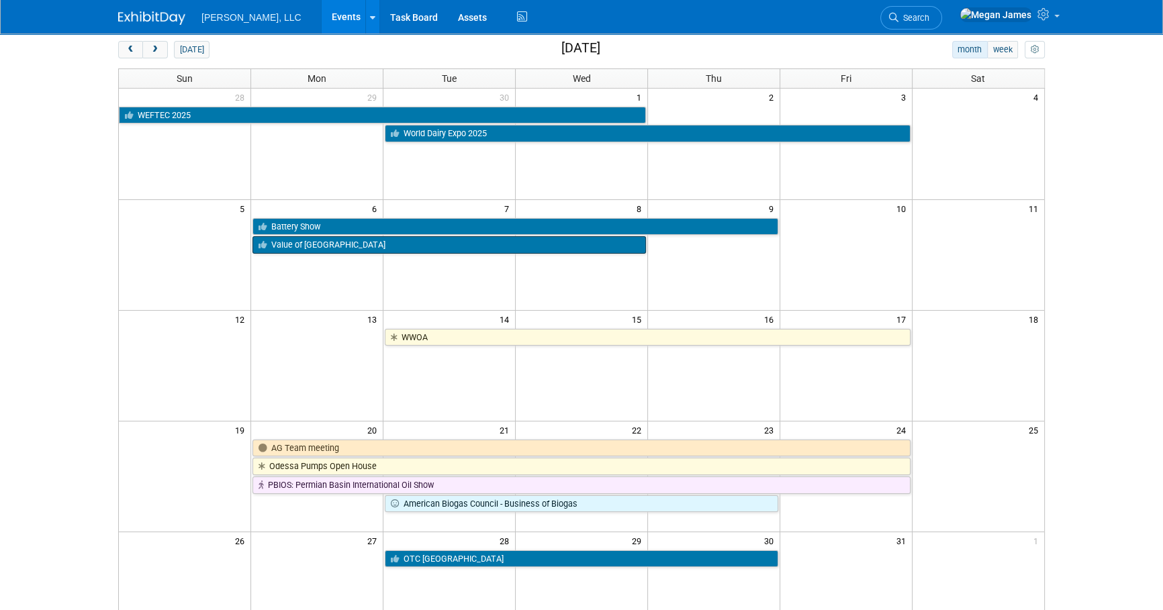
click at [312, 243] on link "Value of [GEOGRAPHIC_DATA]" at bounding box center [448, 244] width 393 height 17
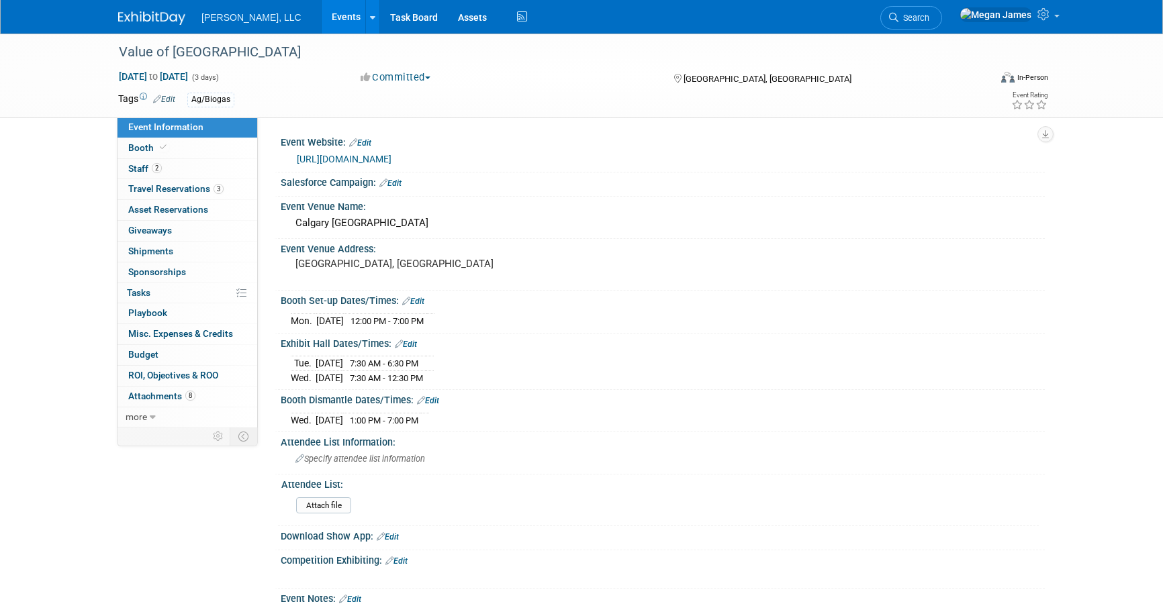
select select "Ag/Biogas"
